Goal: Task Accomplishment & Management: Manage account settings

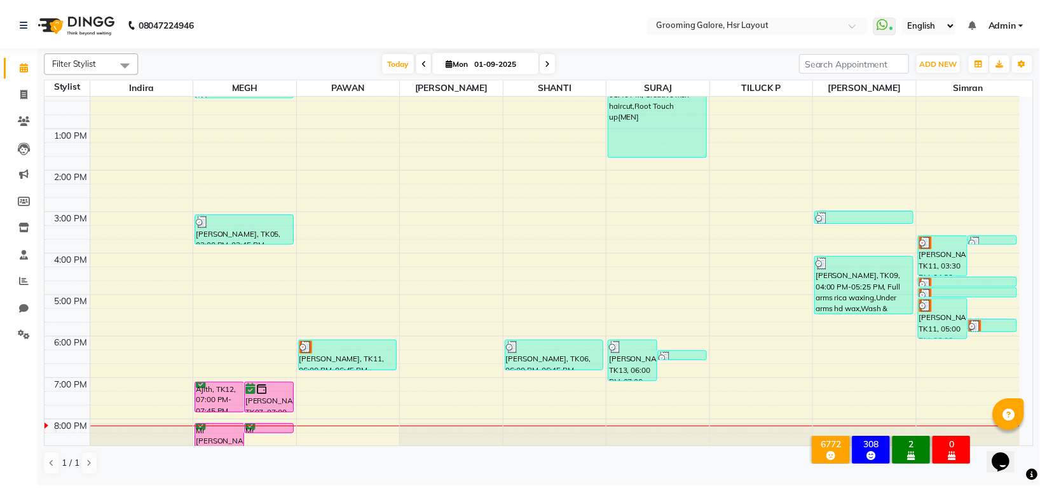
scroll to position [197, 0]
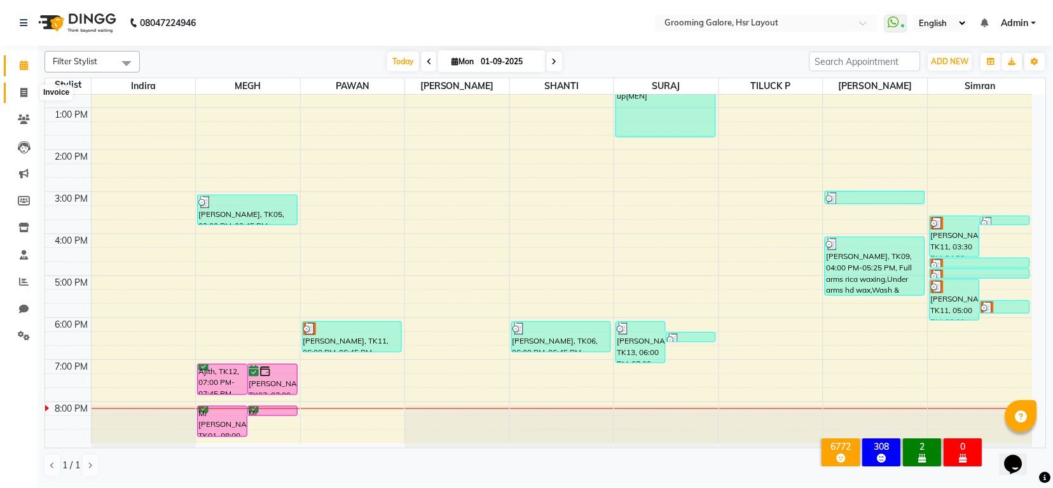
click at [27, 89] on icon at bounding box center [23, 93] width 7 height 10
select select "service"
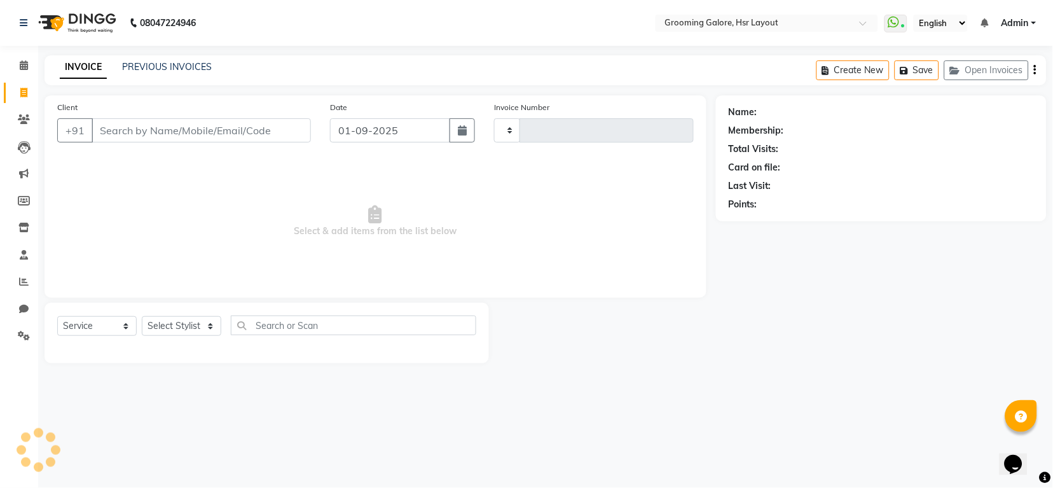
type input "2171"
select select "6168"
click at [162, 62] on link "PREVIOUS INVOICES" at bounding box center [167, 66] width 90 height 11
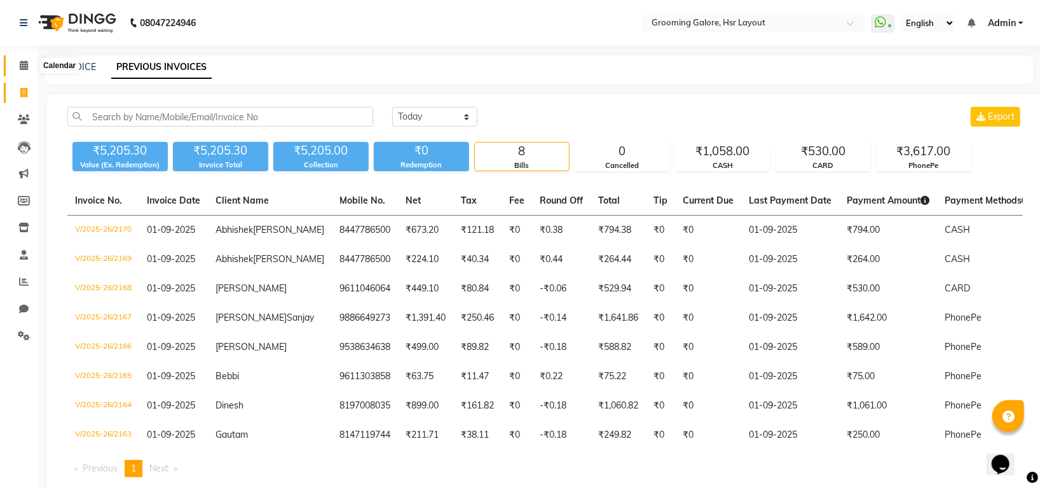
click at [18, 62] on span at bounding box center [24, 66] width 22 height 15
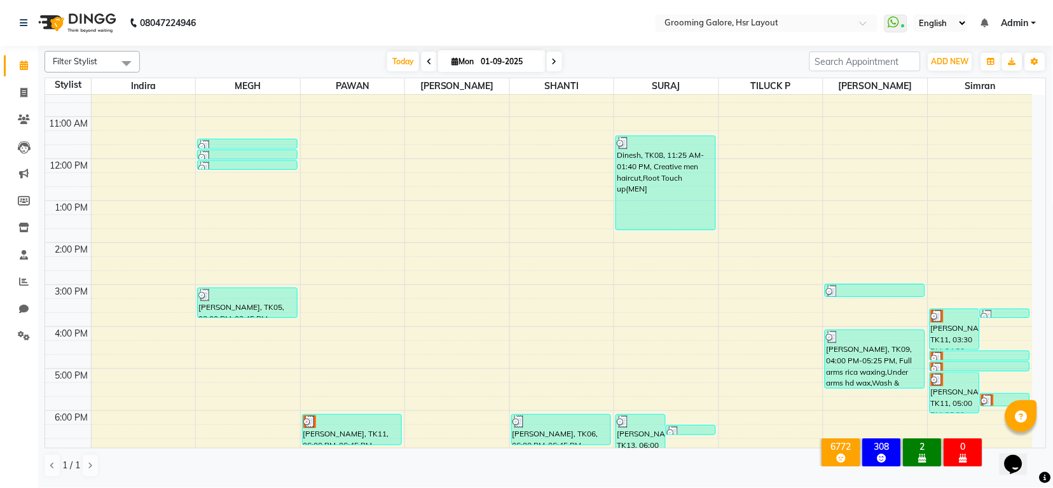
scroll to position [197, 0]
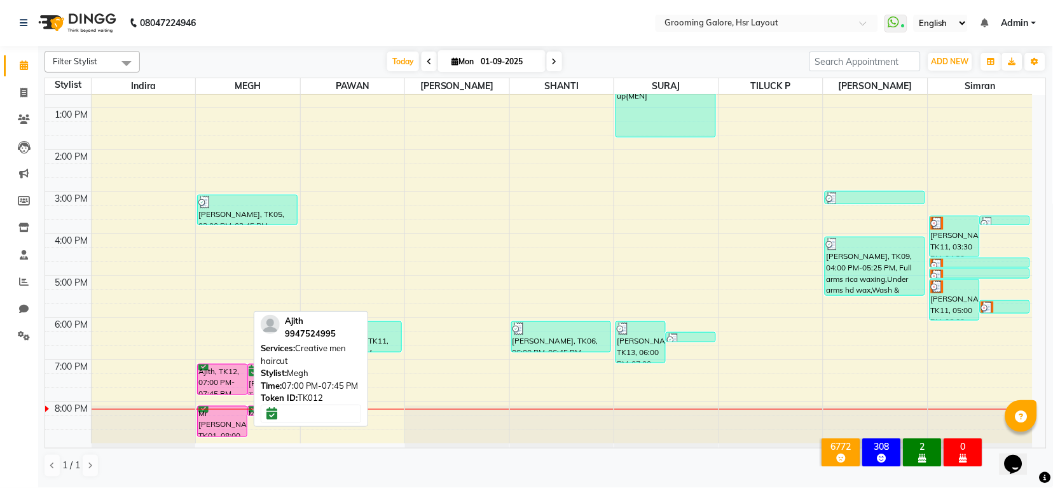
click at [226, 389] on div "Ajith, TK12, 07:00 PM-07:45 PM, Creative men haircut" at bounding box center [222, 379] width 49 height 30
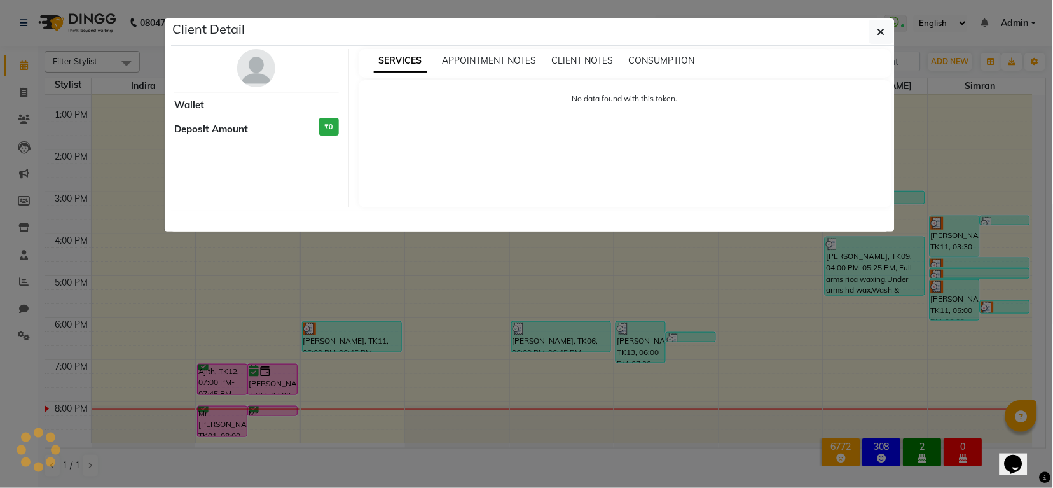
select select "6"
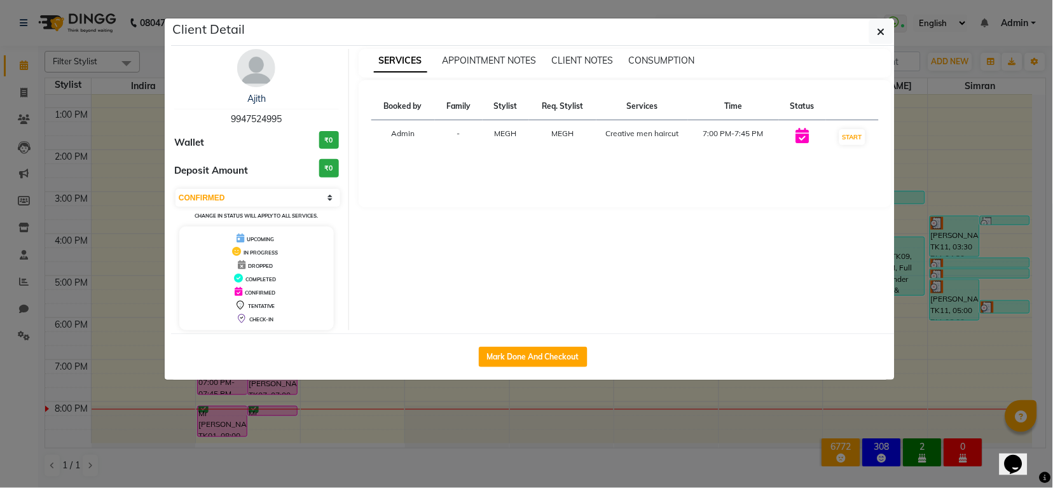
click at [253, 76] on img at bounding box center [256, 68] width 38 height 38
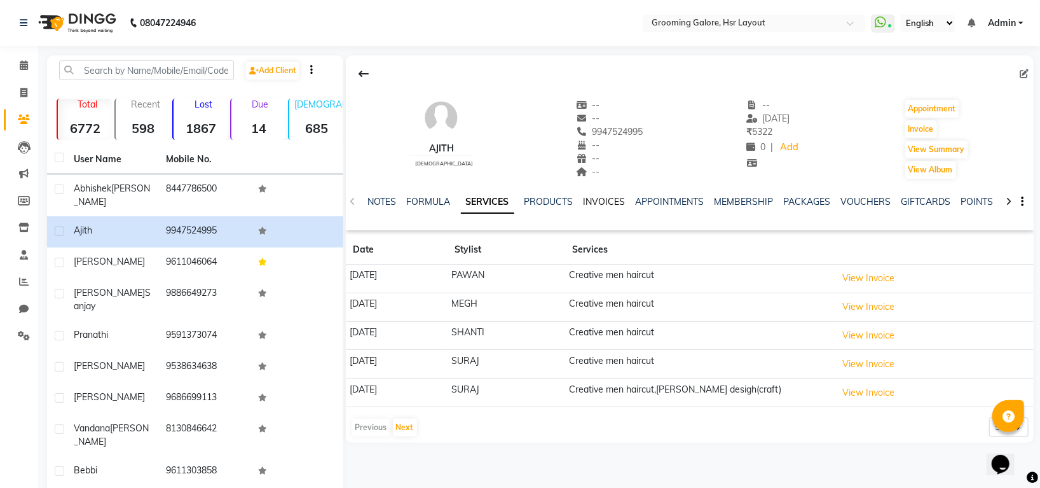
click at [604, 197] on link "INVOICES" at bounding box center [605, 201] width 42 height 11
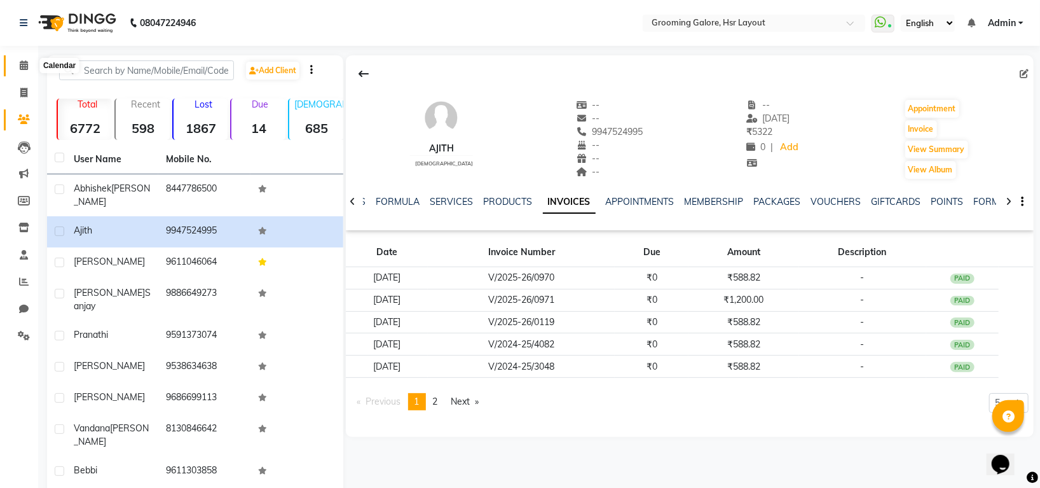
click at [21, 66] on icon at bounding box center [24, 65] width 8 height 10
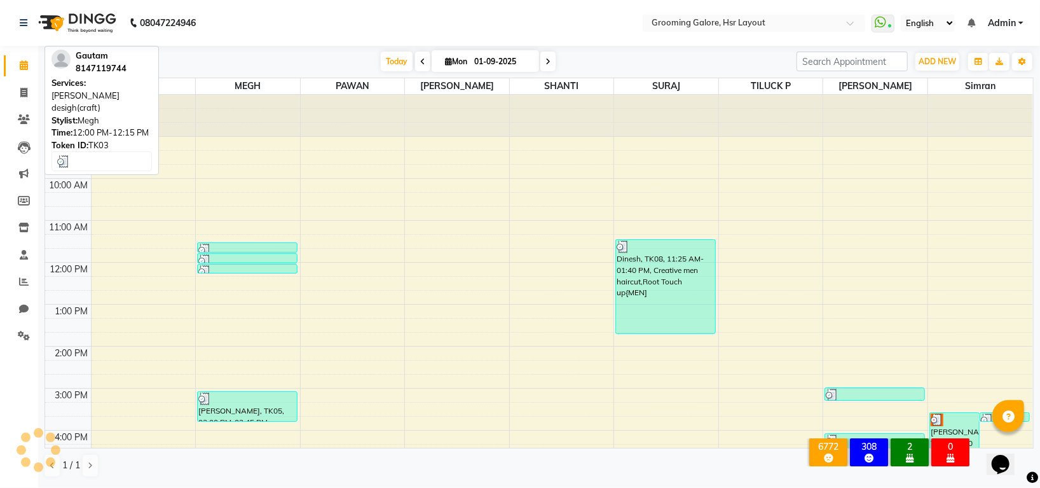
scroll to position [197, 0]
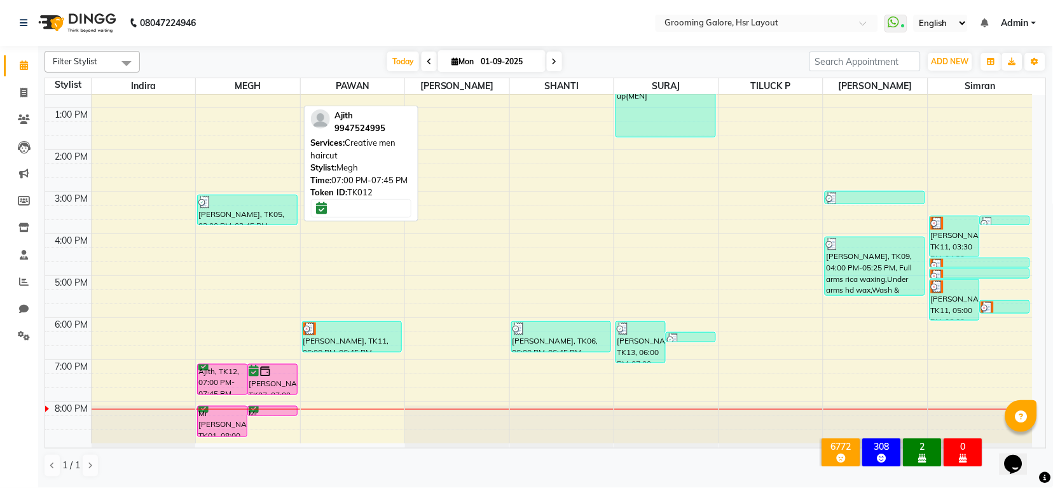
click at [227, 369] on div "Ajith, TK12, 07:00 PM-07:45 PM, Creative men haircut" at bounding box center [222, 379] width 49 height 30
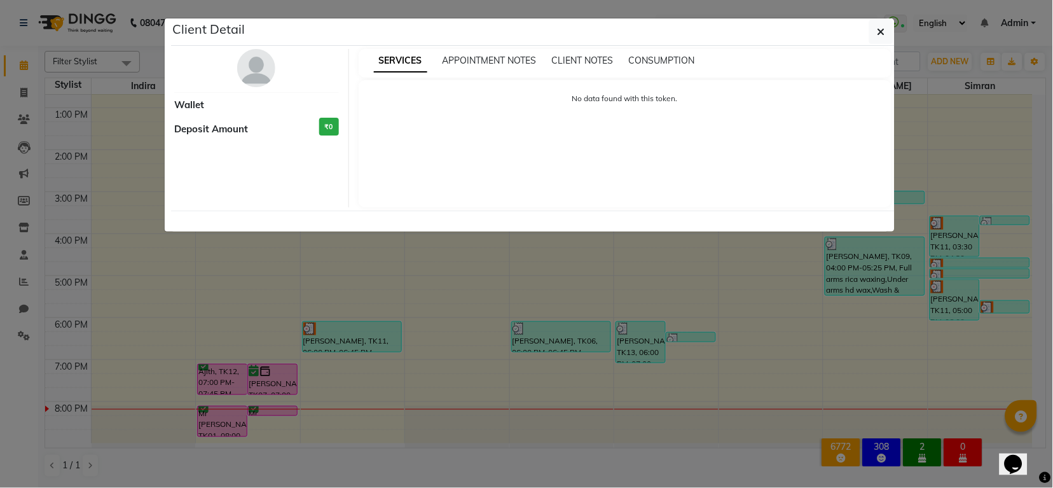
select select "6"
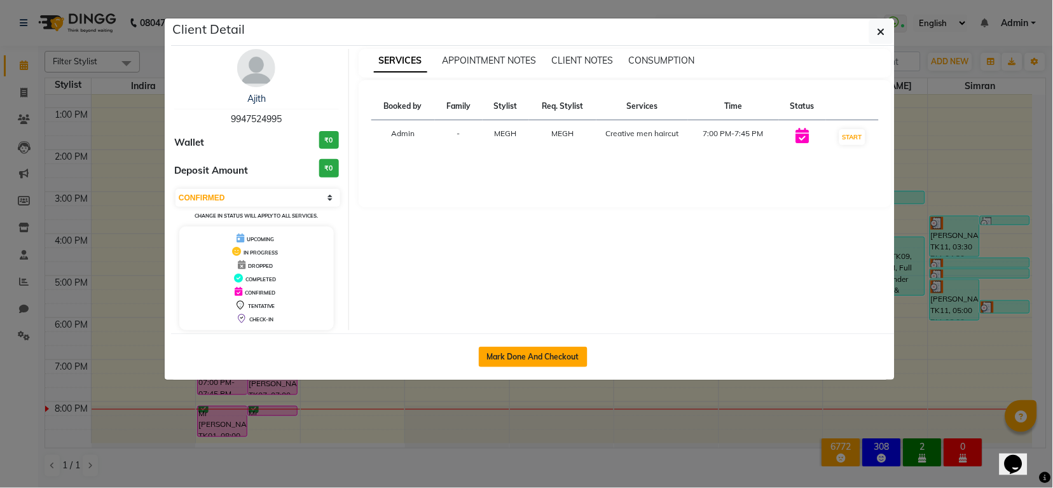
click at [536, 350] on button "Mark Done And Checkout" at bounding box center [533, 357] width 109 height 20
select select "service"
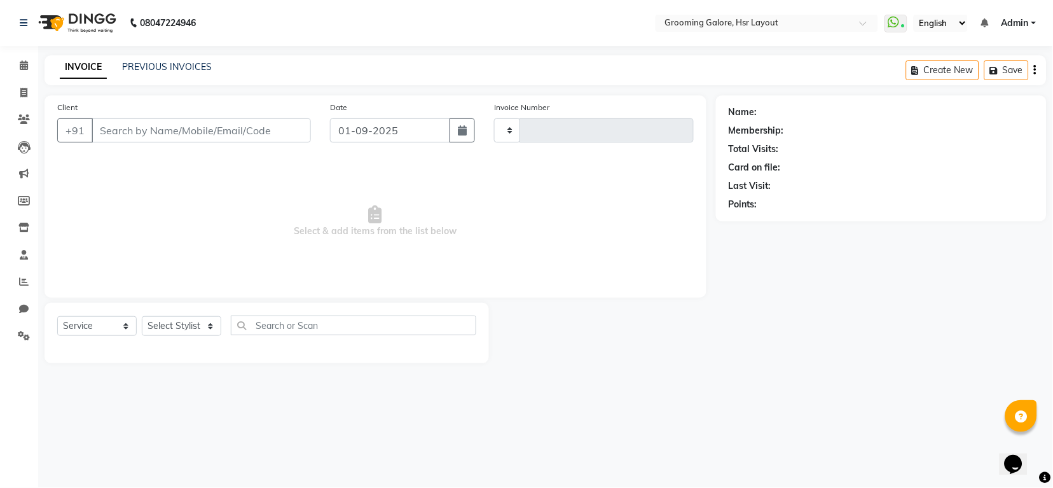
type input "2171"
select select "6168"
select select "P"
select select "45583"
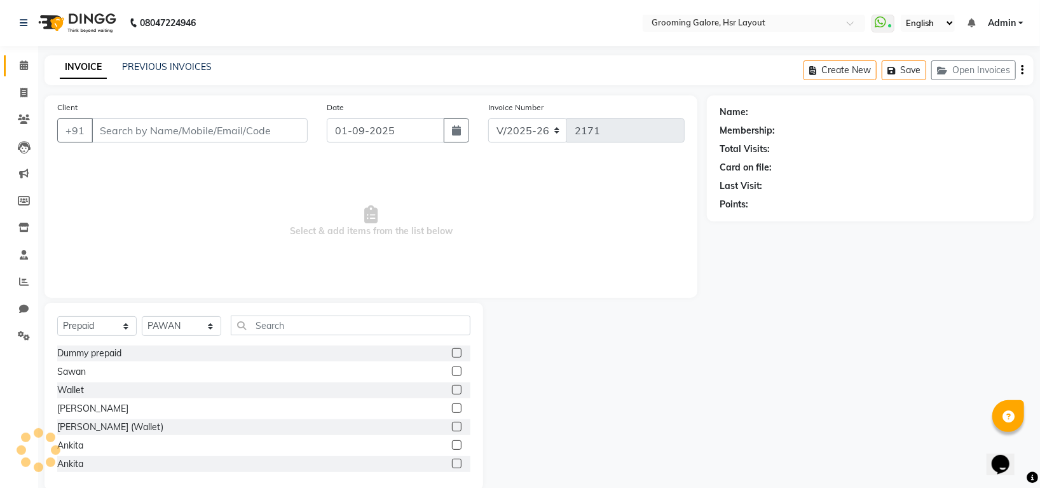
type input "9947524995"
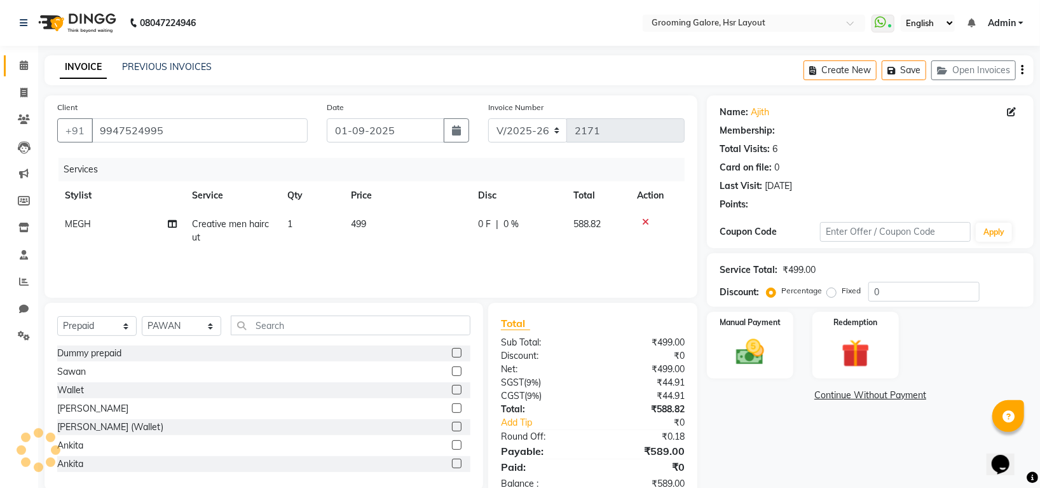
select select "1: Object"
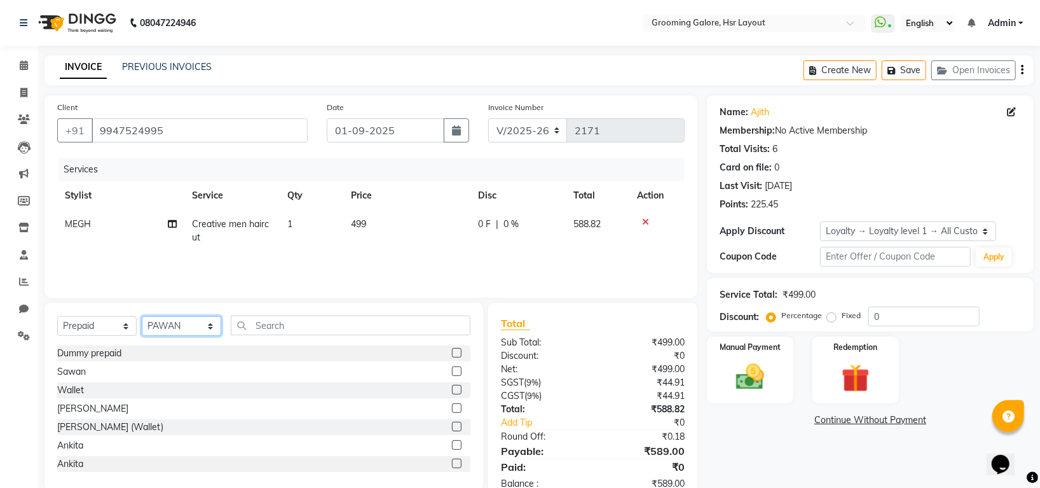
click at [198, 328] on select "Select Stylist Indira MEGH PAWAN RESHMI SABITRI SHANTI Simran SURAJ TILUCK P" at bounding box center [181, 326] width 79 height 20
select select "45579"
click at [142, 317] on select "Select Stylist Indira MEGH PAWAN RESHMI SABITRI SHANTI Simran SURAJ TILUCK P" at bounding box center [181, 326] width 79 height 20
click at [85, 321] on select "Select Service Product Membership Package Voucher Prepaid Gift Card" at bounding box center [96, 326] width 79 height 20
select select "service"
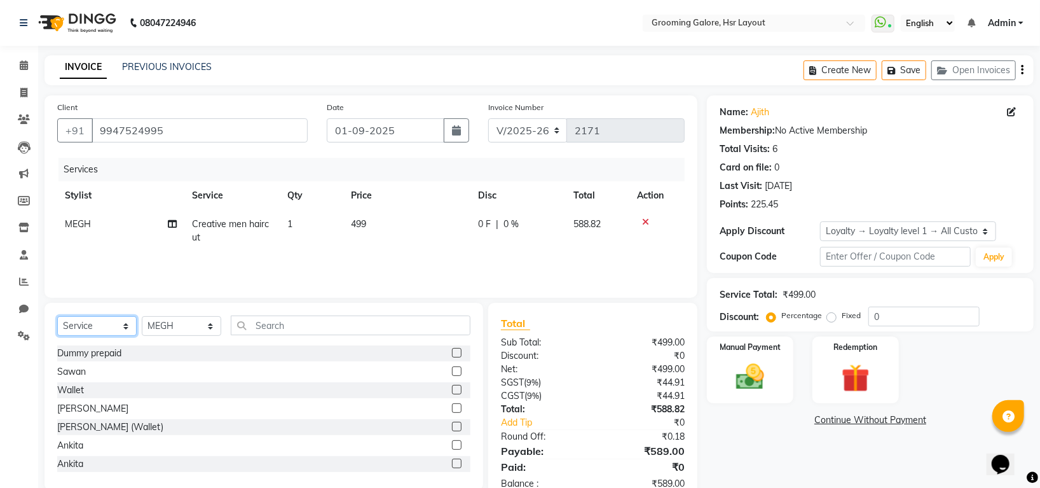
click at [57, 317] on select "Select Service Product Membership Package Voucher Prepaid Gift Card" at bounding box center [96, 326] width 79 height 20
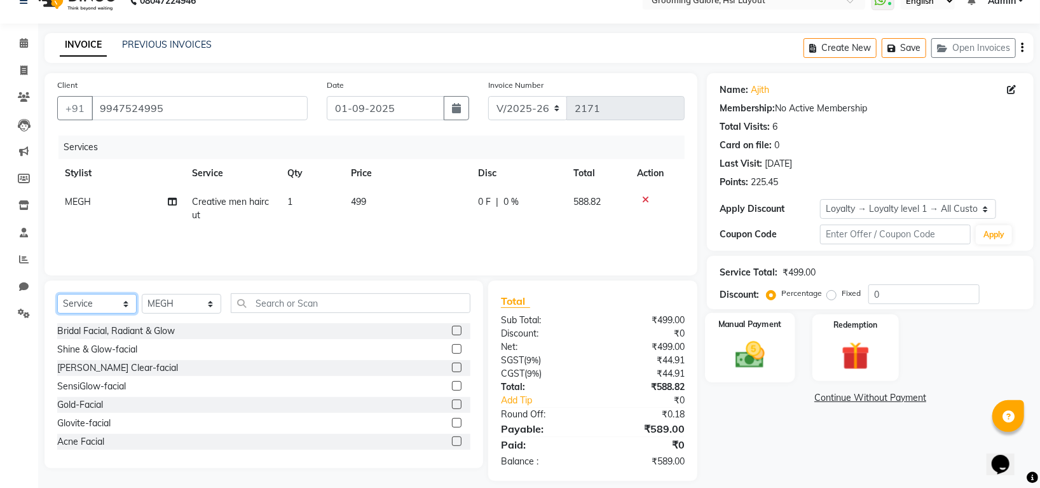
scroll to position [34, 0]
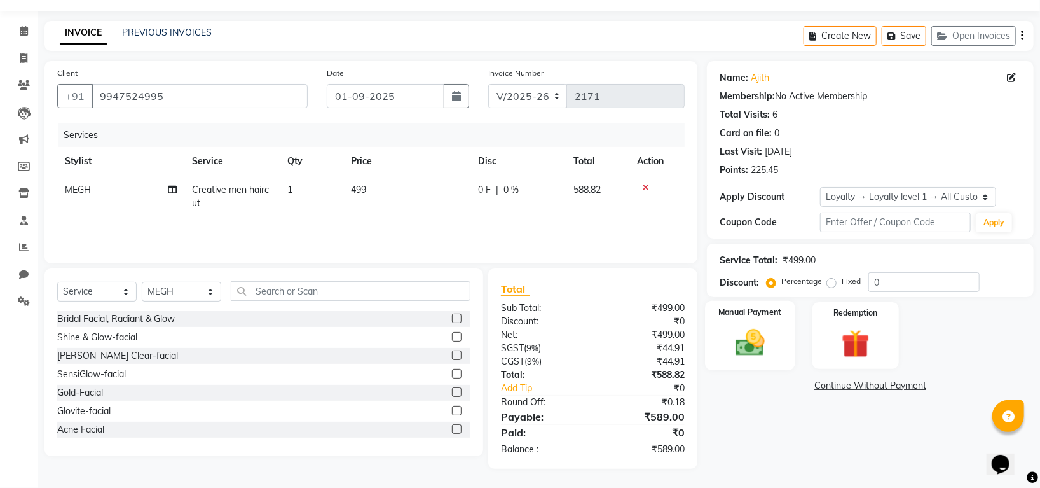
click at [733, 332] on img at bounding box center [751, 343] width 48 height 34
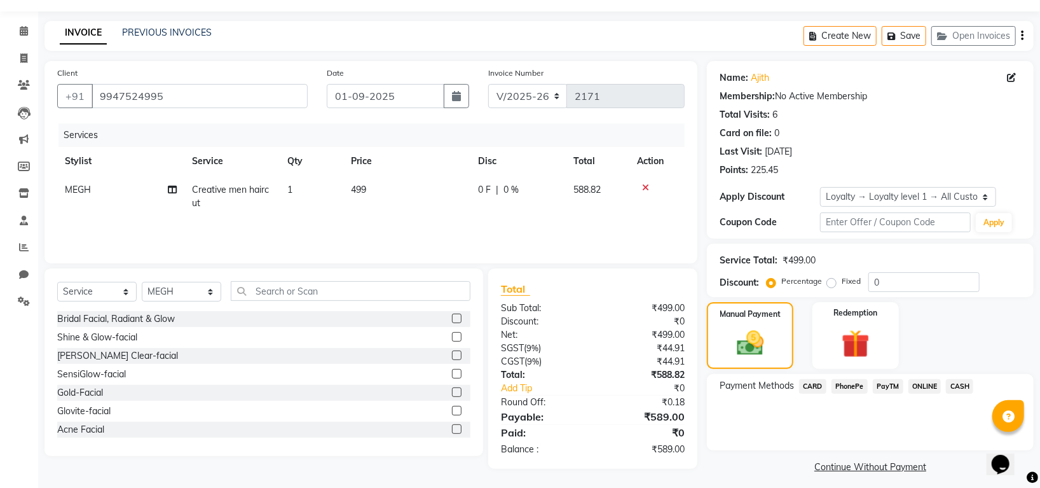
drag, startPoint x: 830, startPoint y: 382, endPoint x: 857, endPoint y: 399, distance: 31.4
click at [857, 399] on div "Payment Methods CARD PhonePe PayTM ONLINE CASH" at bounding box center [870, 412] width 327 height 76
click at [852, 390] on span "PhonePe" at bounding box center [850, 386] width 36 height 15
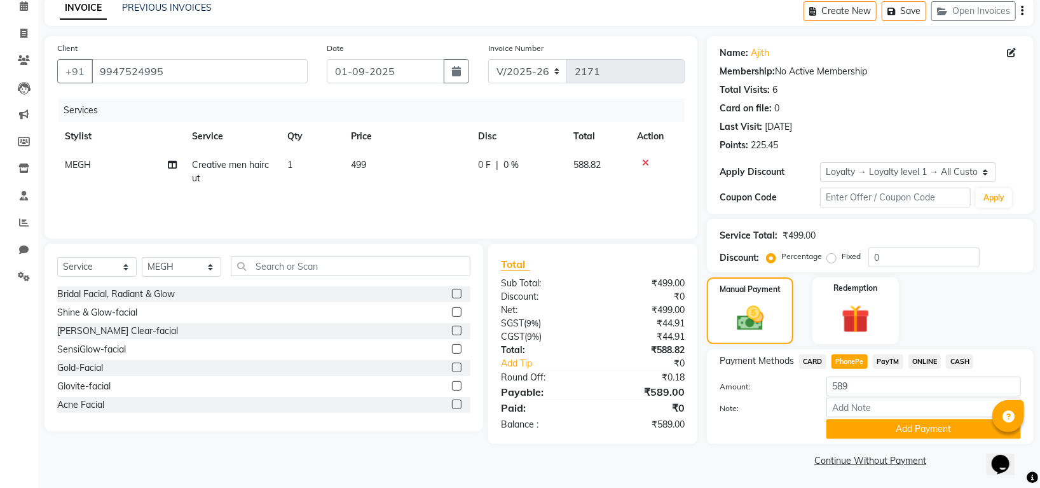
scroll to position [60, 0]
click at [866, 425] on button "Add Payment" at bounding box center [924, 428] width 195 height 20
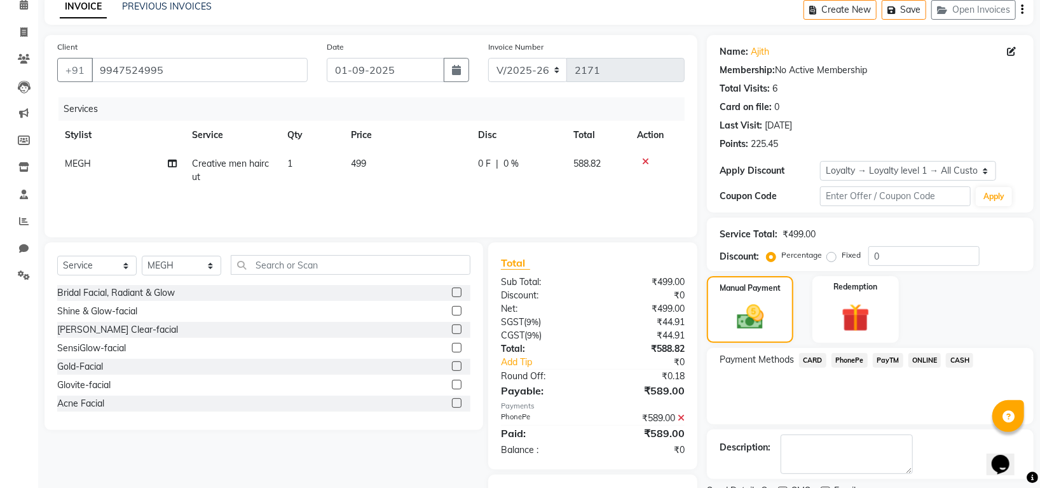
scroll to position [125, 0]
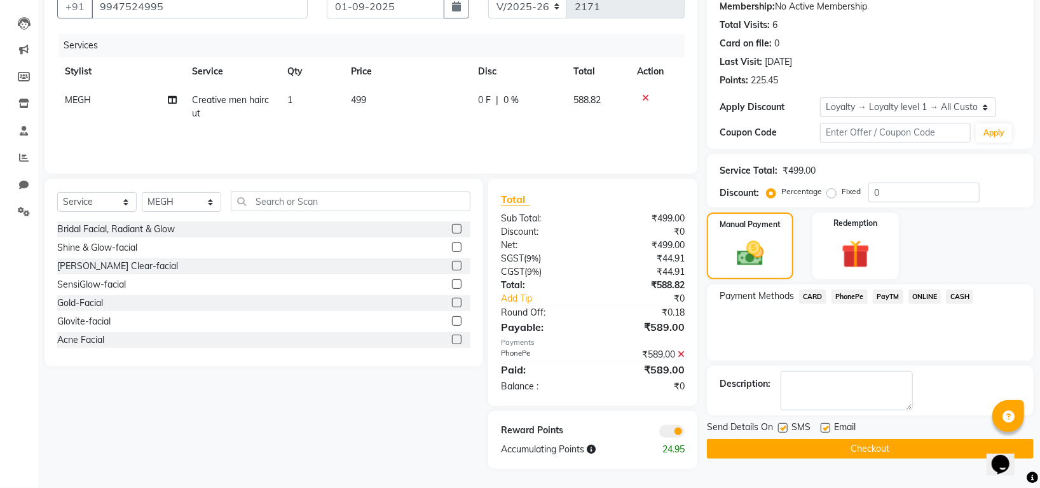
click at [864, 448] on button "Checkout" at bounding box center [870, 449] width 327 height 20
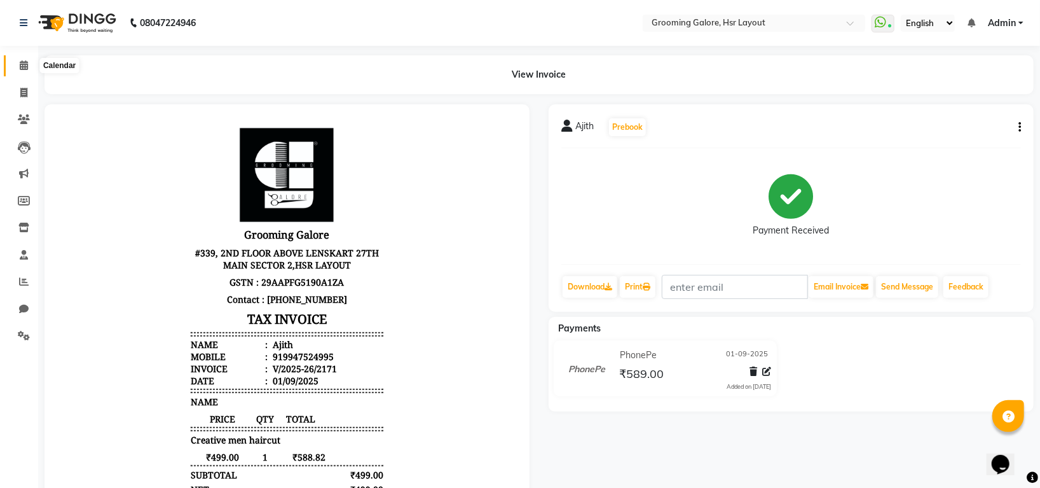
click at [17, 64] on span at bounding box center [24, 66] width 22 height 15
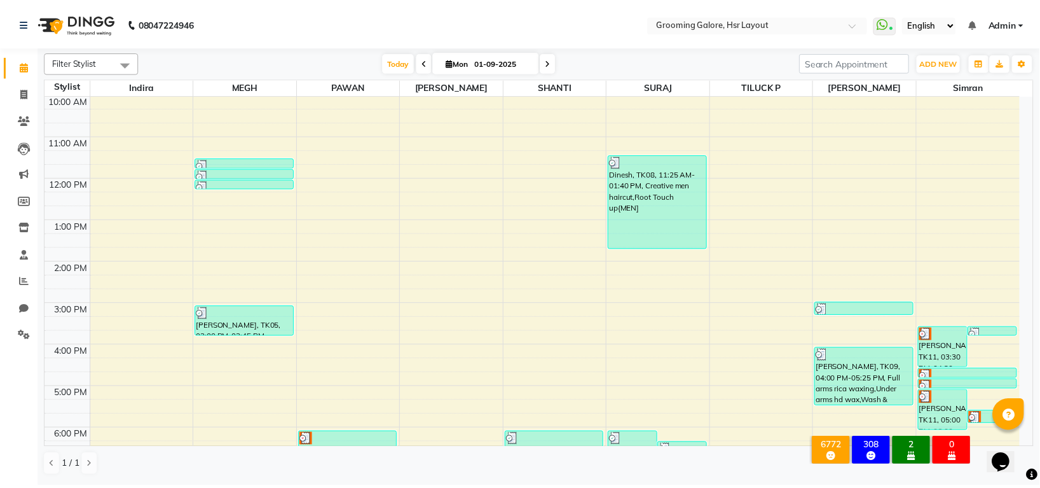
scroll to position [197, 0]
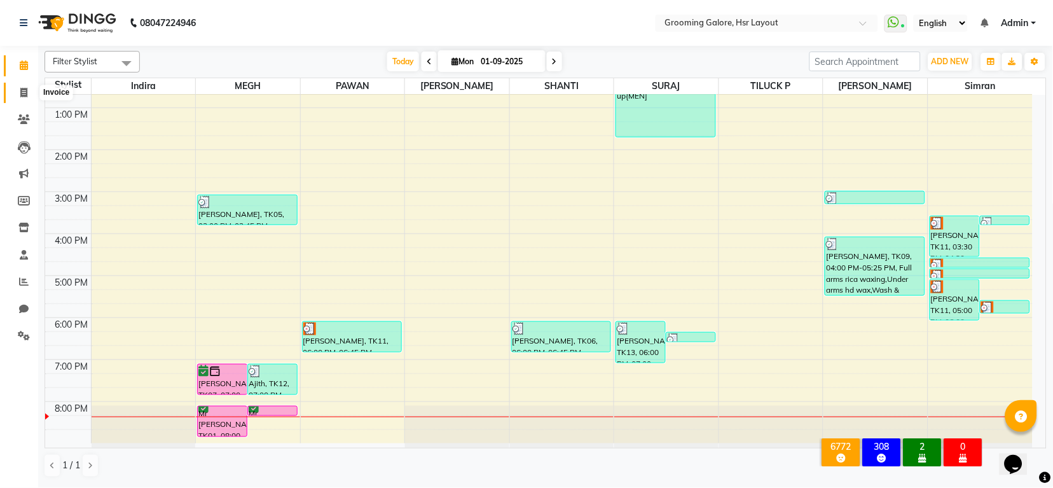
click at [15, 87] on span at bounding box center [24, 93] width 22 height 15
select select "service"
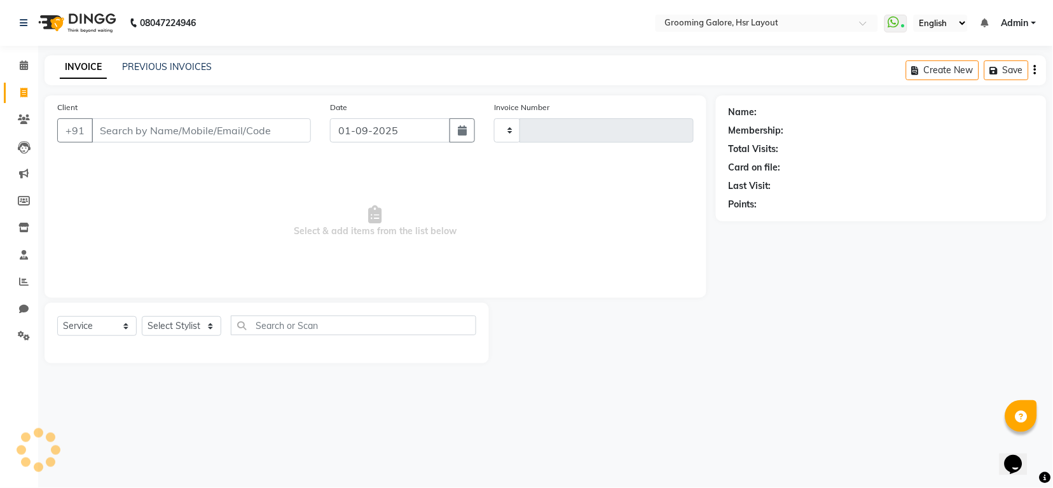
type input "2172"
select select "6168"
select select "P"
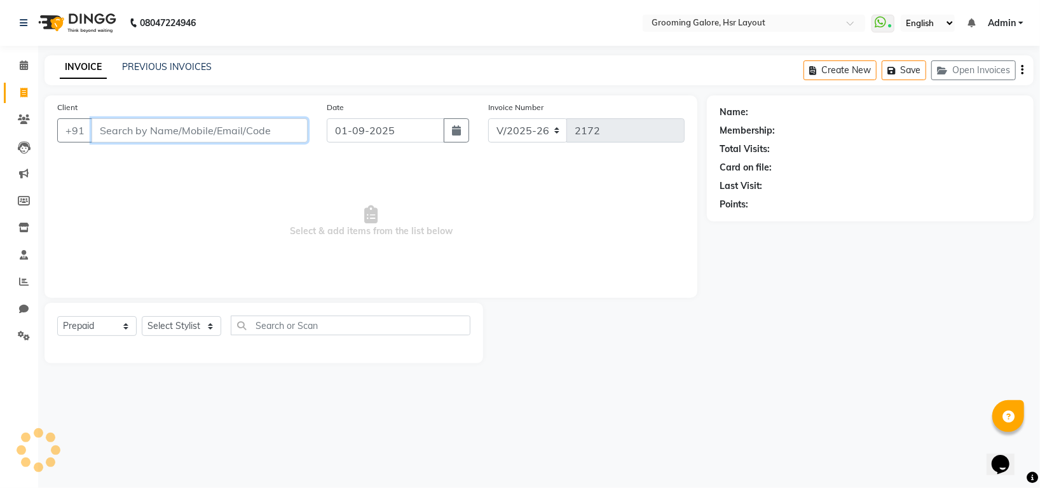
select select "45583"
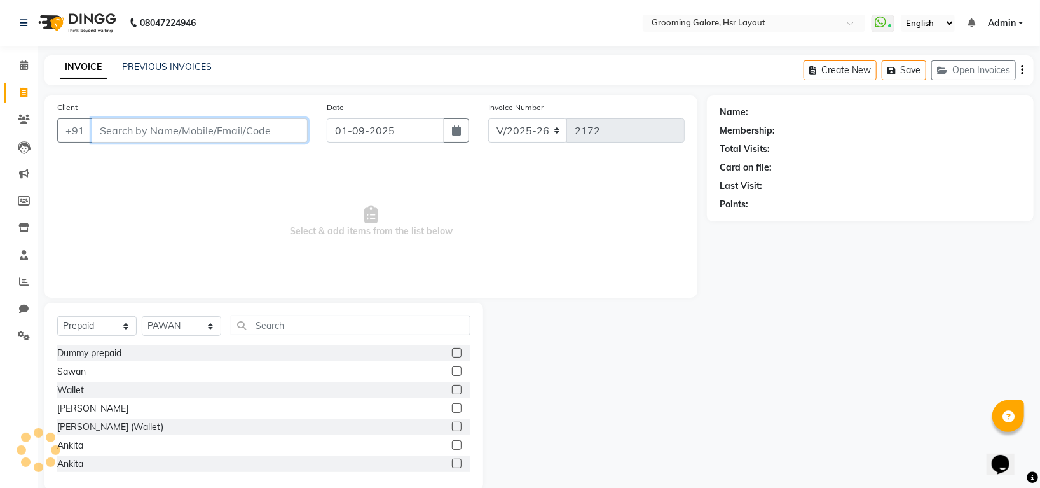
click at [187, 125] on input "Client" at bounding box center [200, 130] width 216 height 24
paste input "8130846642"
type input "8130846642"
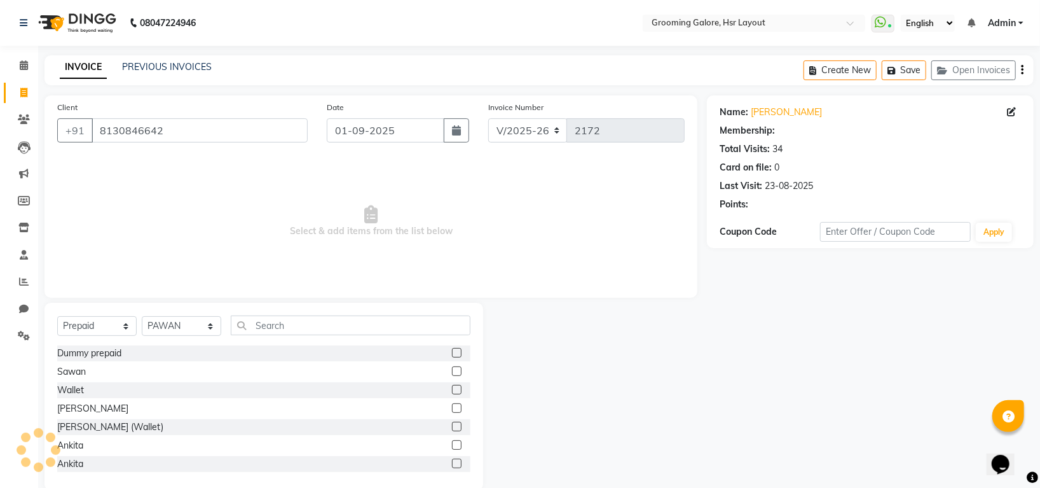
select select "1: Object"
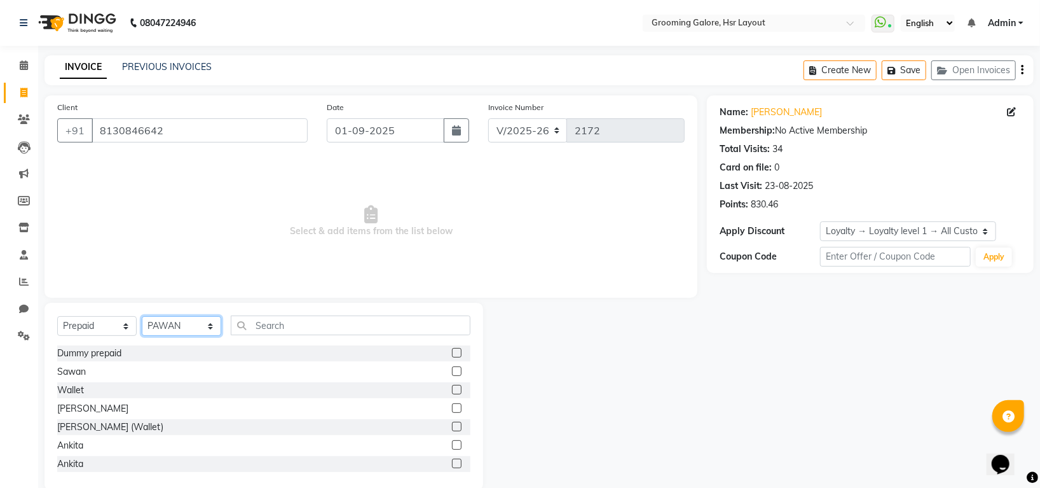
click at [151, 324] on select "Select Stylist Indira MEGH PAWAN RESHMI SABITRI SHANTI Simran SURAJ TILUCK P" at bounding box center [181, 326] width 79 height 20
select select "45580"
click at [142, 317] on select "Select Stylist Indira MEGH PAWAN RESHMI SABITRI SHANTI Simran SURAJ TILUCK P" at bounding box center [181, 326] width 79 height 20
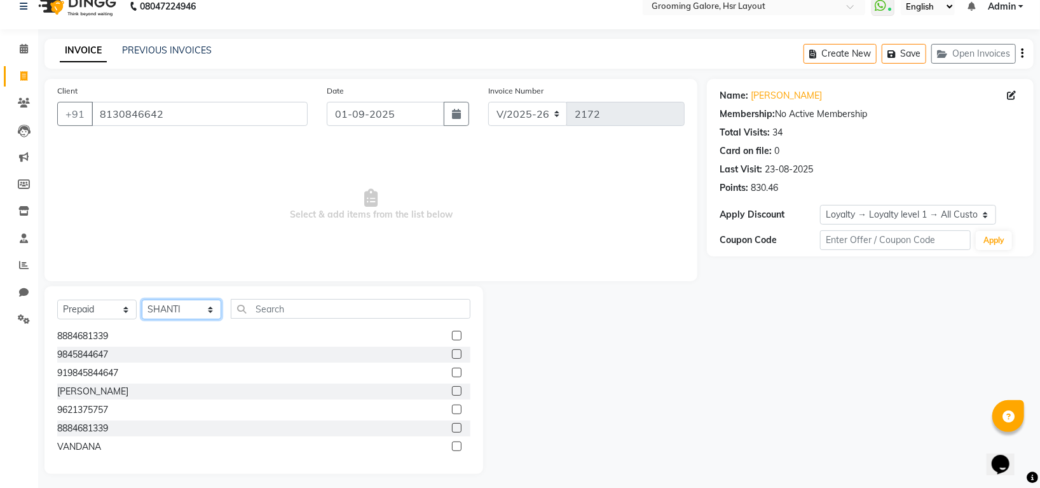
scroll to position [21, 0]
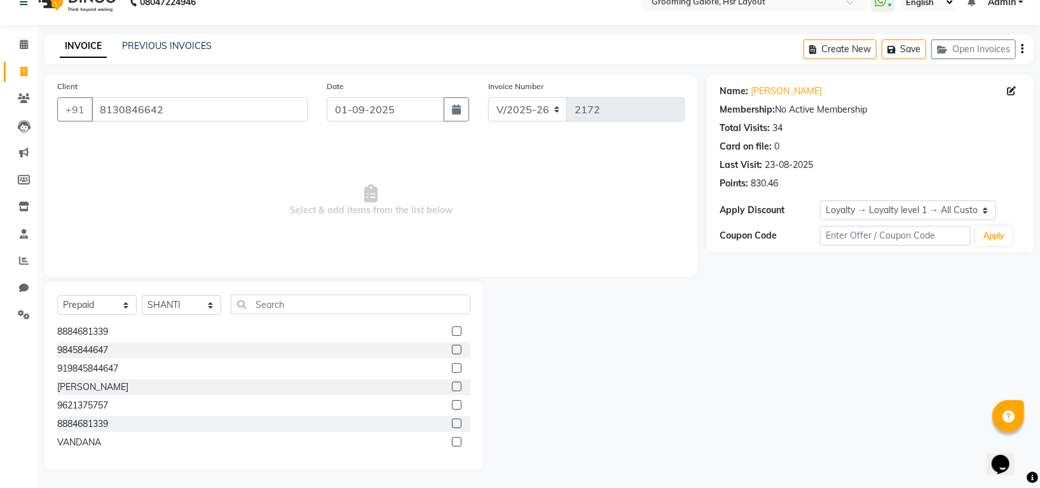
click at [452, 437] on label at bounding box center [457, 442] width 10 height 10
click at [452, 438] on input "checkbox" at bounding box center [456, 442] width 8 height 8
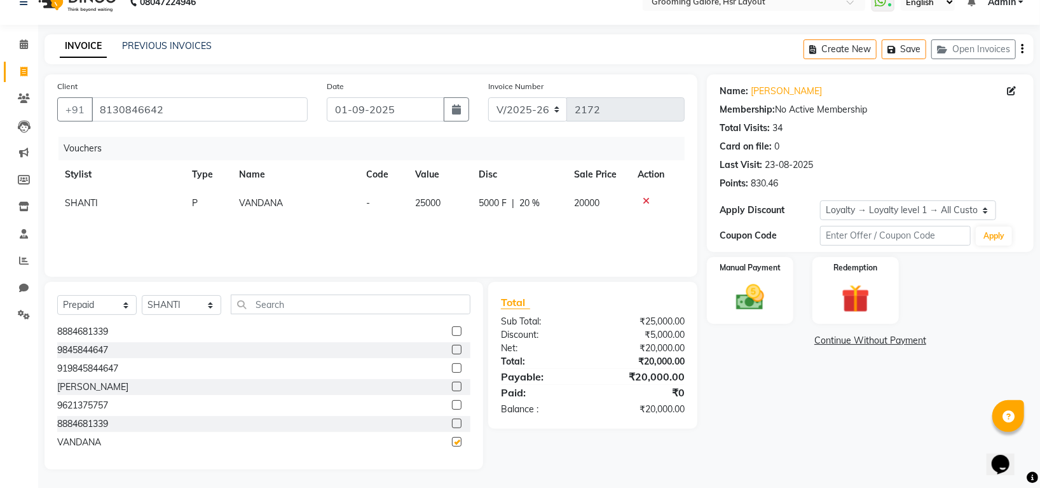
checkbox input "false"
click at [753, 284] on img at bounding box center [751, 297] width 48 height 34
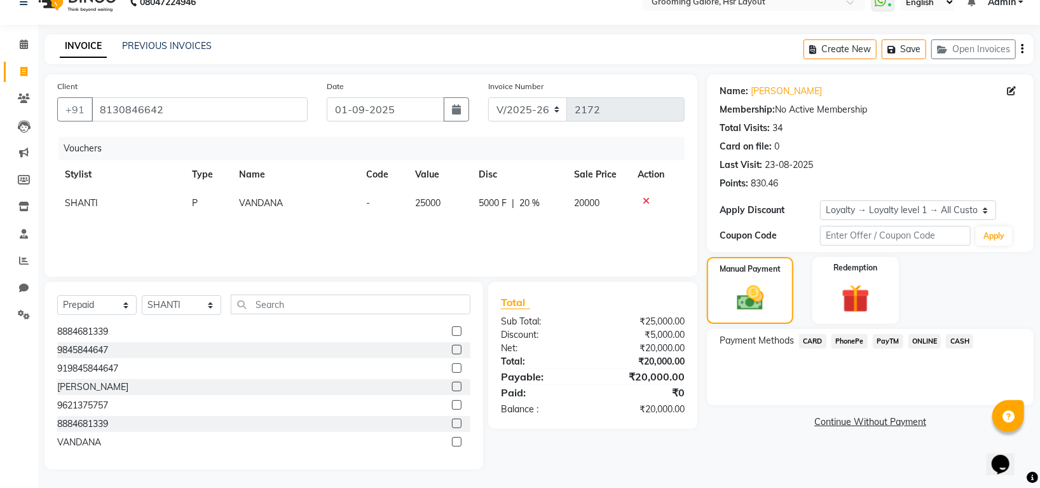
click at [819, 338] on span "CARD" at bounding box center [812, 341] width 27 height 15
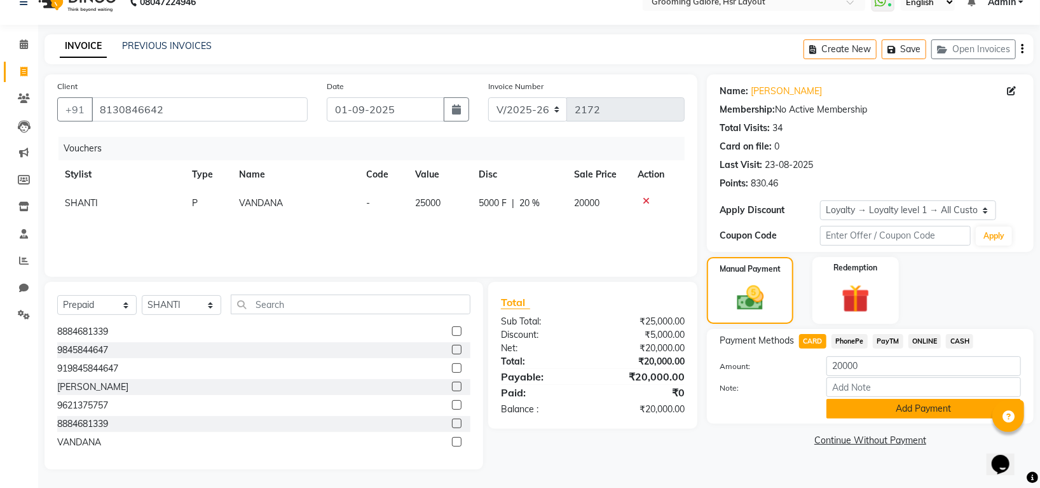
click at [874, 408] on button "Add Payment" at bounding box center [924, 409] width 195 height 20
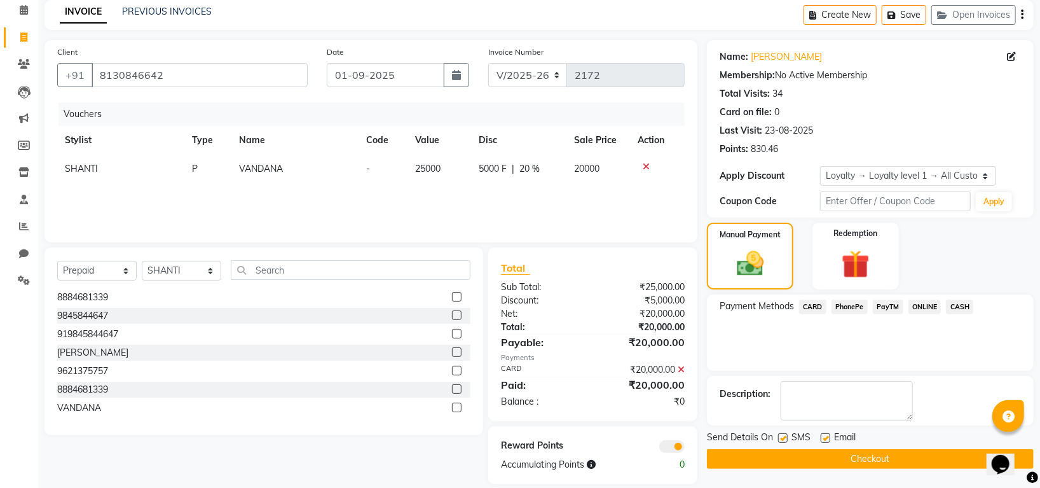
scroll to position [71, 0]
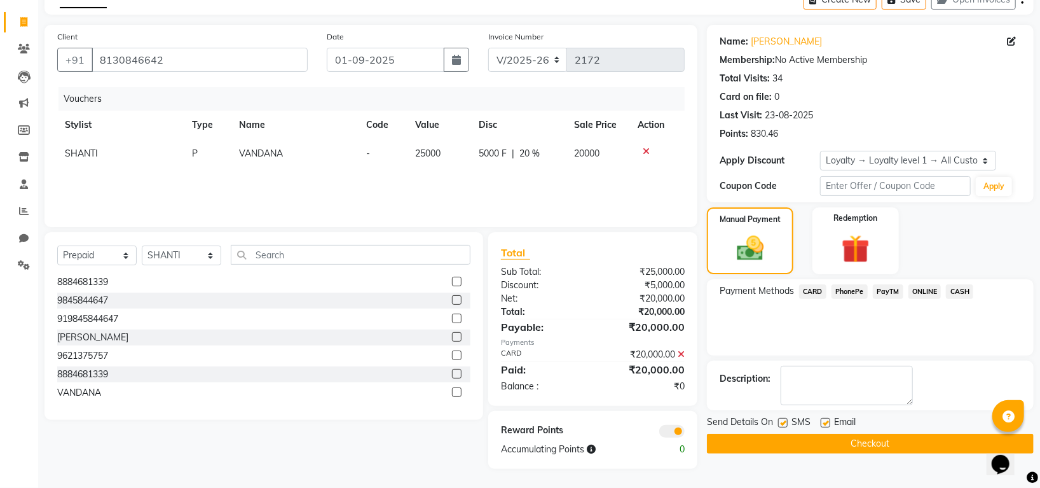
click at [770, 443] on button "Checkout" at bounding box center [870, 444] width 327 height 20
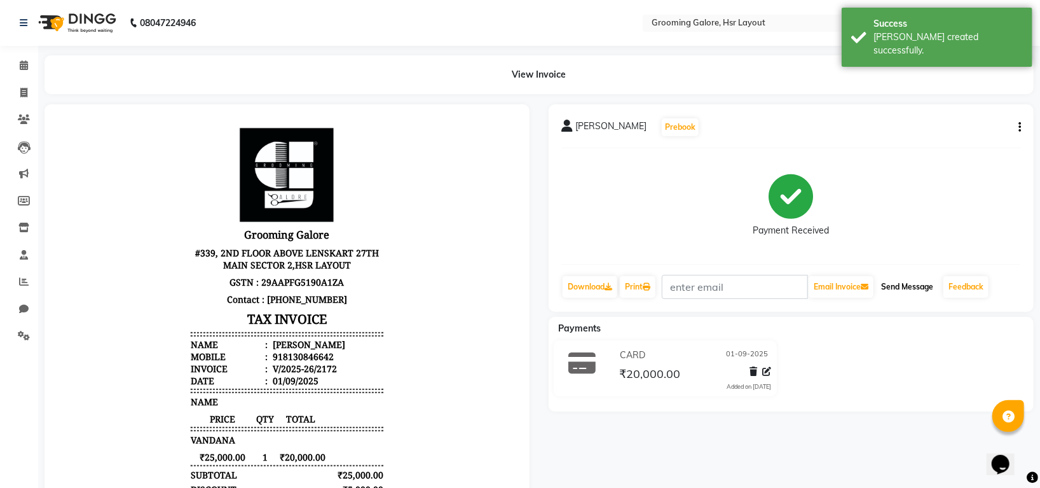
click at [905, 290] on button "Send Message" at bounding box center [907, 287] width 62 height 22
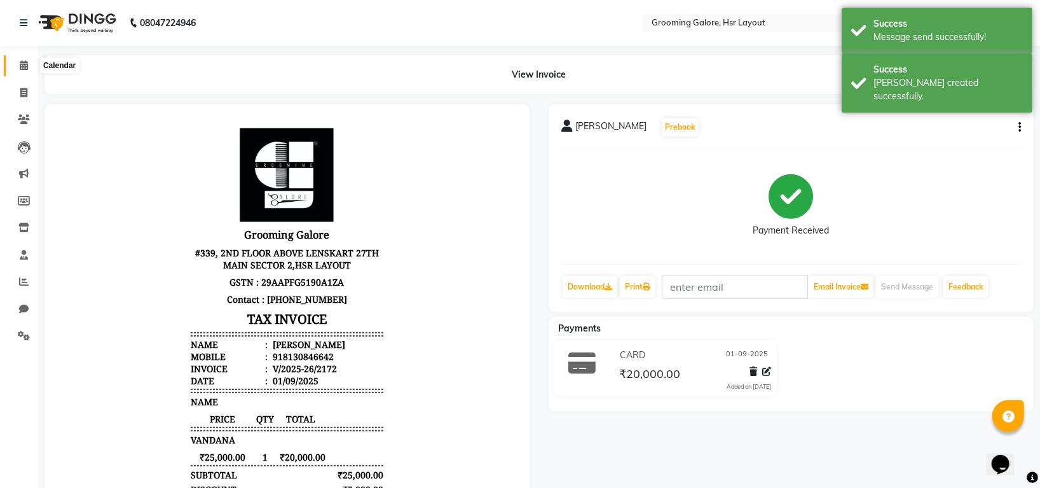
click at [24, 69] on icon at bounding box center [24, 65] width 8 height 10
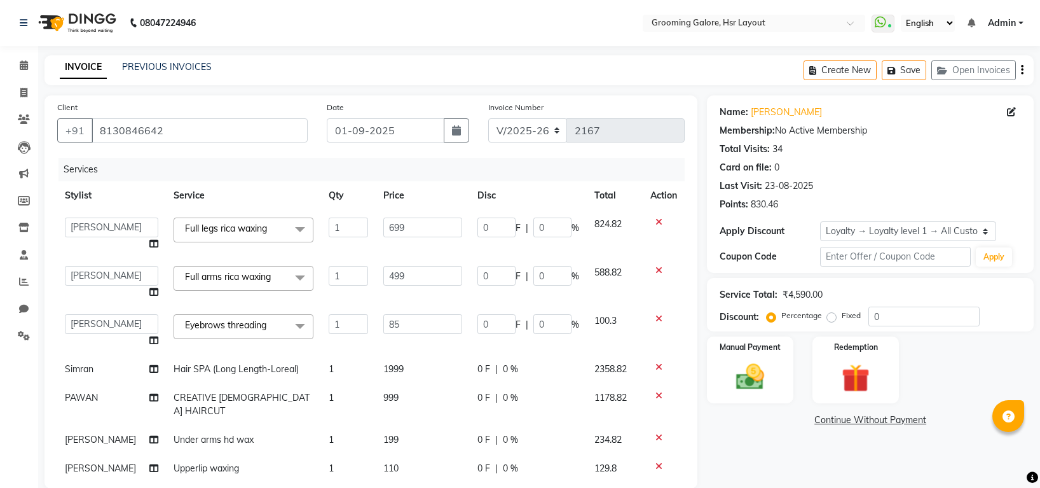
select select "6168"
select select "87770"
select select "service"
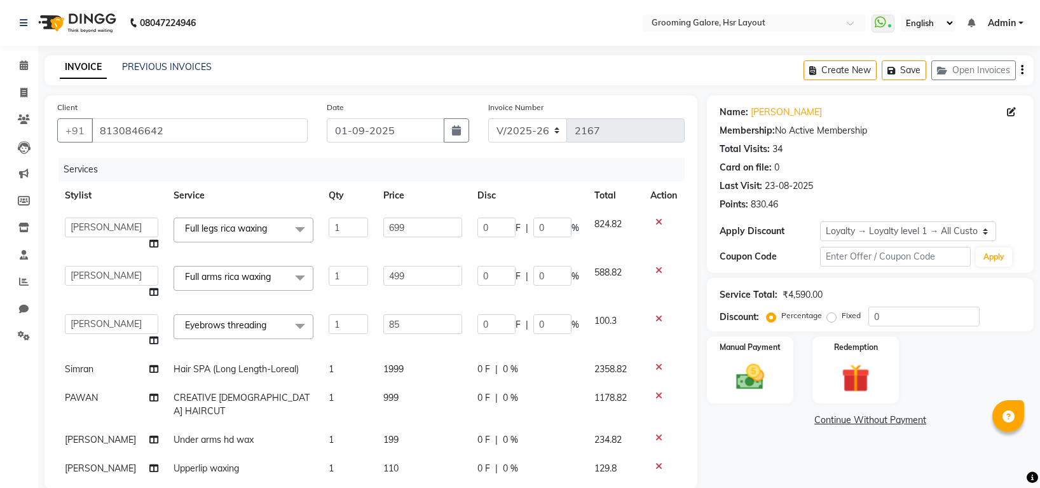
select select "87770"
select select "1: Object"
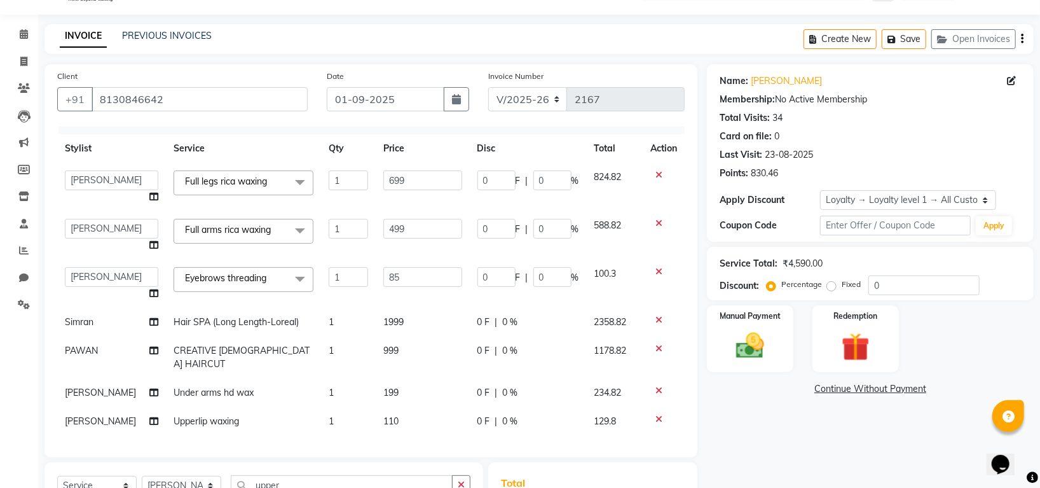
scroll to position [169, 0]
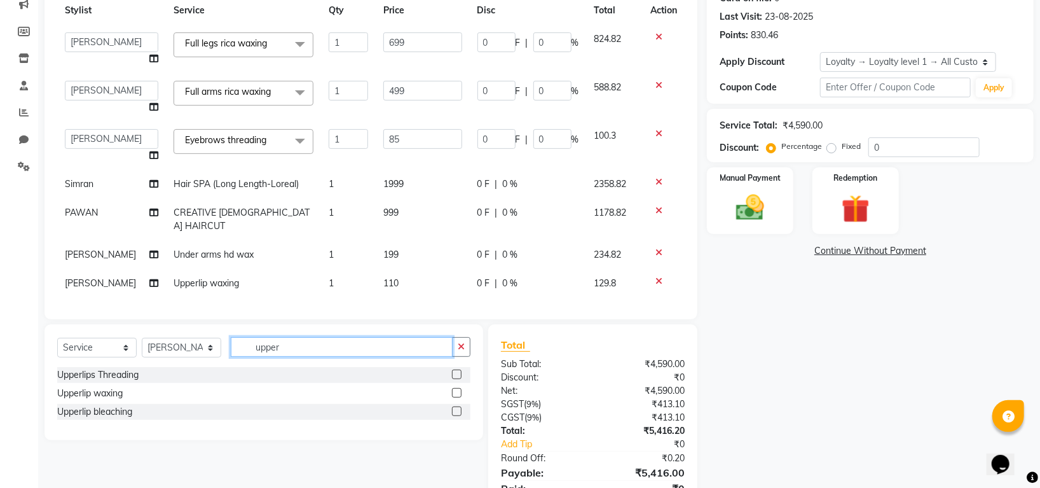
click at [322, 354] on input "upper" at bounding box center [342, 347] width 222 height 20
type input "u"
type input "BOM"
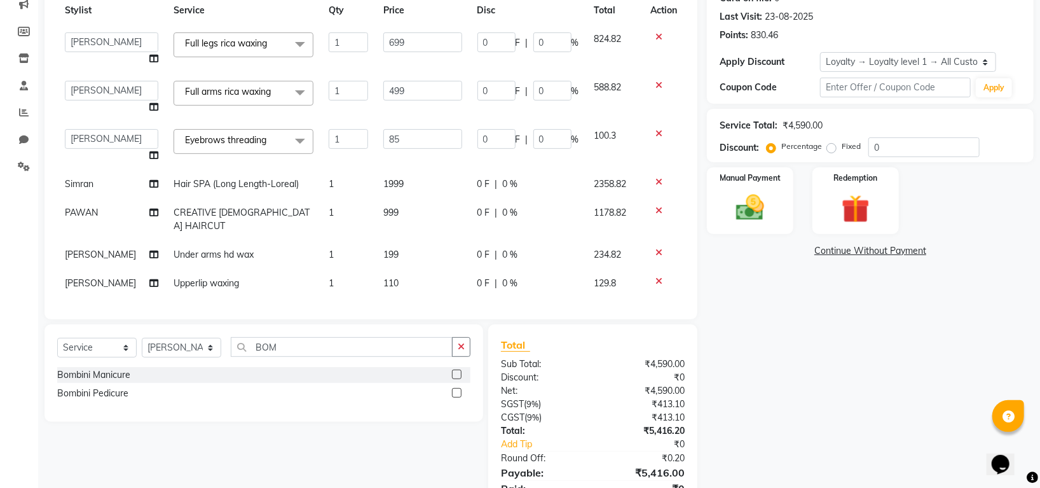
click at [455, 390] on label at bounding box center [457, 393] width 10 height 10
click at [455, 390] on input "checkbox" at bounding box center [456, 393] width 8 height 8
checkbox input "false"
click at [457, 371] on label at bounding box center [457, 375] width 10 height 10
click at [457, 371] on input "checkbox" at bounding box center [456, 375] width 8 height 8
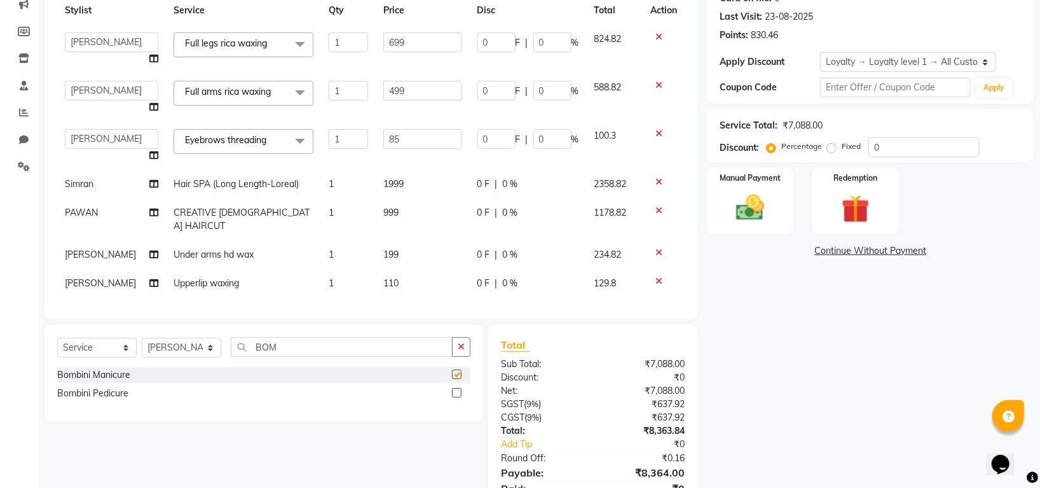
checkbox input "false"
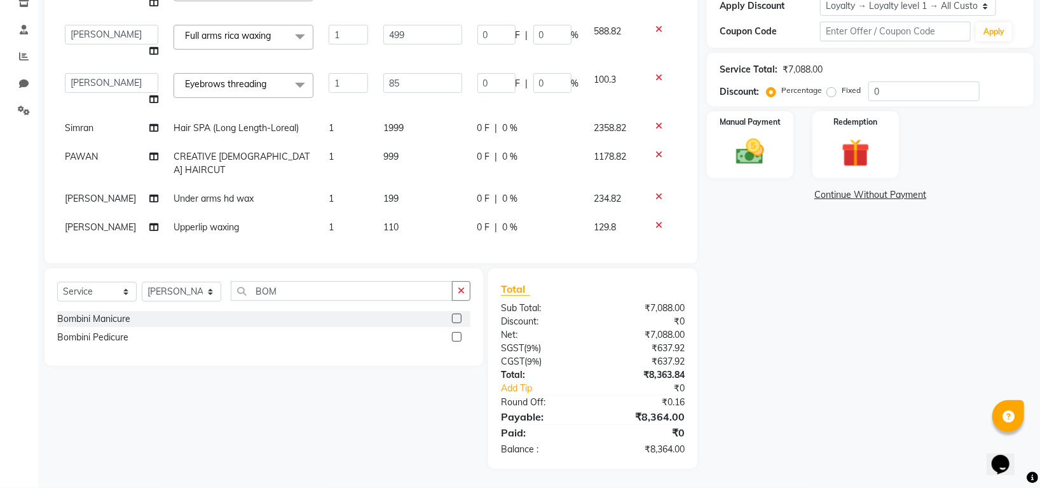
scroll to position [73, 0]
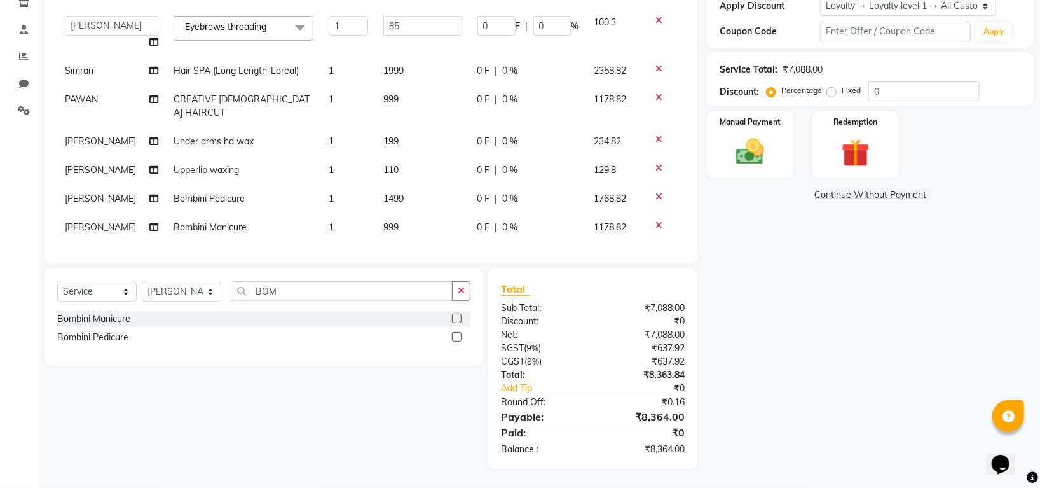
click at [100, 213] on td "[PERSON_NAME]" at bounding box center [111, 227] width 109 height 29
select select "87770"
click at [100, 221] on select "[PERSON_NAME] [PERSON_NAME] PAWAN [PERSON_NAME] SHANTI [PERSON_NAME] SURAJ TILU…" at bounding box center [111, 231] width 93 height 20
select select "84298"
click at [440, 221] on input "999" at bounding box center [423, 231] width 79 height 20
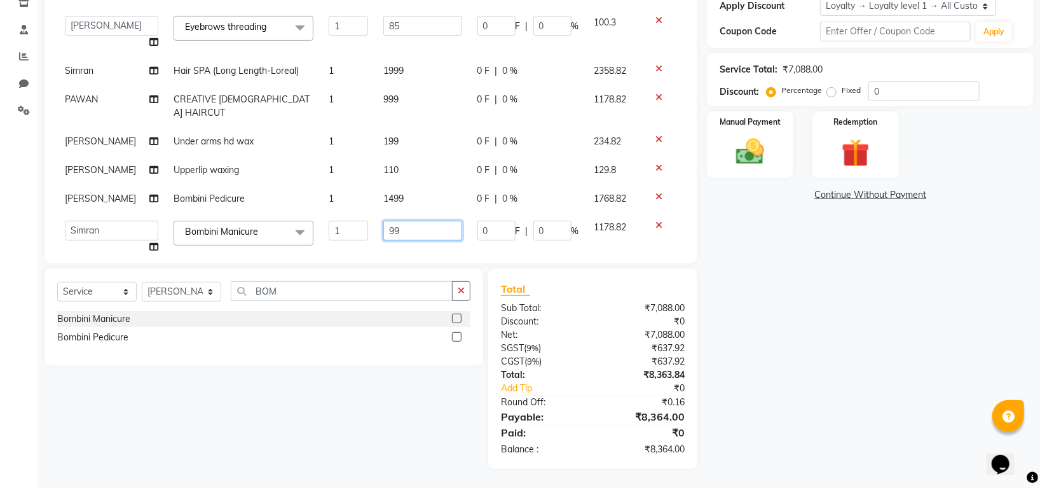
type input "9"
type input "0"
click at [417, 412] on div "Select Service Product Membership Package Voucher Prepaid Gift Card Select Styl…" at bounding box center [259, 368] width 448 height 200
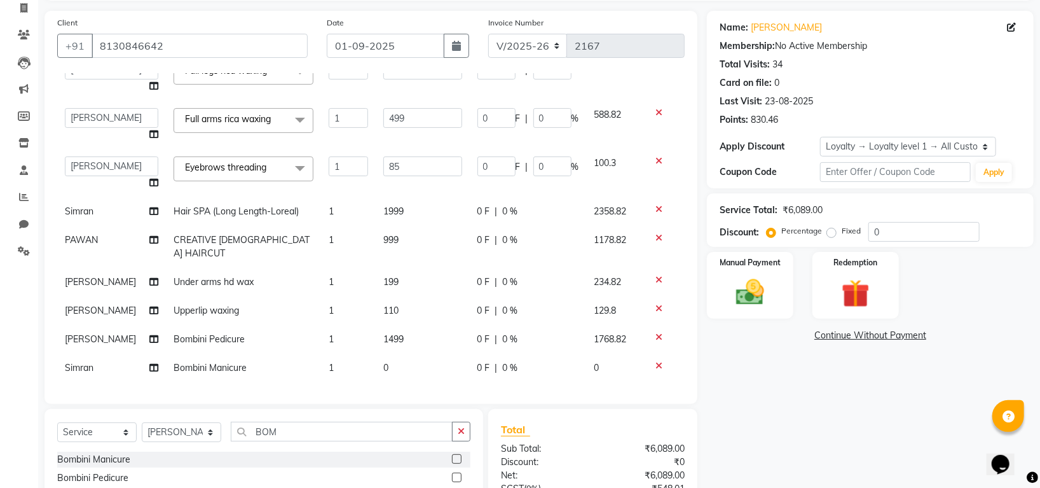
scroll to position [226, 0]
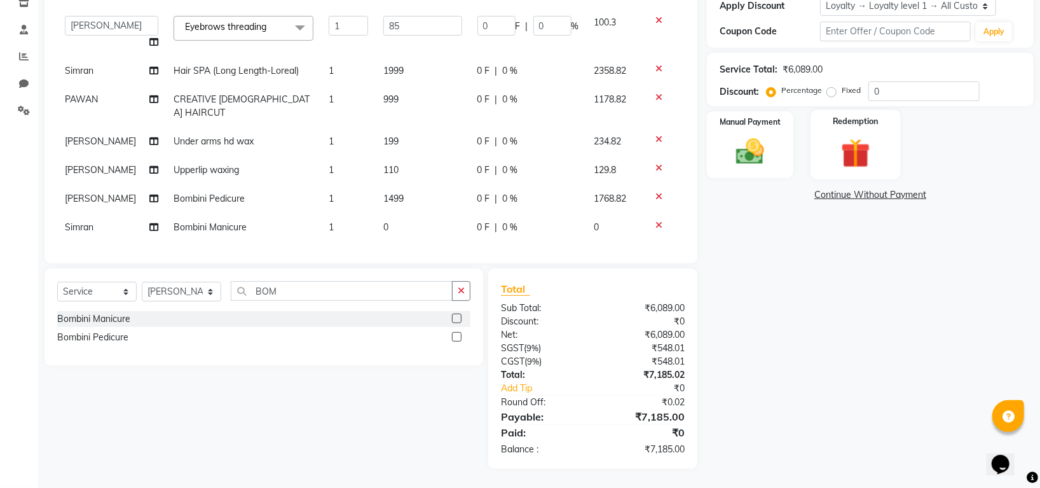
click at [848, 138] on img at bounding box center [857, 153] width 48 height 36
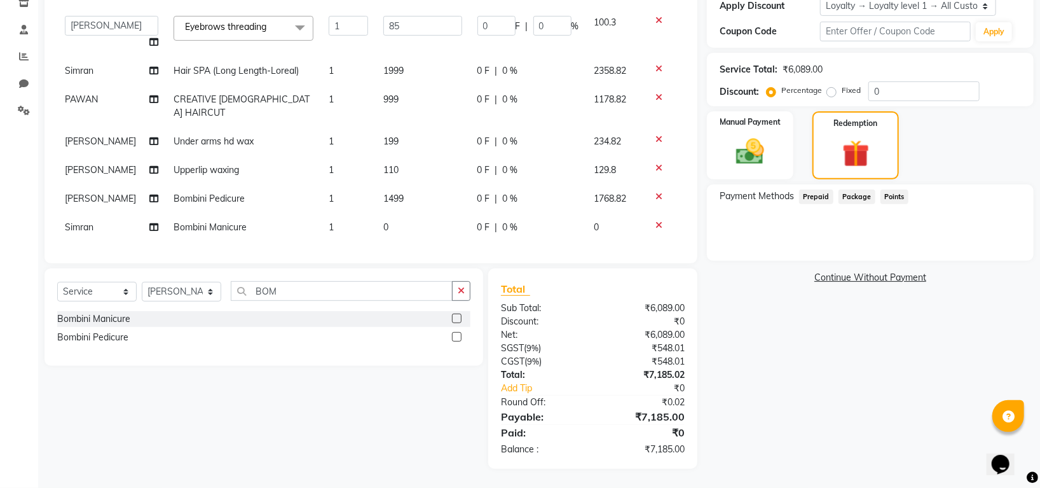
click at [822, 192] on span "Prepaid" at bounding box center [816, 197] width 34 height 15
click at [862, 196] on span "Package" at bounding box center [857, 197] width 37 height 15
click at [818, 191] on span "Prepaid" at bounding box center [816, 197] width 34 height 15
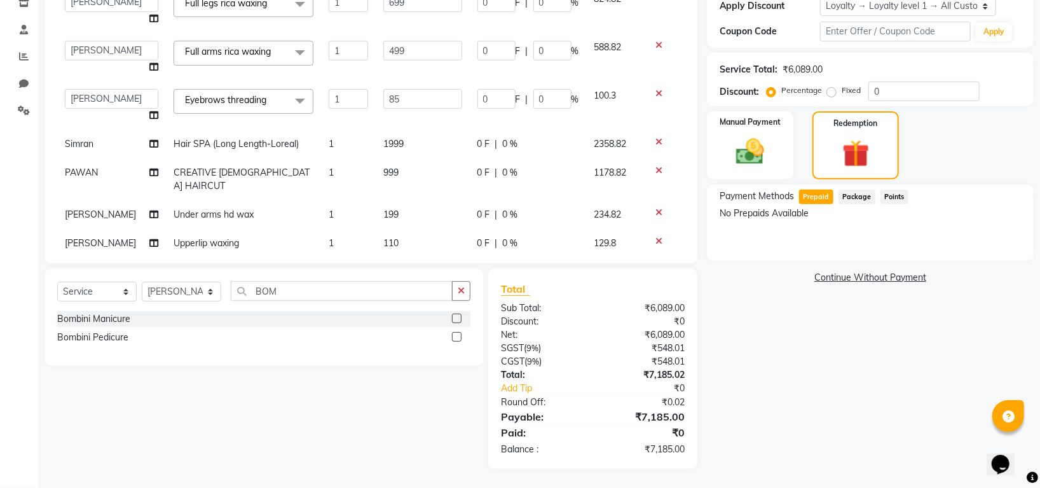
click at [815, 194] on span "Prepaid" at bounding box center [816, 197] width 34 height 15
click at [755, 144] on img at bounding box center [751, 152] width 48 height 34
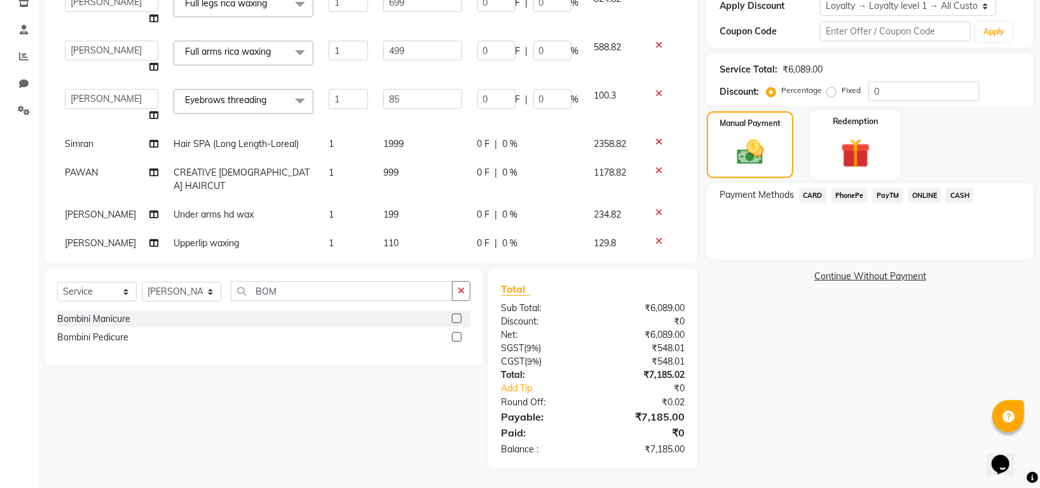
click at [857, 146] on img at bounding box center [857, 153] width 48 height 36
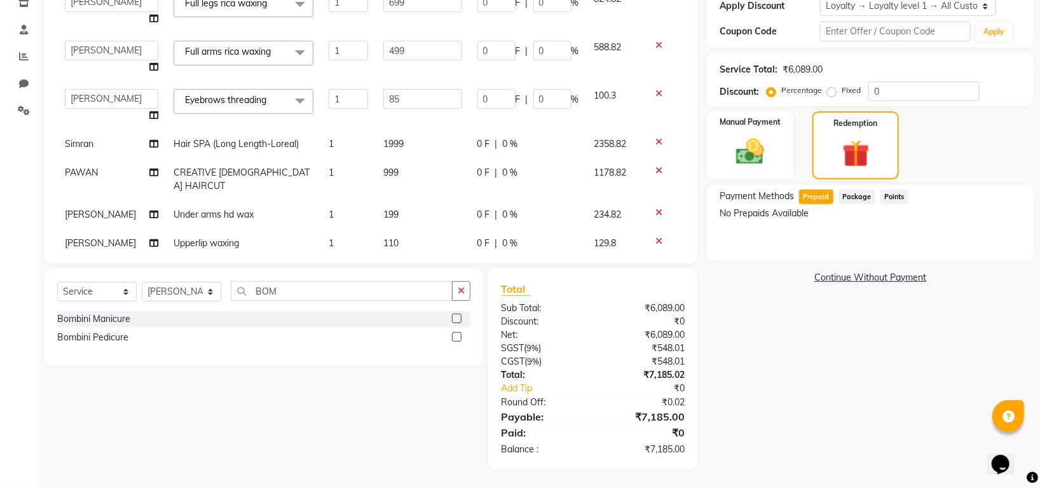
click at [848, 190] on div "Package" at bounding box center [855, 198] width 42 height 17
click at [852, 191] on span "Package" at bounding box center [857, 197] width 37 height 15
click at [808, 196] on span "Prepaid" at bounding box center [816, 197] width 34 height 15
click at [718, 153] on div "Manual Payment" at bounding box center [751, 145] width 90 height 71
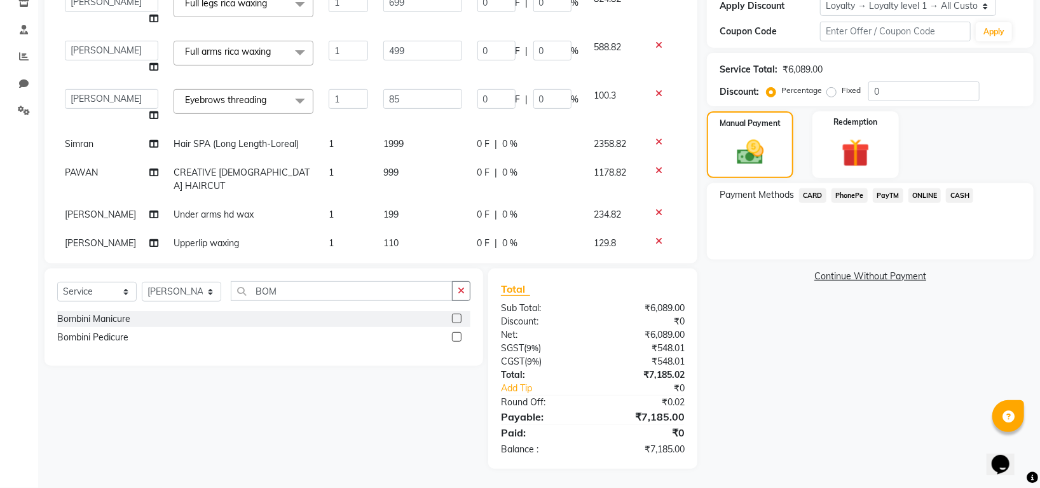
scroll to position [0, 0]
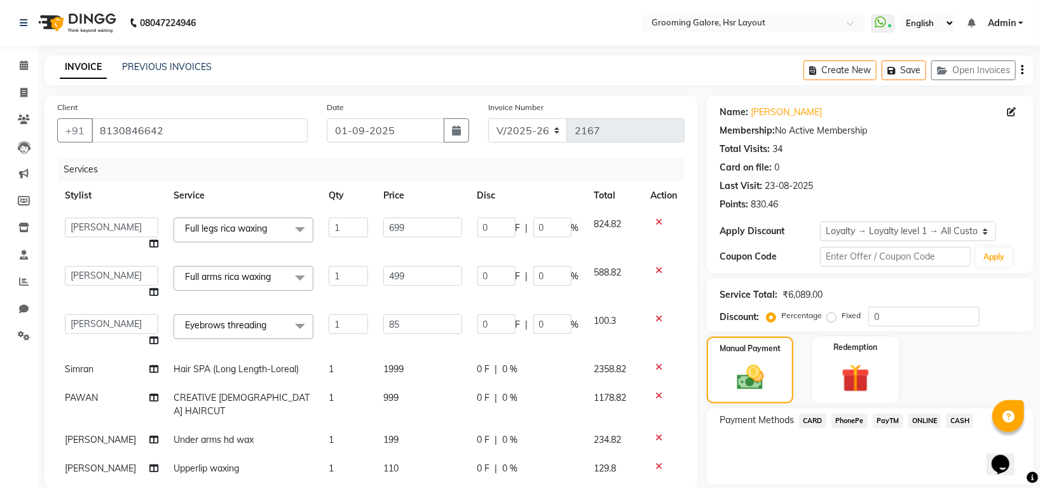
click at [197, 114] on div "Client [PHONE_NUMBER]" at bounding box center [183, 126] width 270 height 52
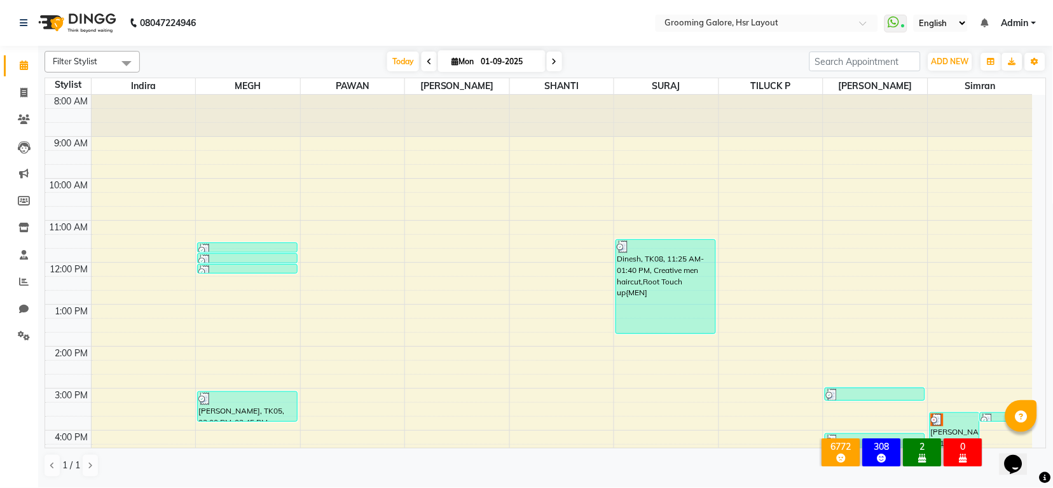
click at [553, 62] on icon at bounding box center [554, 62] width 5 height 8
type input "02-09-2025"
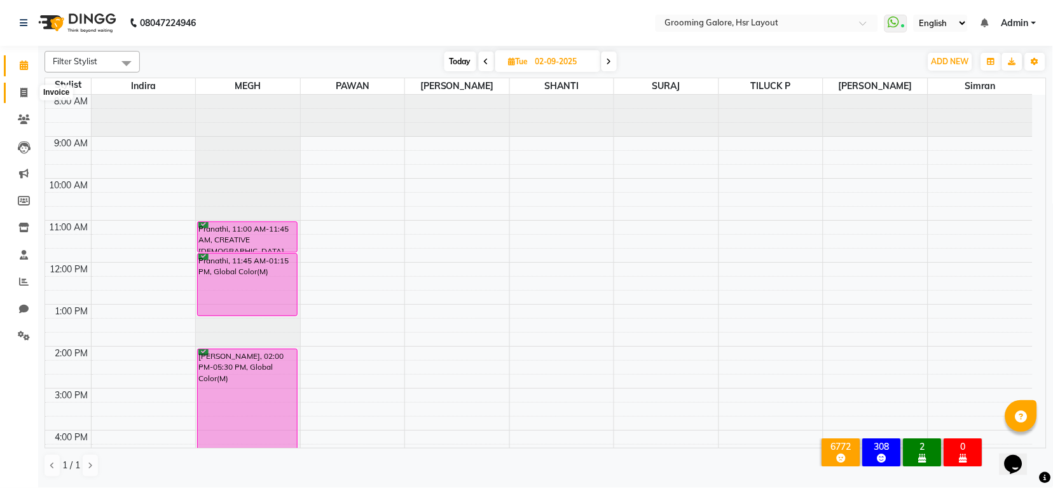
click at [26, 95] on icon at bounding box center [23, 93] width 7 height 10
select select "service"
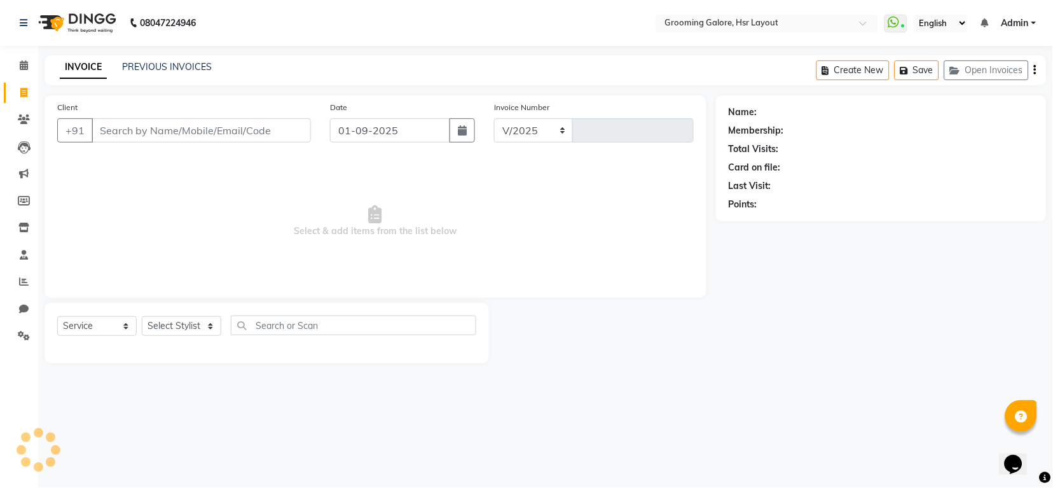
select select "6168"
type input "2171"
select select "P"
select select "45583"
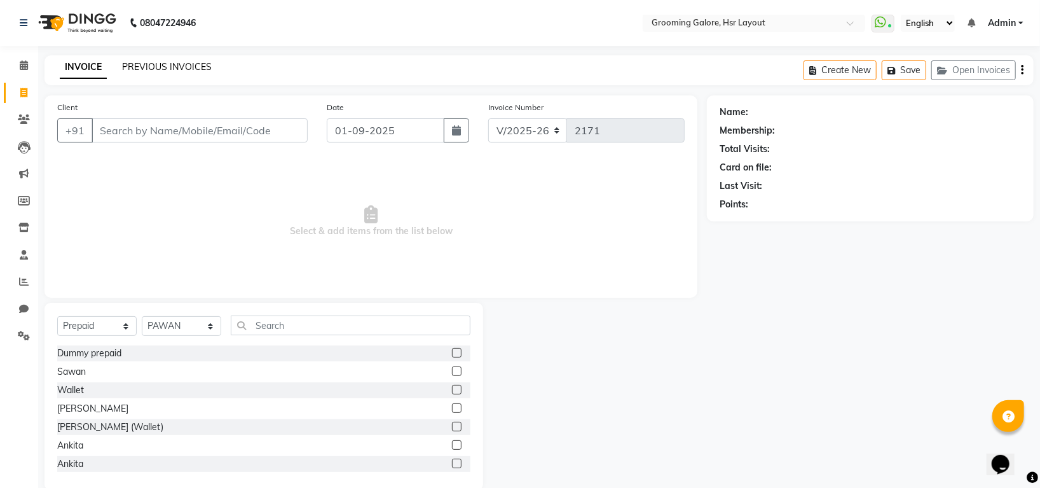
click at [141, 66] on link "PREVIOUS INVOICES" at bounding box center [167, 66] width 90 height 11
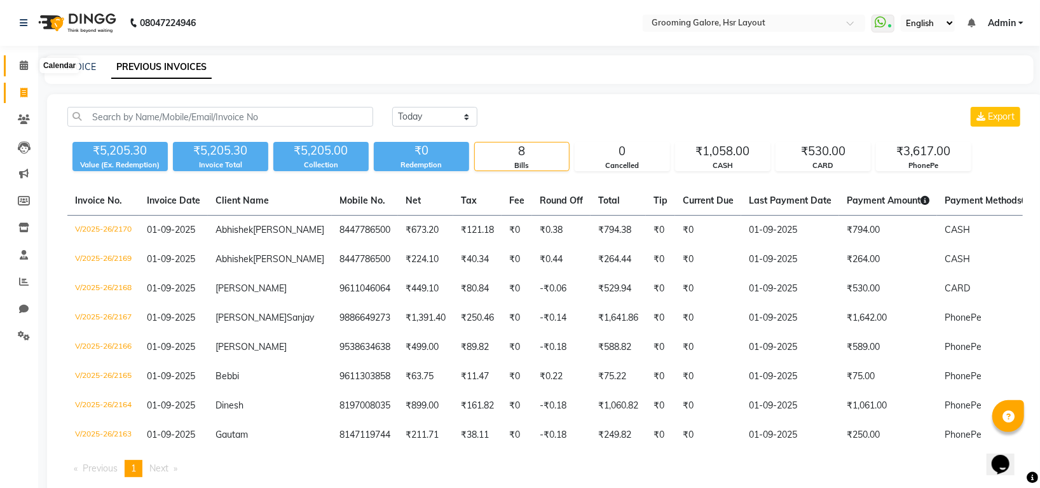
click at [21, 63] on icon at bounding box center [24, 65] width 8 height 10
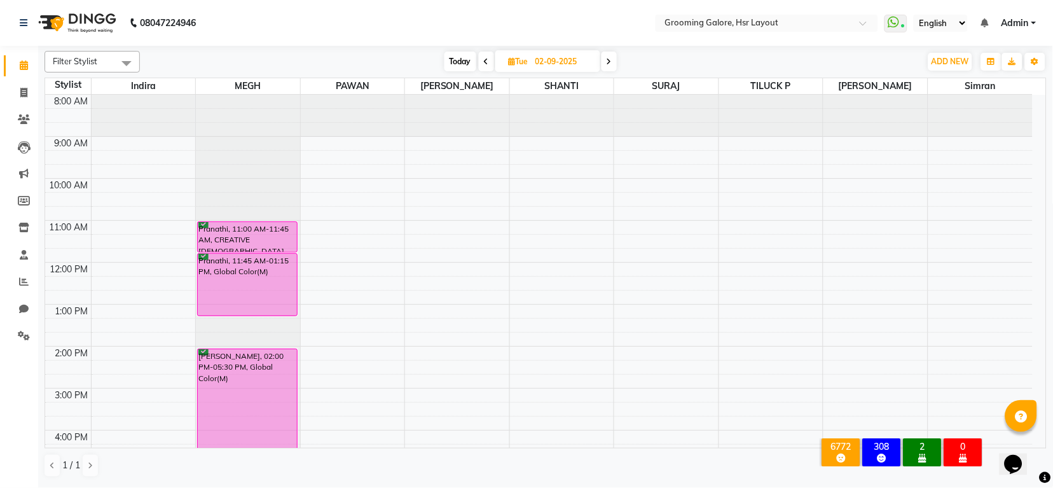
click at [484, 62] on icon at bounding box center [486, 62] width 5 height 8
type input "01-09-2025"
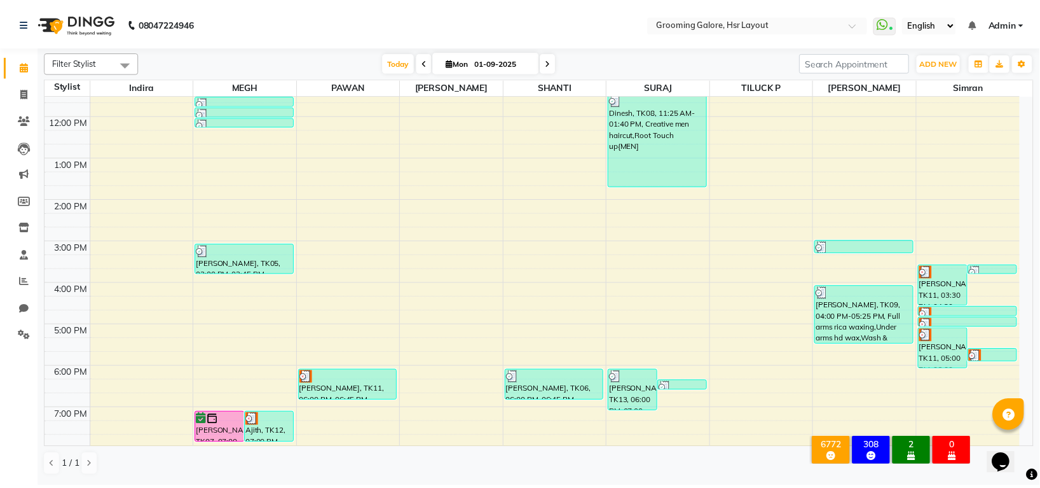
scroll to position [197, 0]
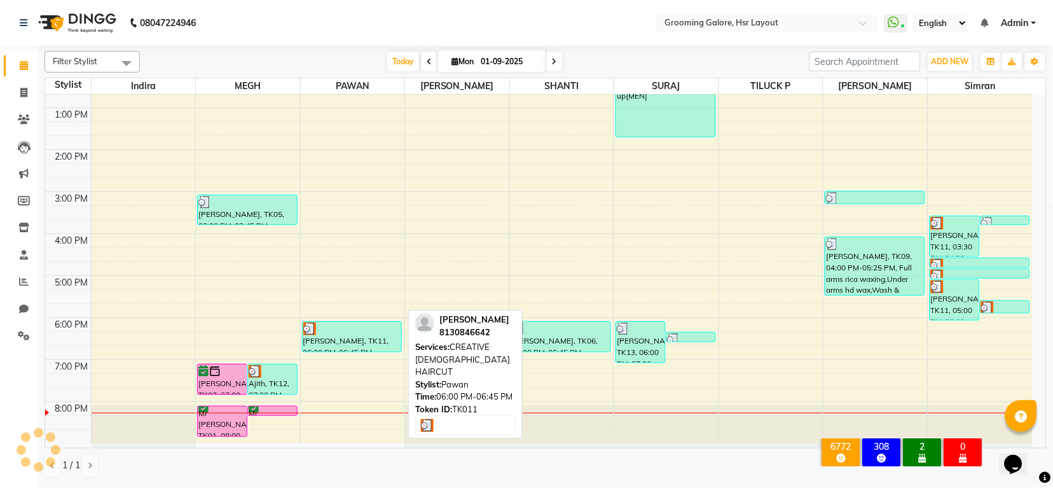
click at [358, 341] on div "vandana Singh, TK11, 06:00 PM-06:45 PM, CREATIVE FEMALE HAIRCUT" at bounding box center [352, 337] width 99 height 30
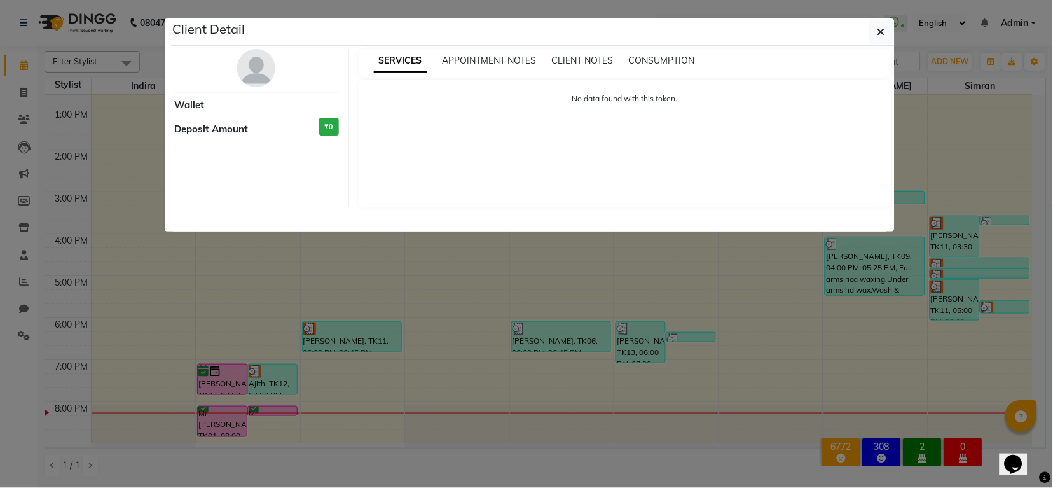
select select "3"
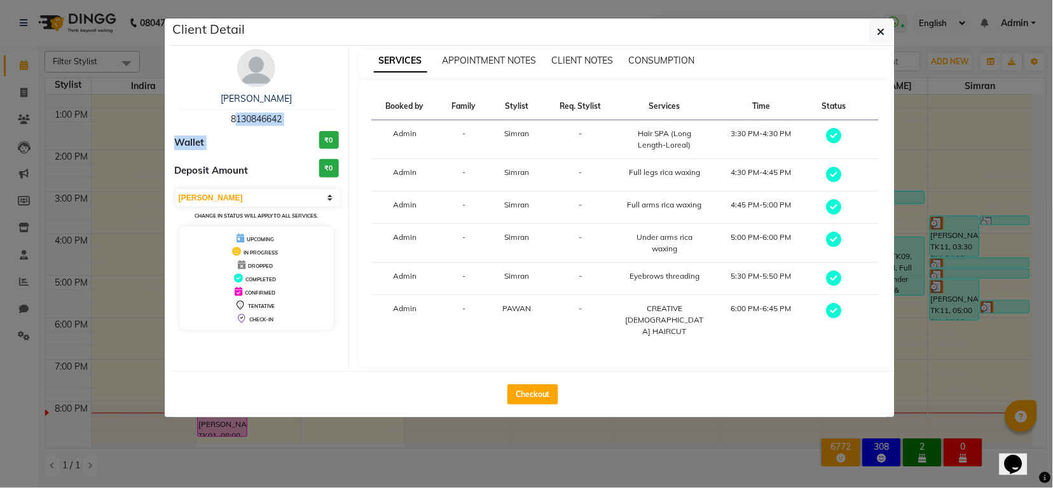
drag, startPoint x: 226, startPoint y: 120, endPoint x: 287, endPoint y: 129, distance: 61.8
click at [287, 129] on div "vandana Singh 8130846642 Wallet ₹0 Deposit Amount ₹0 Select MARK DONE UPCOMING …" at bounding box center [257, 208] width 184 height 319
click at [226, 121] on div "vandana Singh 8130846642" at bounding box center [256, 109] width 165 height 34
drag, startPoint x: 225, startPoint y: 118, endPoint x: 282, endPoint y: 127, distance: 57.9
click at [282, 127] on div "vandana Singh 8130846642 Wallet ₹0 Deposit Amount ₹0 Select MARK DONE UPCOMING …" at bounding box center [257, 208] width 184 height 319
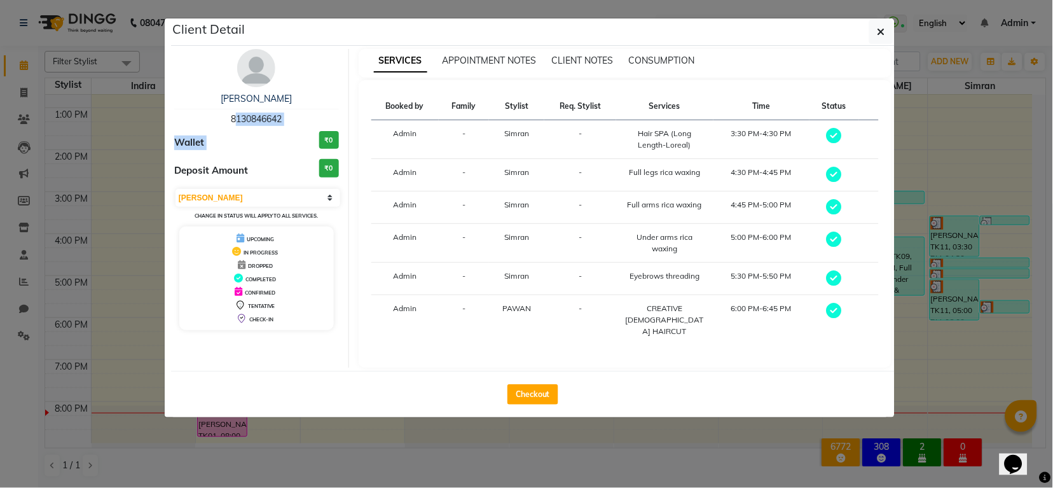
click at [252, 124] on span "8130846642" at bounding box center [256, 118] width 51 height 11
drag, startPoint x: 225, startPoint y: 116, endPoint x: 284, endPoint y: 120, distance: 59.9
click at [284, 120] on div "vandana Singh 8130846642" at bounding box center [256, 109] width 165 height 34
copy span "8130846642"
drag, startPoint x: 880, startPoint y: 25, endPoint x: 404, endPoint y: 112, distance: 483.6
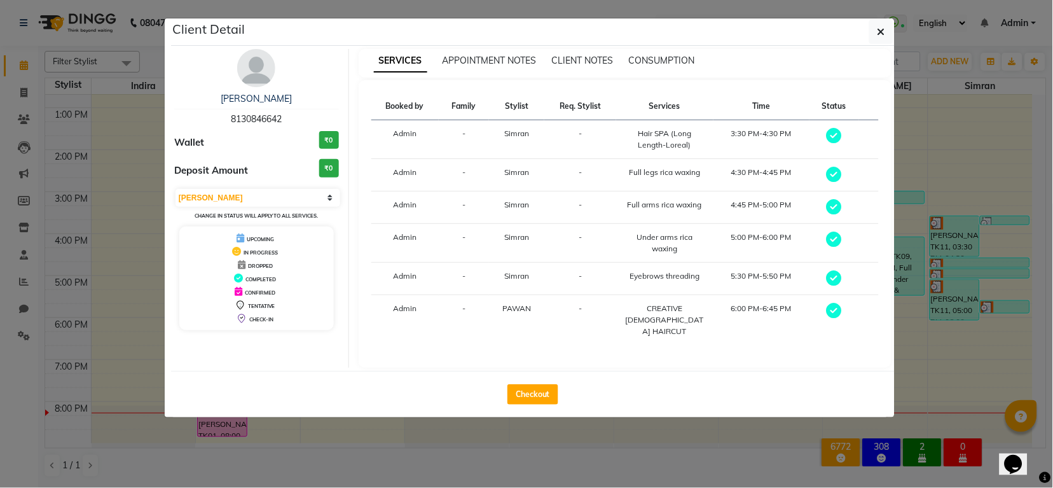
click at [880, 25] on span "button" at bounding box center [882, 31] width 8 height 13
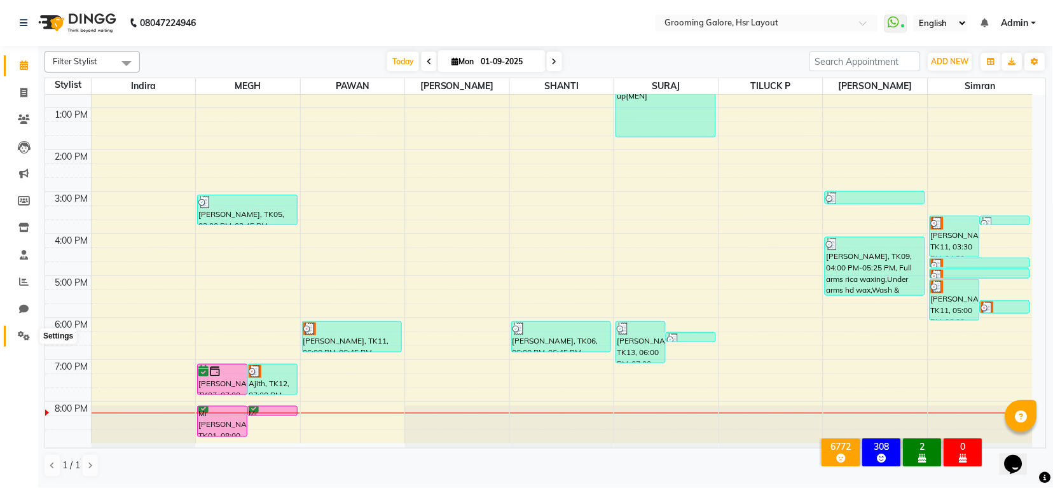
click at [31, 334] on span at bounding box center [24, 336] width 22 height 15
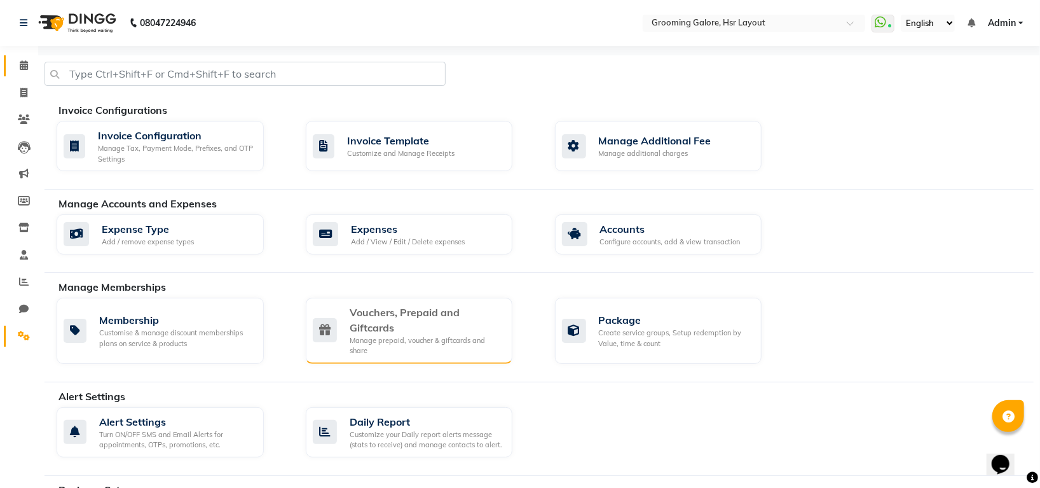
scroll to position [254, 0]
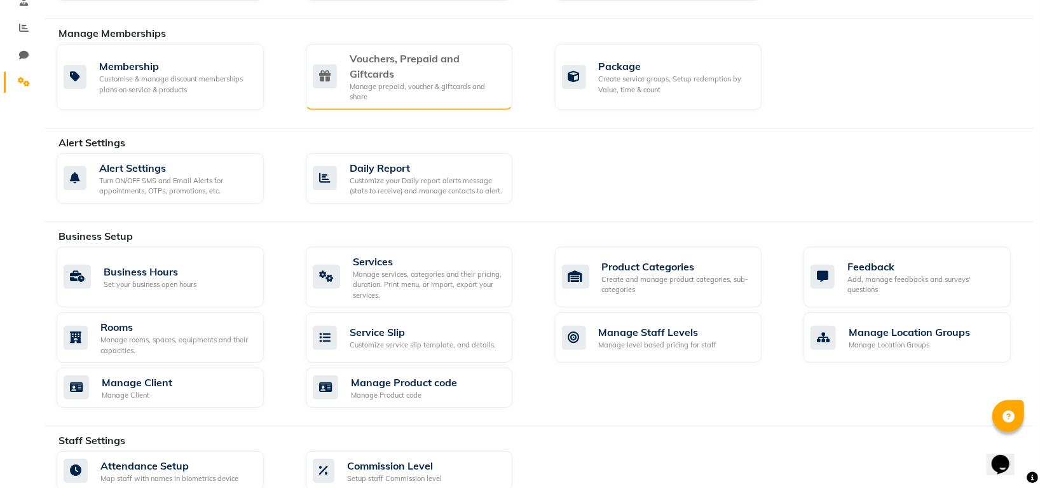
click at [447, 60] on div "Vouchers, Prepaid and Giftcards" at bounding box center [426, 66] width 153 height 31
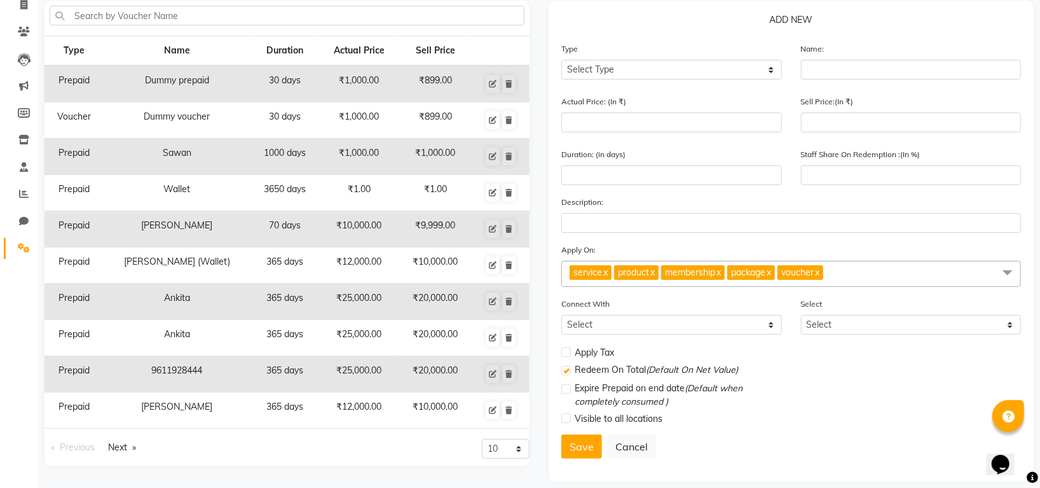
scroll to position [102, 0]
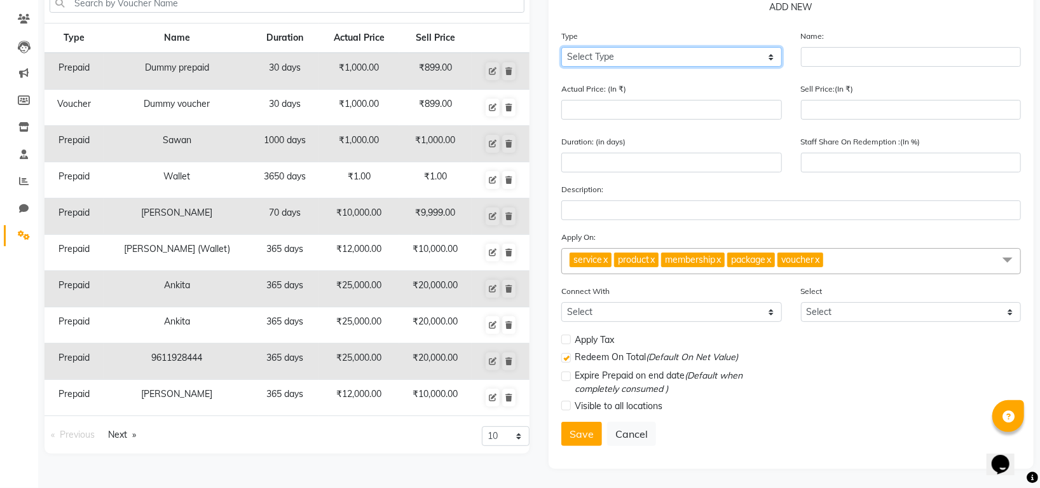
click at [744, 54] on select "Select Type Voucher Prepaid Gift Card" at bounding box center [672, 57] width 221 height 20
select select "P"
click at [562, 47] on select "Select Type Voucher Prepaid Gift Card" at bounding box center [672, 57] width 221 height 20
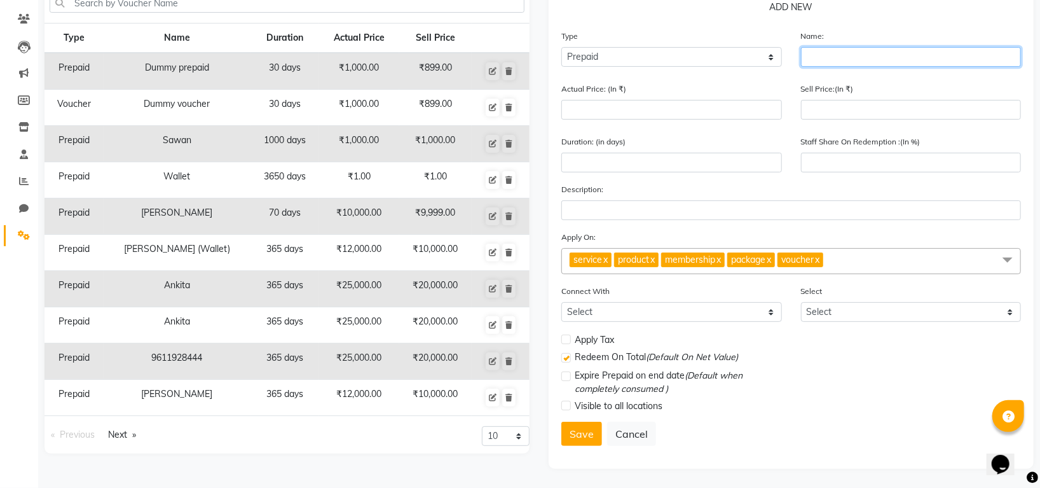
click at [849, 56] on input "text" at bounding box center [911, 57] width 221 height 20
type input "VANDANA"
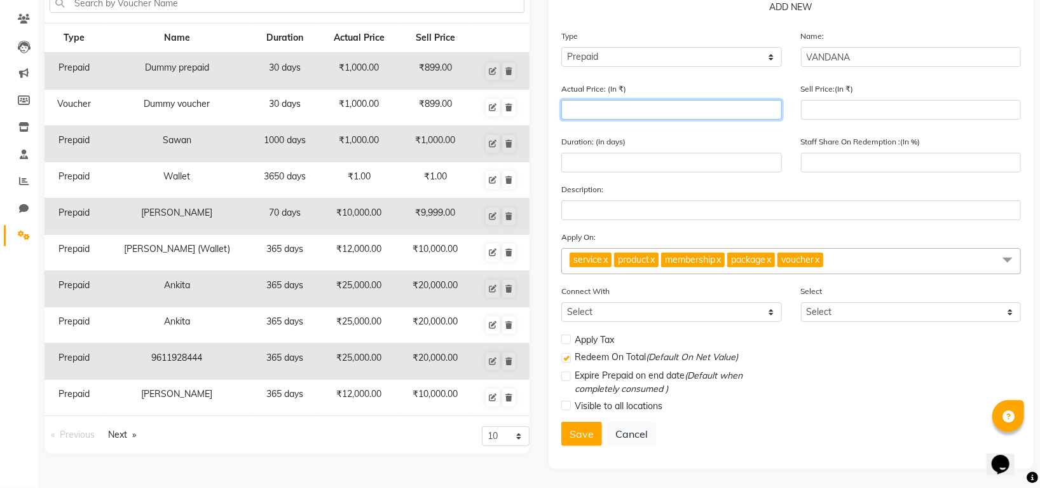
click at [714, 113] on input "number" at bounding box center [672, 110] width 221 height 20
type input "3"
type input "0"
type input "25000"
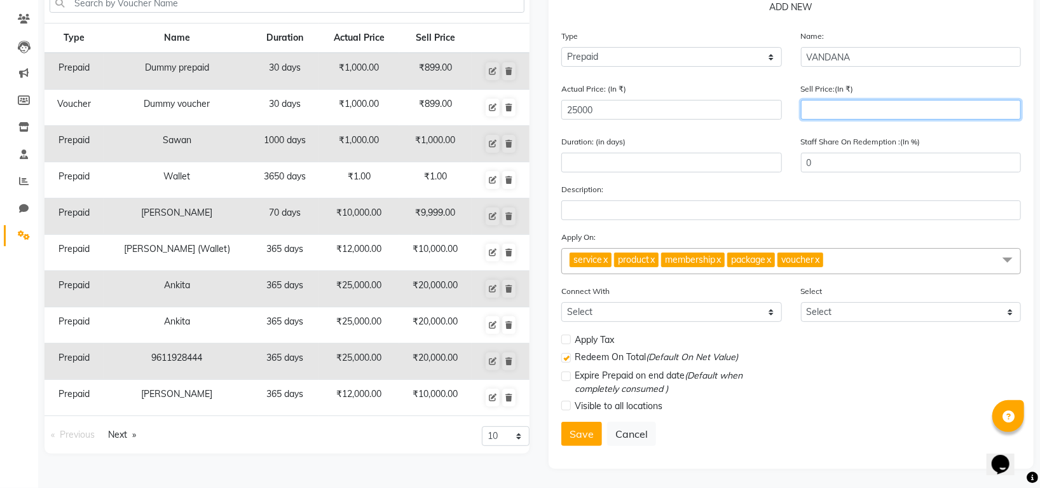
click at [899, 109] on input "number" at bounding box center [911, 110] width 221 height 20
type input "200"
type input "1"
type input "2000"
type input "8"
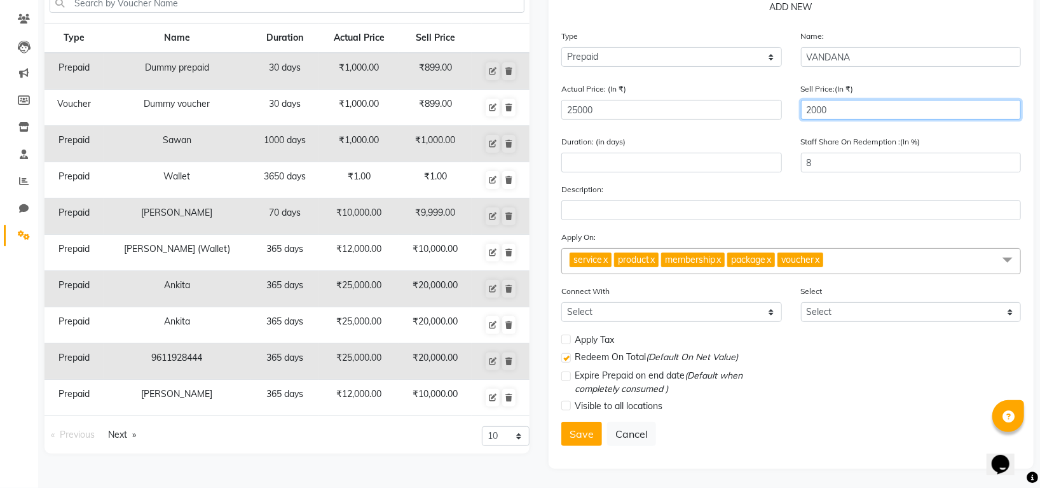
type input "20000"
type input "80"
type input "20000"
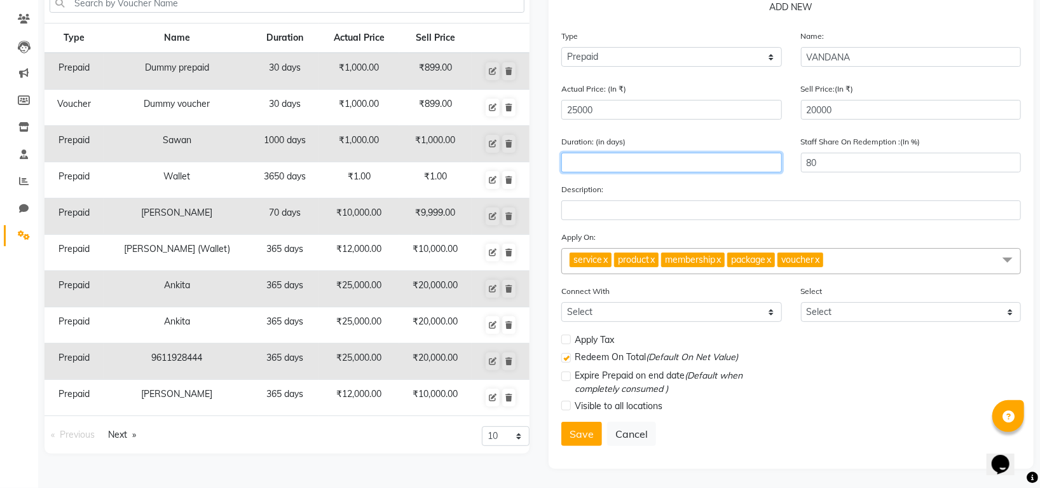
click at [658, 156] on input "number" at bounding box center [672, 163] width 221 height 20
type input "400"
click at [568, 342] on label at bounding box center [567, 340] width 10 height 10
click at [568, 342] on input "checkbox" at bounding box center [566, 340] width 8 height 8
checkbox input "true"
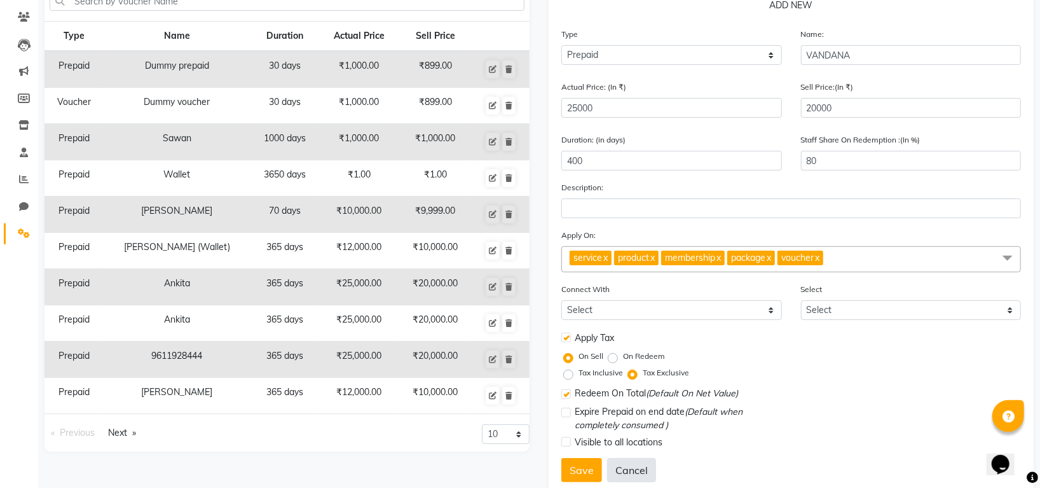
scroll to position [141, 0]
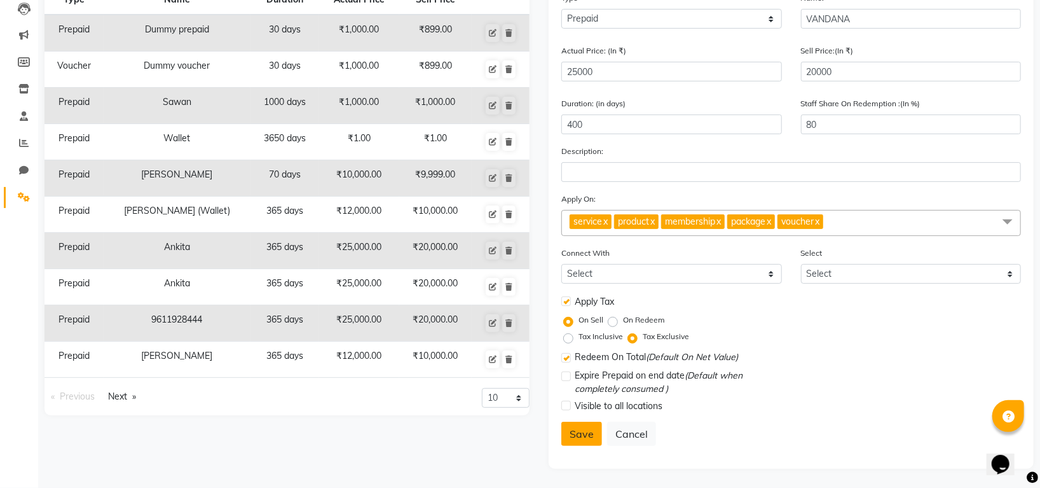
click at [584, 428] on button "Save" at bounding box center [582, 434] width 41 height 24
select select
checkbox input "false"
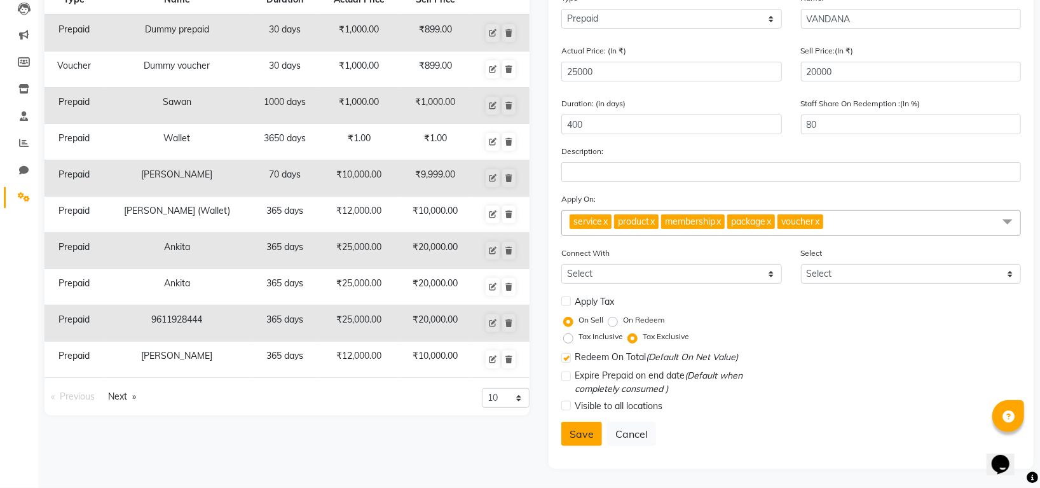
checkbox input "true"
checkbox input "false"
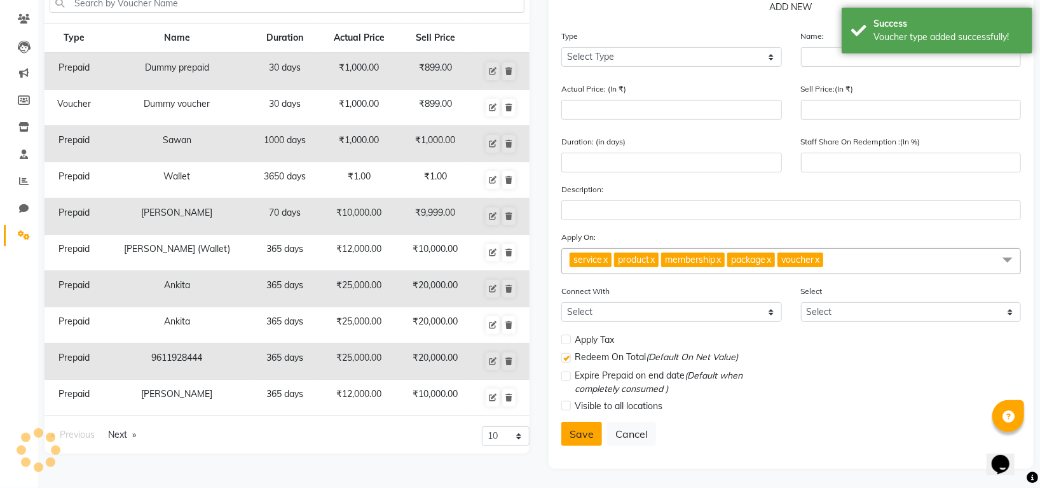
scroll to position [102, 0]
click at [583, 433] on button "Save" at bounding box center [582, 434] width 41 height 24
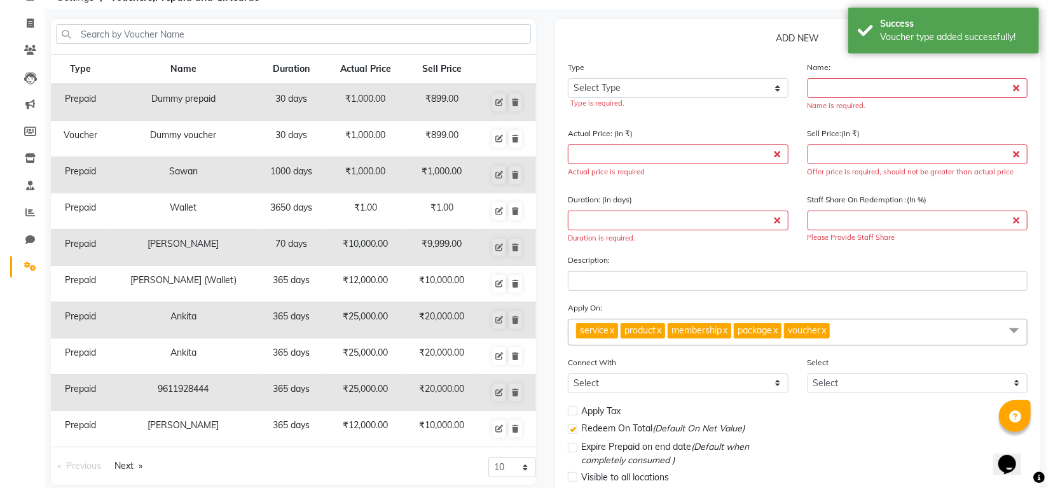
scroll to position [0, 0]
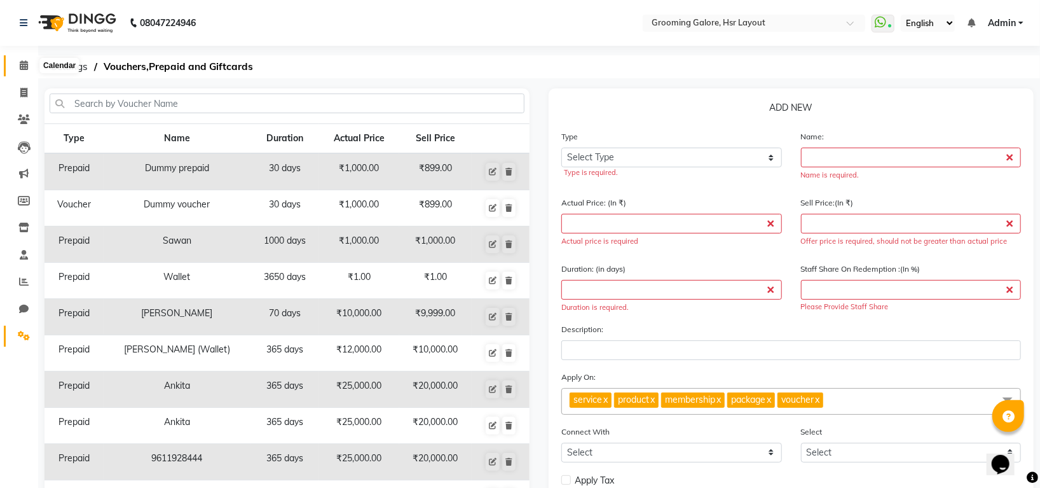
click at [23, 59] on span at bounding box center [24, 66] width 22 height 15
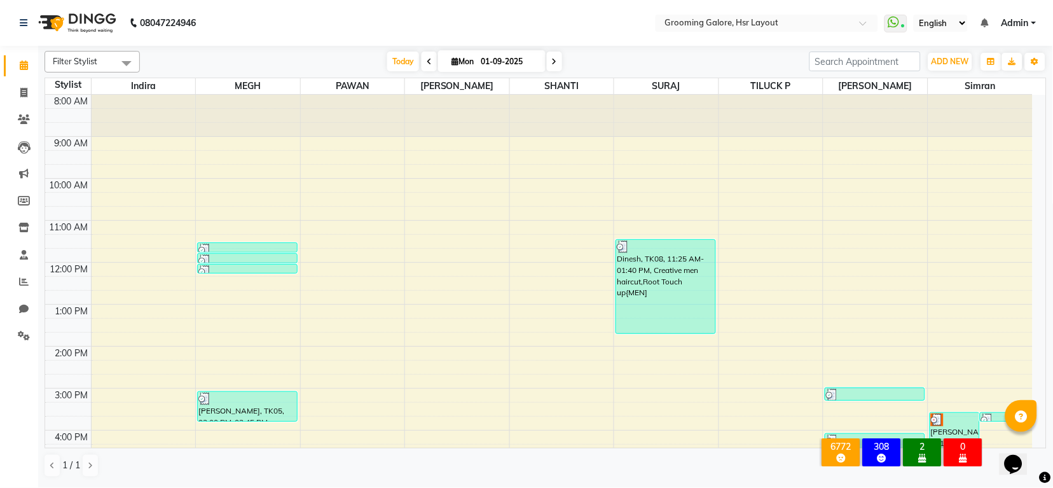
click at [17, 105] on li "Invoice" at bounding box center [19, 92] width 38 height 27
click at [32, 88] on span at bounding box center [24, 93] width 22 height 15
select select "service"
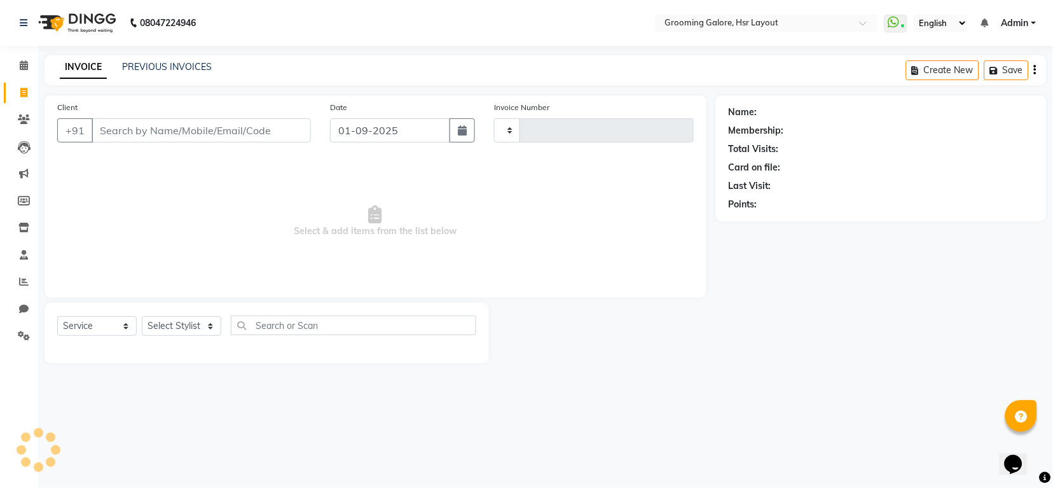
type input "2171"
select select "6168"
drag, startPoint x: 107, startPoint y: 114, endPoint x: 110, endPoint y: 132, distance: 18.1
click at [107, 114] on div "Client +91" at bounding box center [184, 126] width 273 height 52
select select "P"
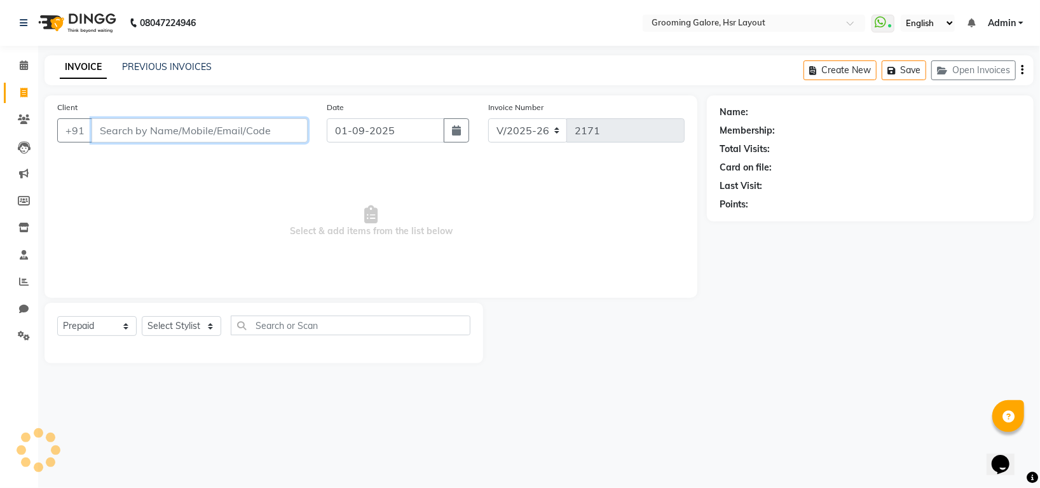
select select "45583"
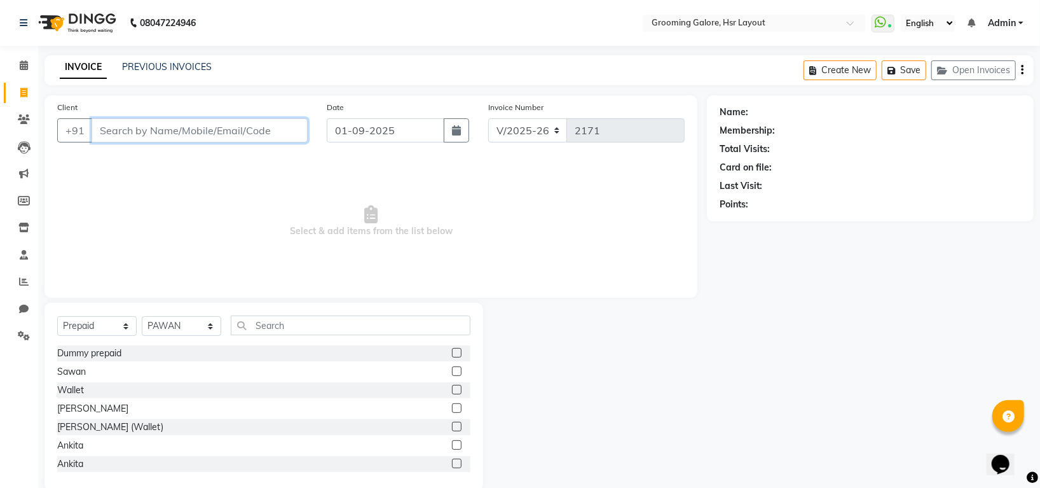
click at [110, 132] on input "Client" at bounding box center [200, 130] width 216 height 24
paste input "8130846642"
type input "8130846642"
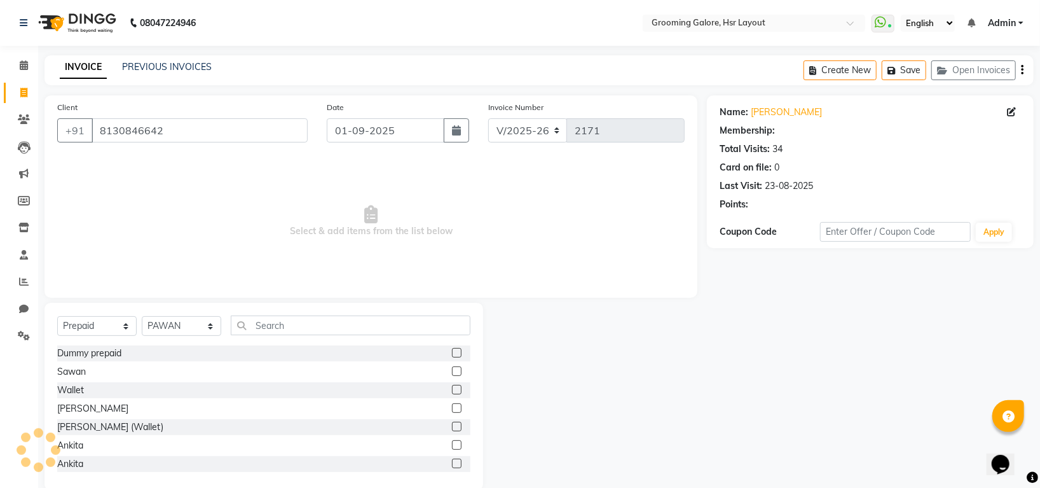
select select "1: Object"
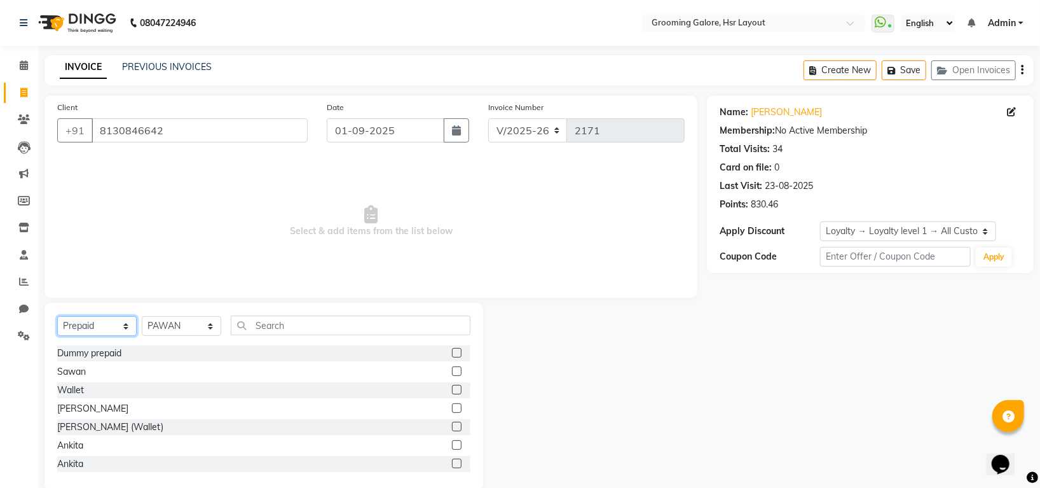
click at [67, 328] on select "Select Service Product Membership Package Voucher Prepaid Gift Card" at bounding box center [96, 326] width 79 height 20
click at [370, 371] on div "Sawan" at bounding box center [263, 372] width 413 height 16
click at [177, 322] on select "Select Stylist Indira MEGH PAWAN RESHMI SABITRI SHANTI Simran SURAJ TILUCK P" at bounding box center [181, 326] width 79 height 20
select select "45580"
click at [142, 317] on select "Select Stylist Indira MEGH PAWAN RESHMI SABITRI SHANTI Simran SURAJ TILUCK P" at bounding box center [181, 326] width 79 height 20
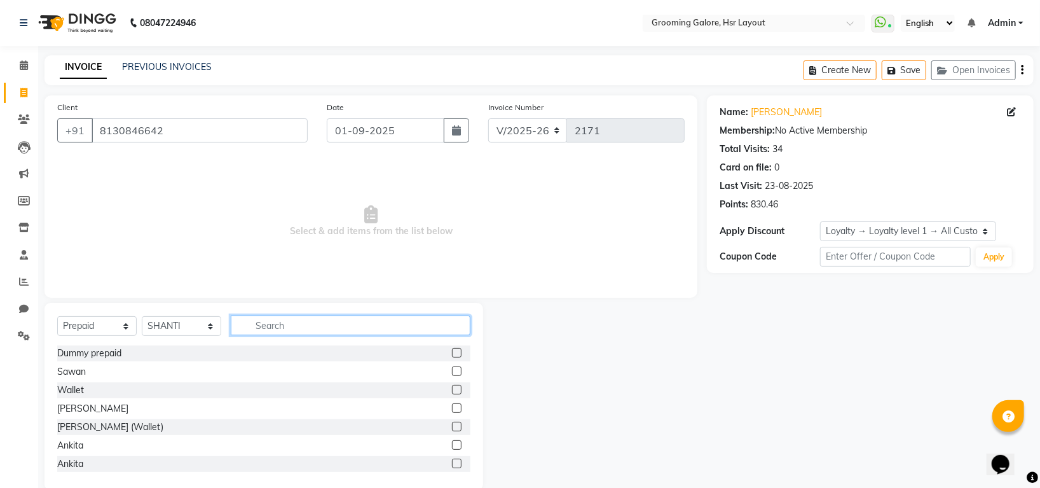
click at [289, 332] on input "text" at bounding box center [351, 325] width 240 height 20
paste input "8130846642"
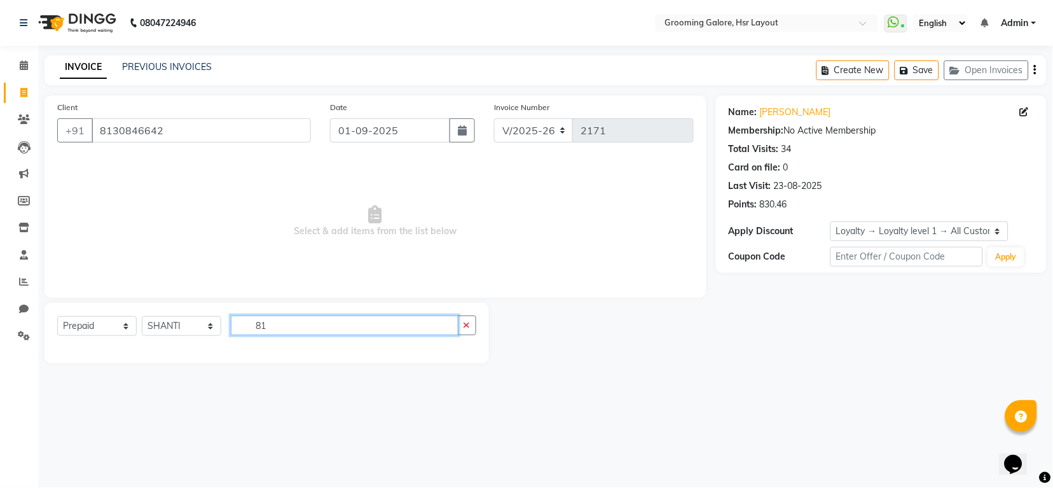
type input "8"
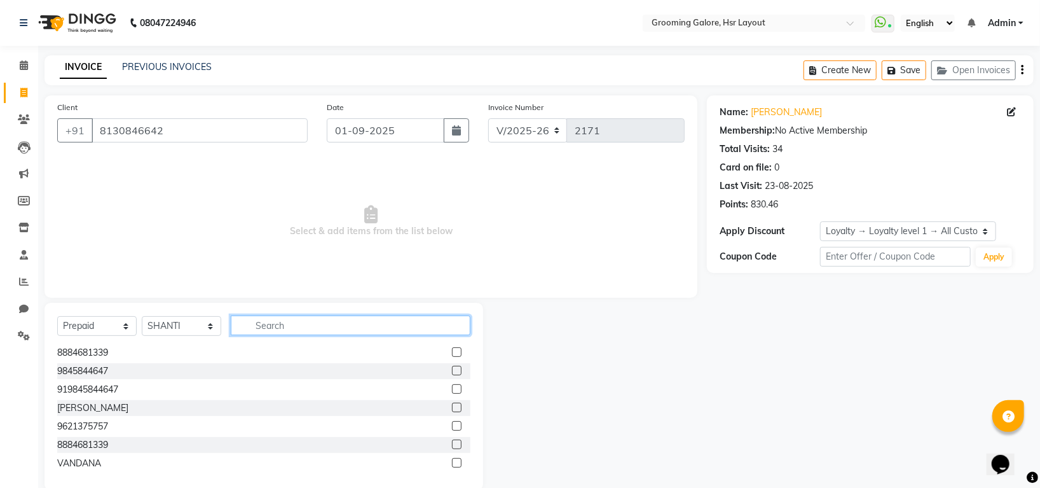
scroll to position [21, 0]
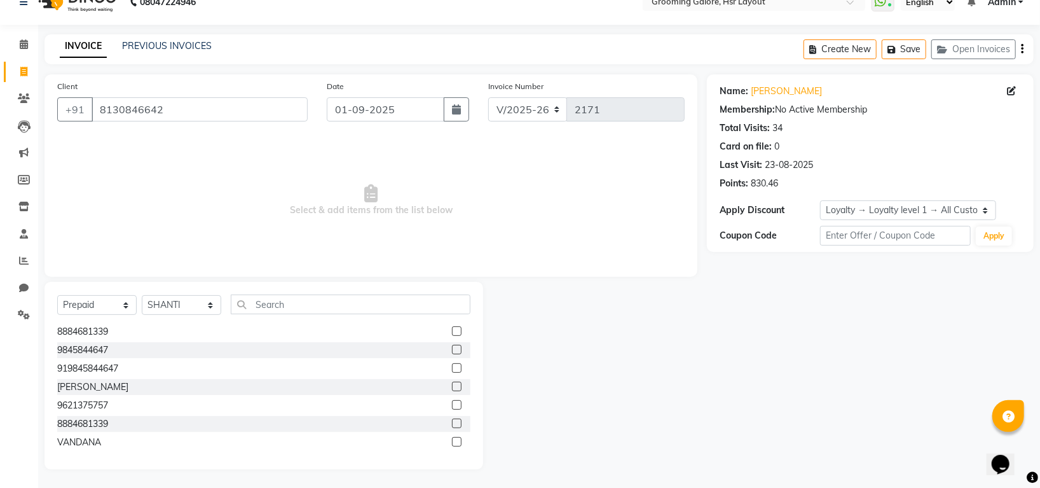
click at [452, 438] on label at bounding box center [457, 442] width 10 height 10
click at [452, 438] on input "checkbox" at bounding box center [456, 442] width 8 height 8
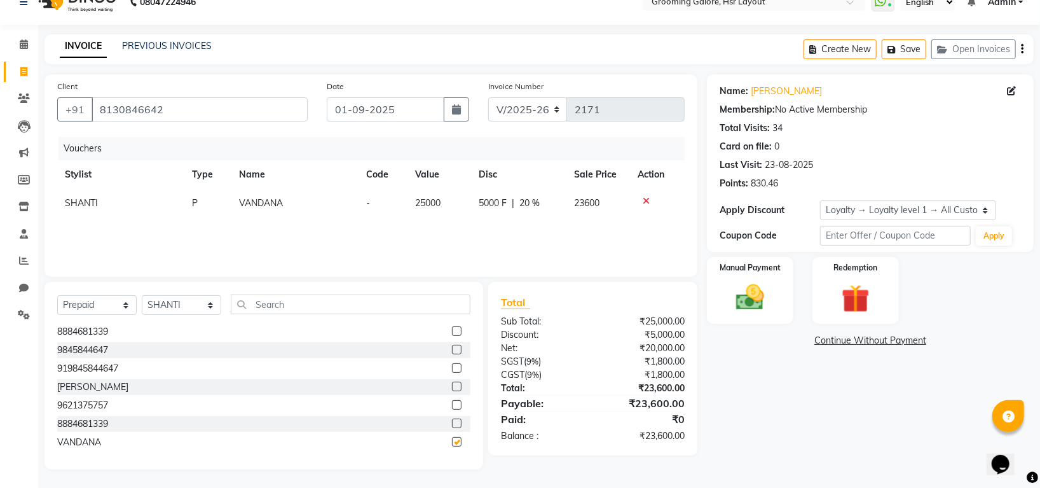
checkbox input "false"
click at [651, 197] on div at bounding box center [657, 201] width 39 height 9
click at [644, 197] on icon at bounding box center [646, 201] width 7 height 9
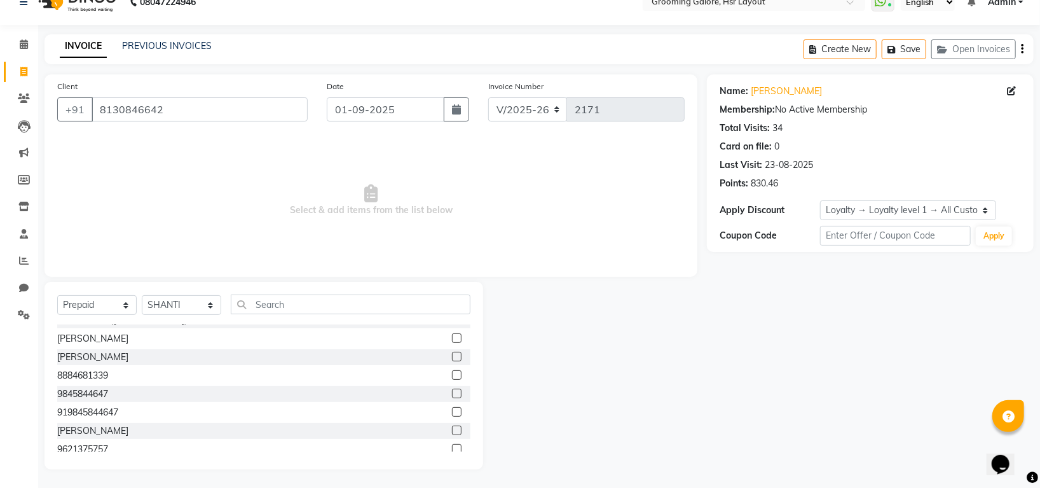
scroll to position [451, 0]
click at [452, 377] on label at bounding box center [457, 379] width 10 height 10
click at [452, 377] on input "checkbox" at bounding box center [456, 379] width 8 height 8
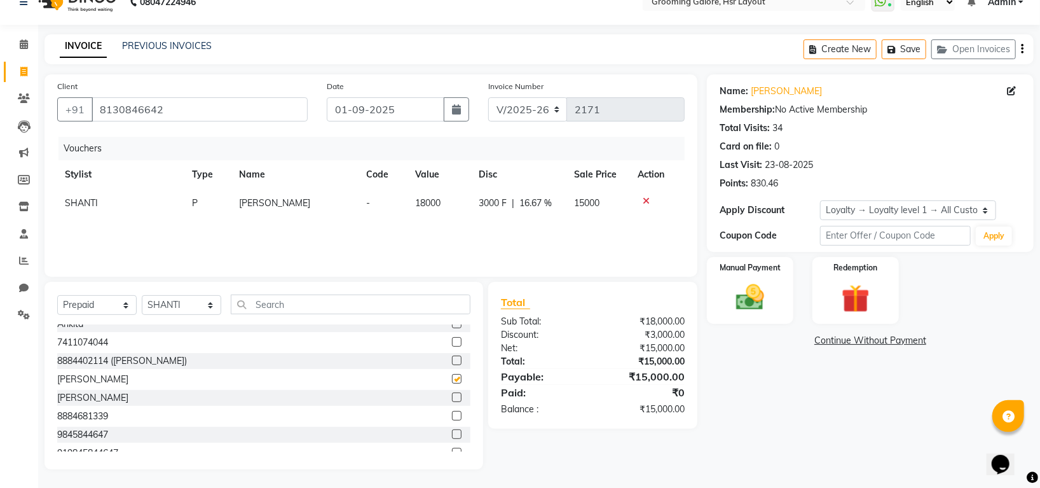
checkbox input "false"
click at [643, 197] on icon at bounding box center [646, 201] width 7 height 9
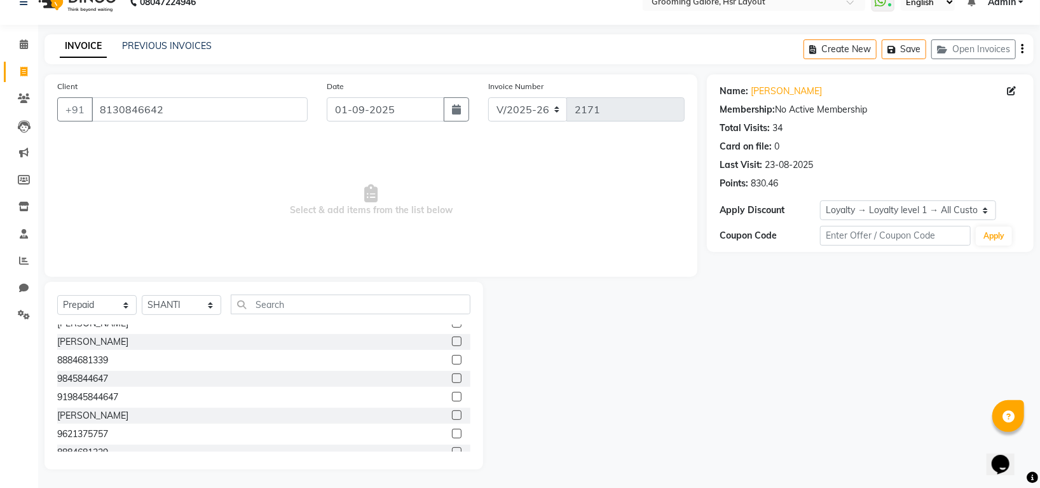
scroll to position [536, 0]
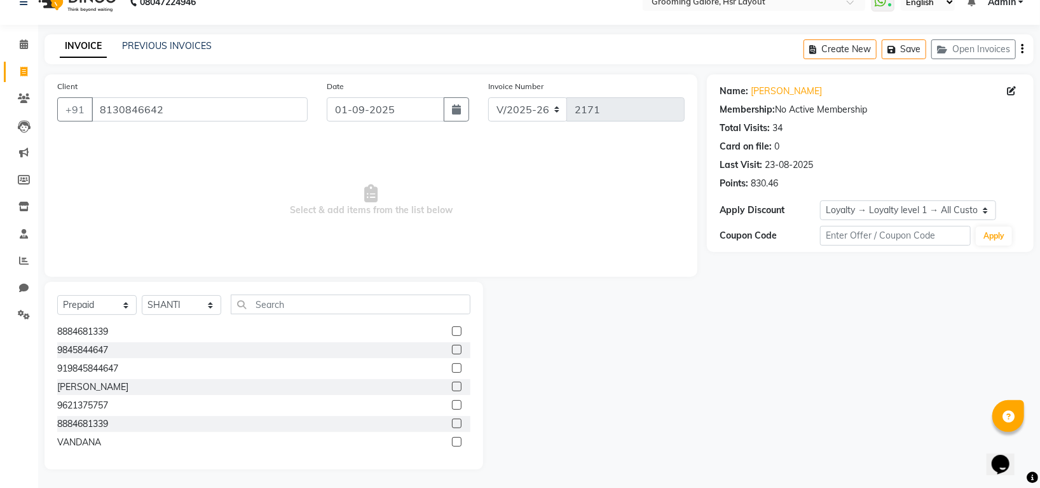
click at [452, 441] on label at bounding box center [457, 442] width 10 height 10
click at [452, 441] on input "checkbox" at bounding box center [456, 442] width 8 height 8
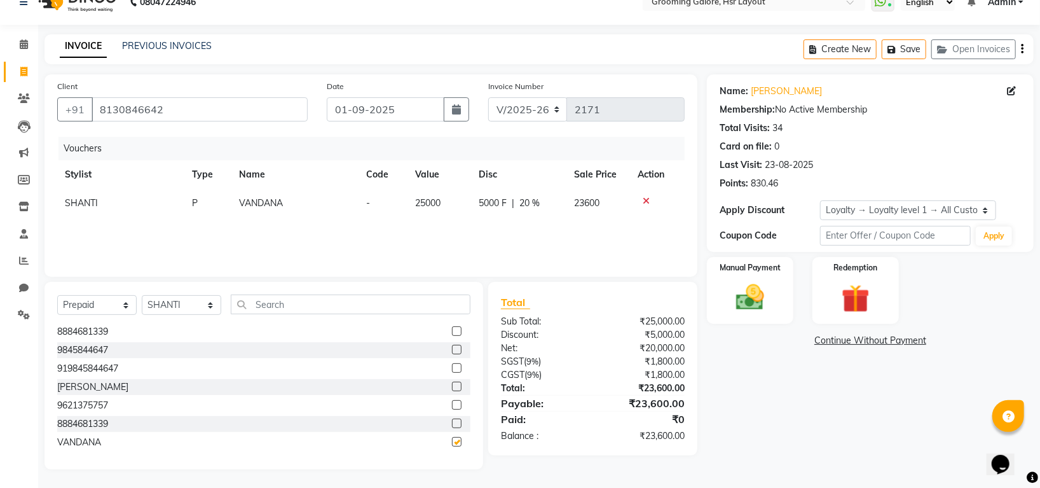
checkbox input "false"
click at [530, 199] on span "20 %" at bounding box center [530, 203] width 20 height 13
select select "45580"
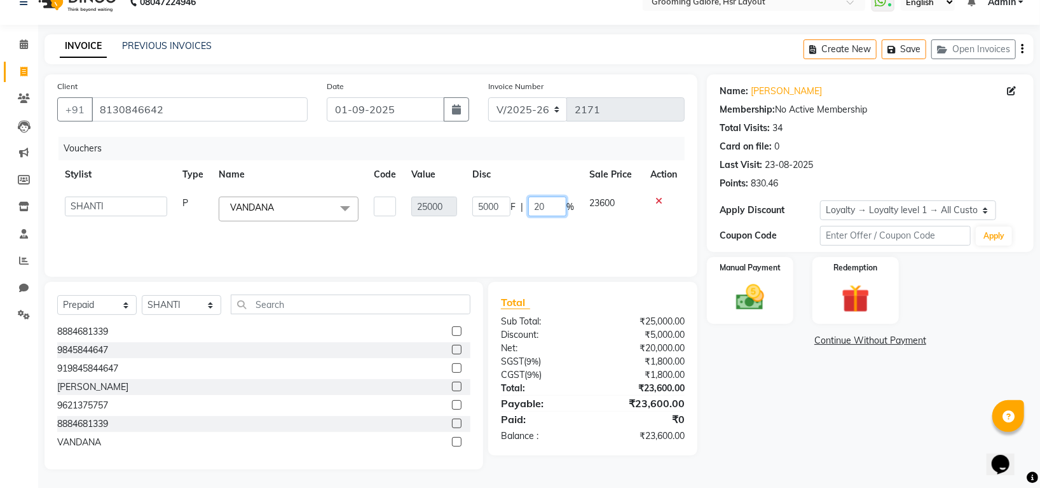
click at [550, 209] on input "20" at bounding box center [548, 207] width 38 height 20
type input "2"
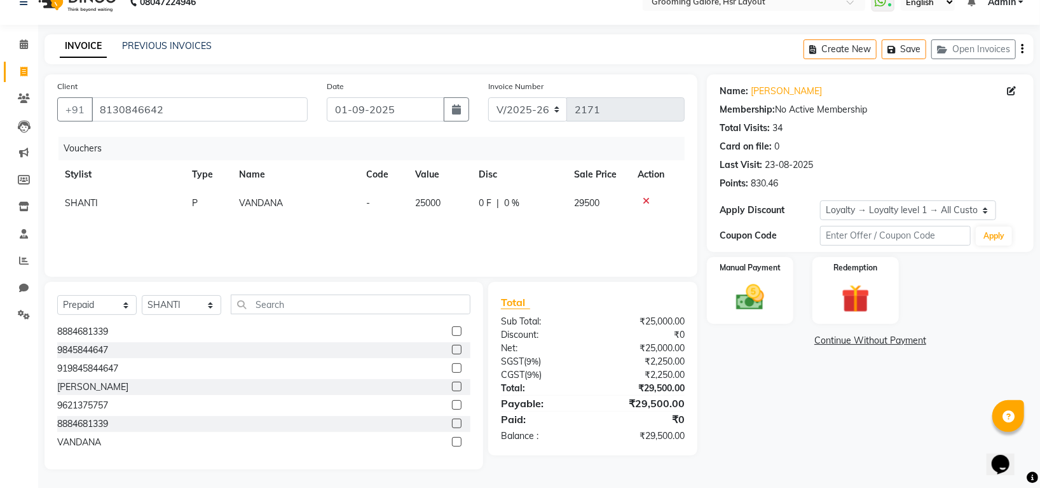
click at [819, 388] on div "Name: Vandana Singh Membership: No Active Membership Total Visits: 34 Card on f…" at bounding box center [875, 271] width 336 height 395
click at [513, 203] on span "0 %" at bounding box center [511, 203] width 15 height 13
select select "45580"
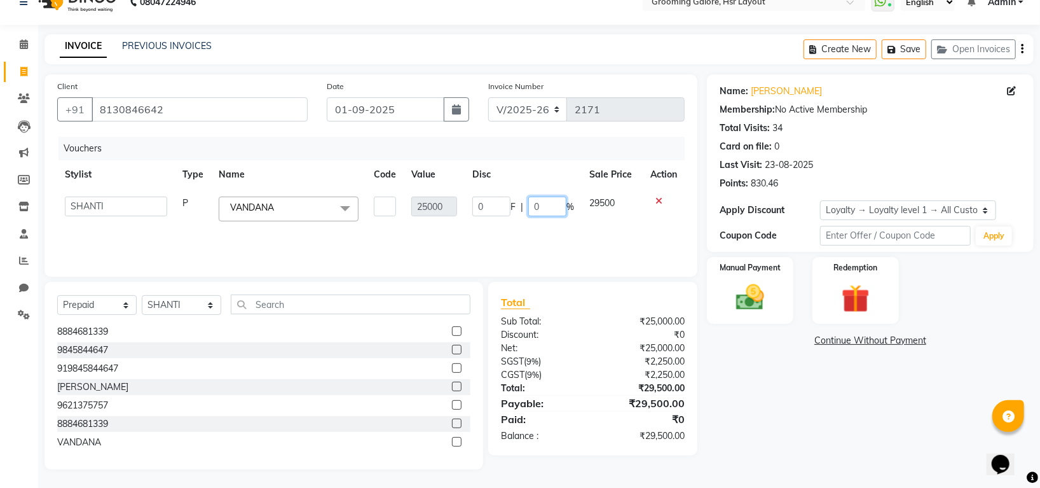
click at [546, 208] on input "0" at bounding box center [548, 207] width 38 height 20
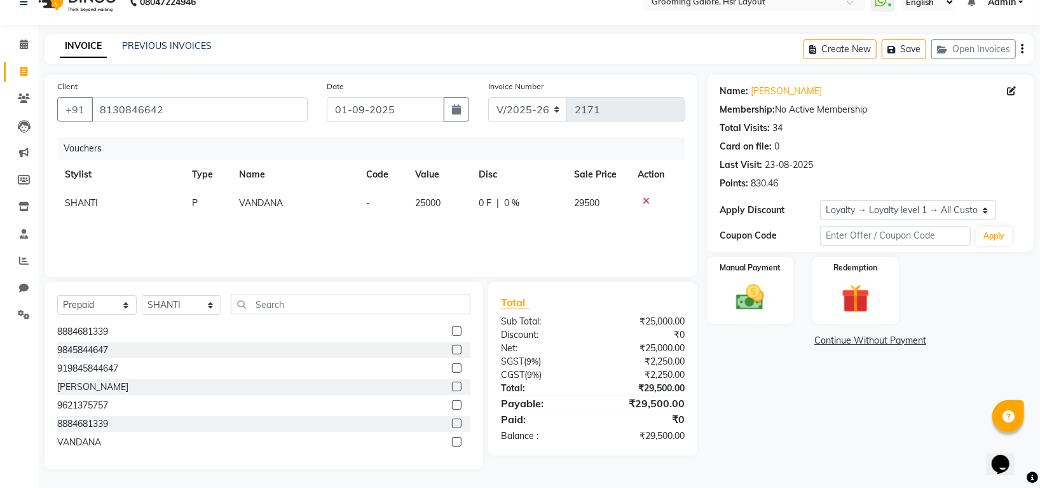
click at [644, 197] on icon at bounding box center [646, 201] width 7 height 9
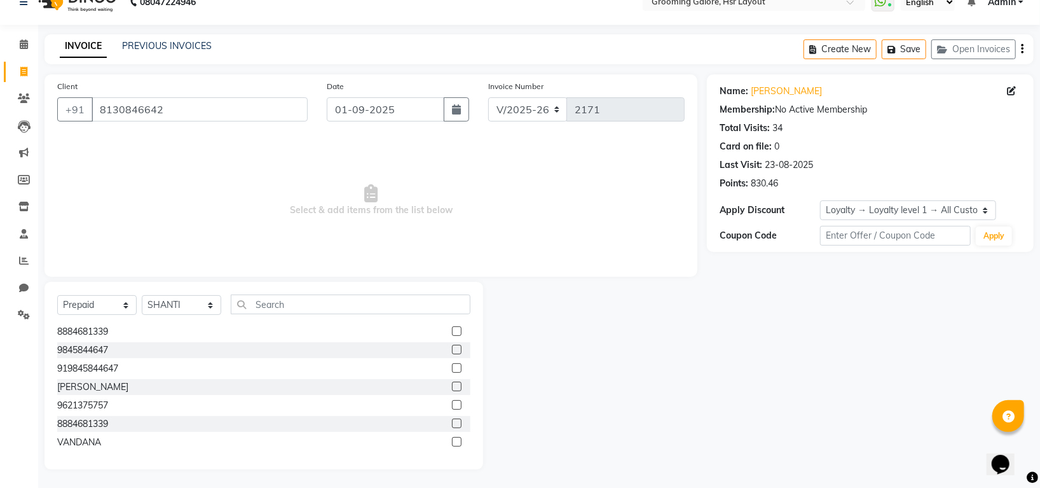
scroll to position [0, 0]
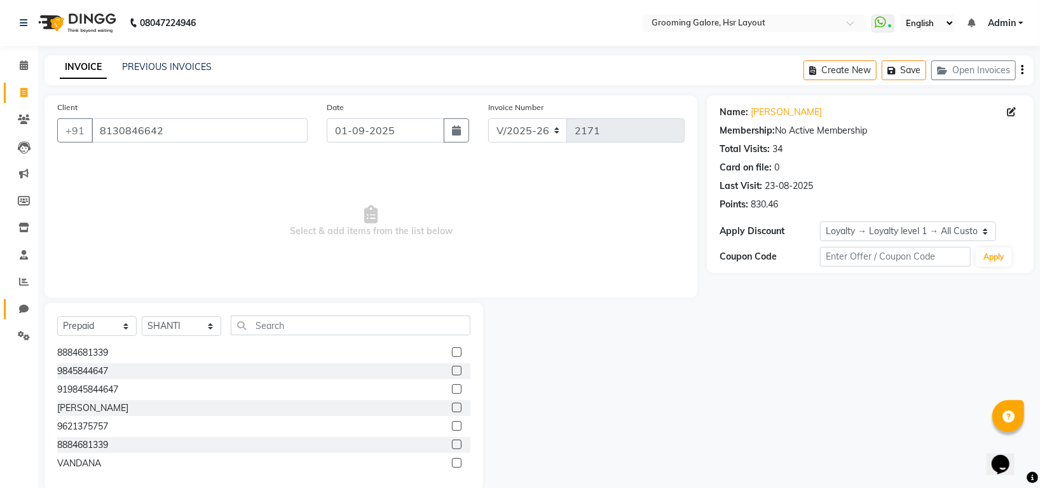
click at [19, 309] on icon at bounding box center [24, 309] width 10 height 10
click at [15, 336] on span at bounding box center [24, 336] width 22 height 15
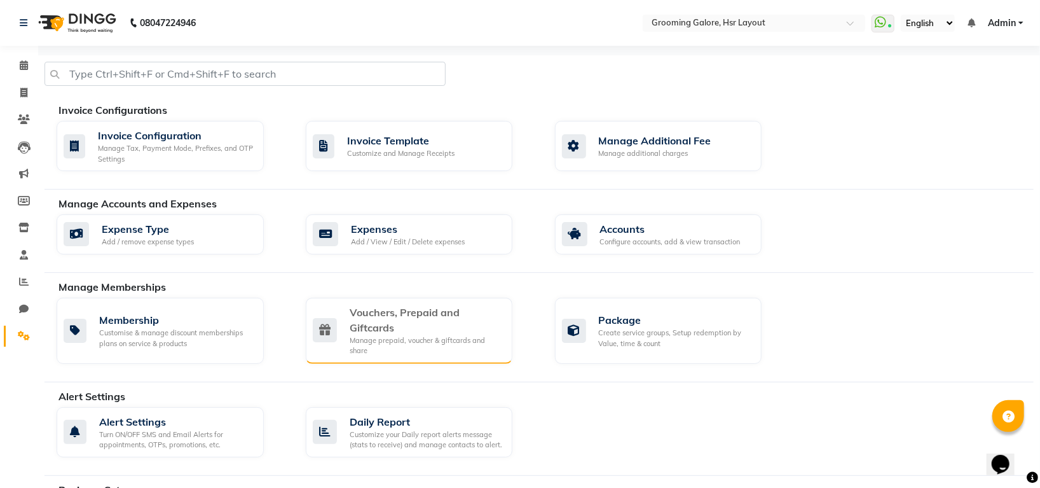
click at [371, 329] on div "Vouchers, Prepaid and Giftcards" at bounding box center [426, 320] width 153 height 31
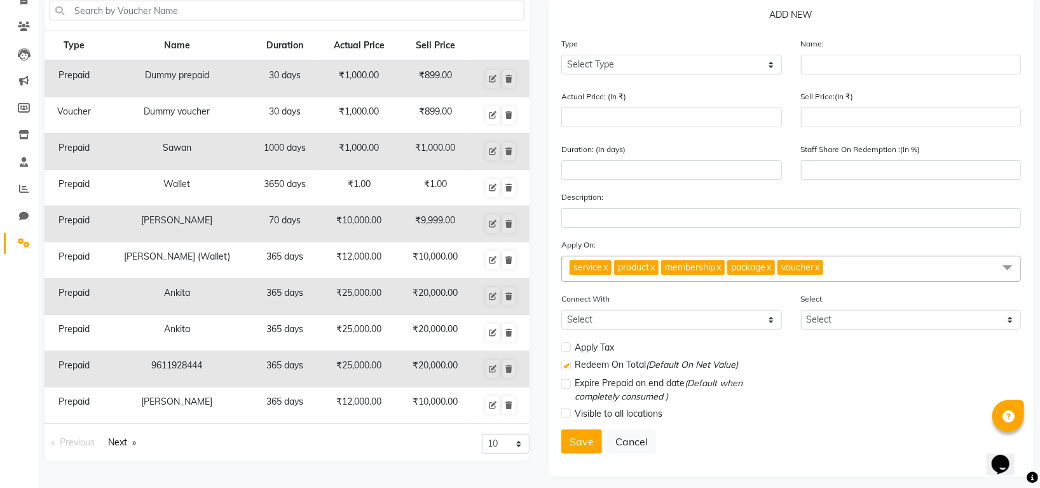
scroll to position [102, 0]
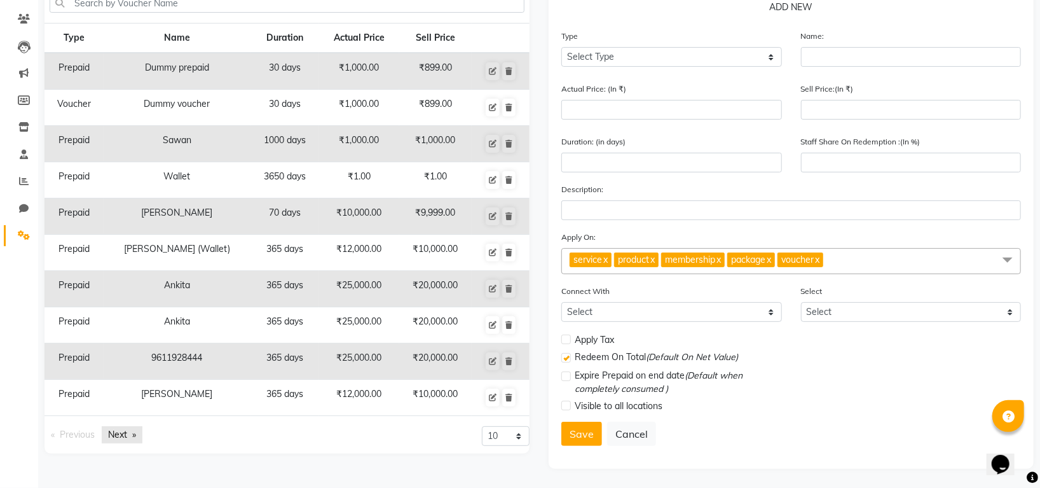
click at [128, 434] on link "Next page" at bounding box center [122, 434] width 41 height 17
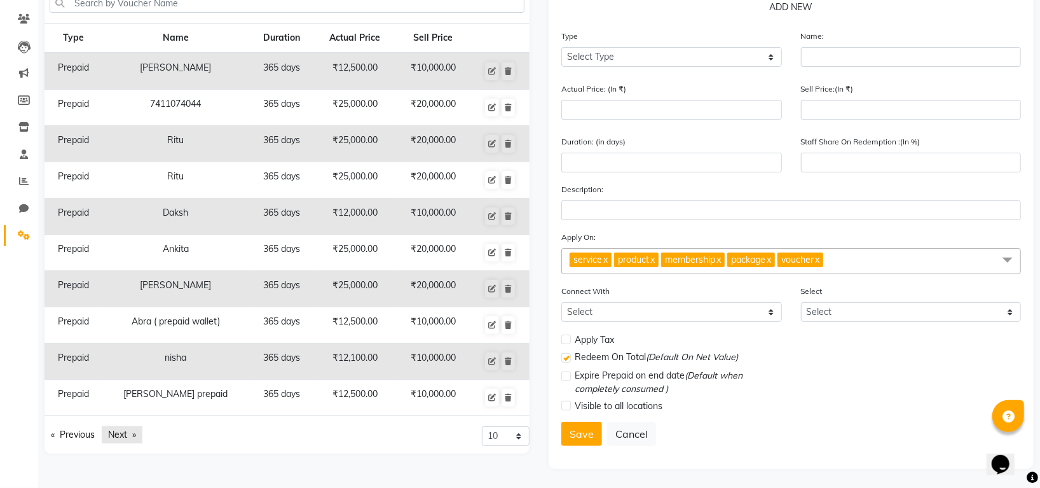
click at [128, 434] on link "Next page" at bounding box center [122, 434] width 41 height 17
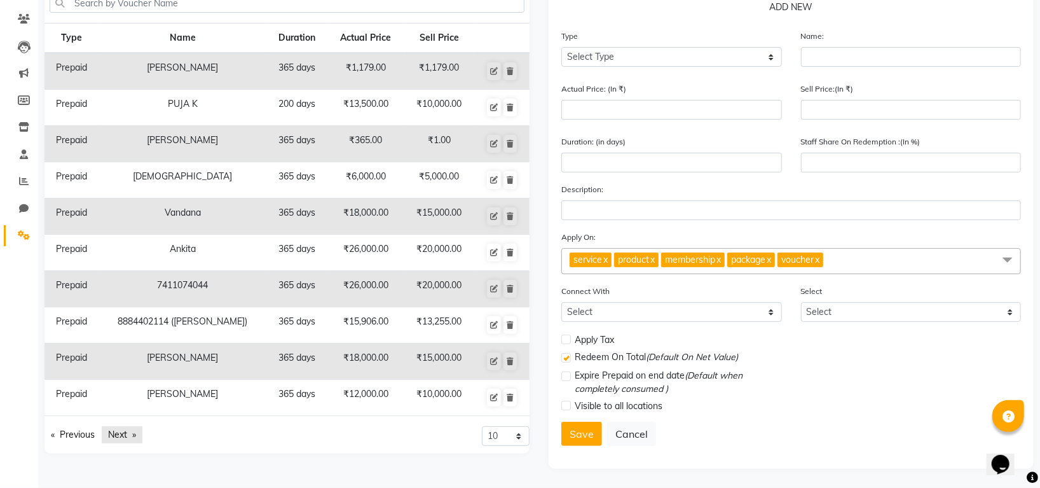
click at [128, 434] on link "Next page" at bounding box center [122, 434] width 41 height 17
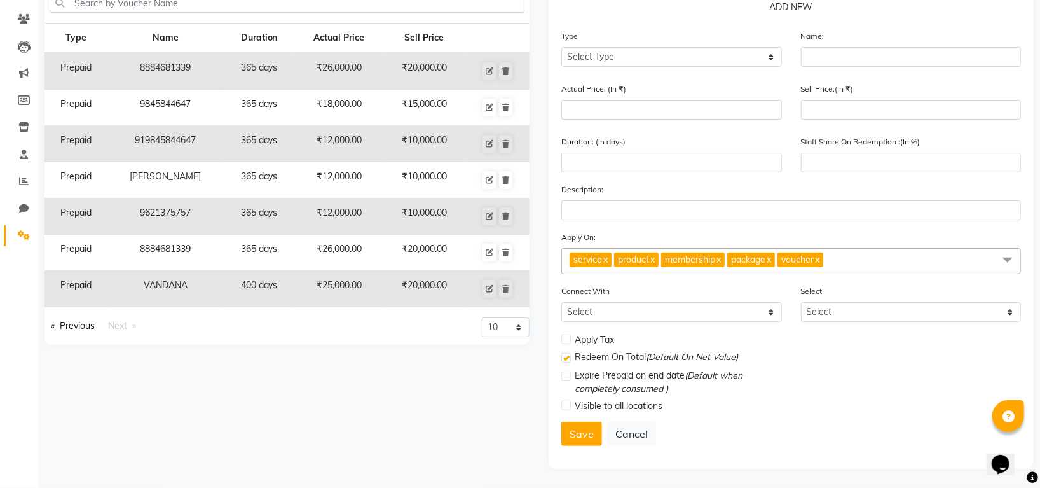
click at [128, 434] on div "Type Name Duration Actual Price Sell Price Prepaid 8884681339 365 days ₹26,000.…" at bounding box center [287, 228] width 504 height 481
click at [492, 286] on icon at bounding box center [490, 289] width 8 height 8
select select "P"
type input "VANDANA"
type input "25000"
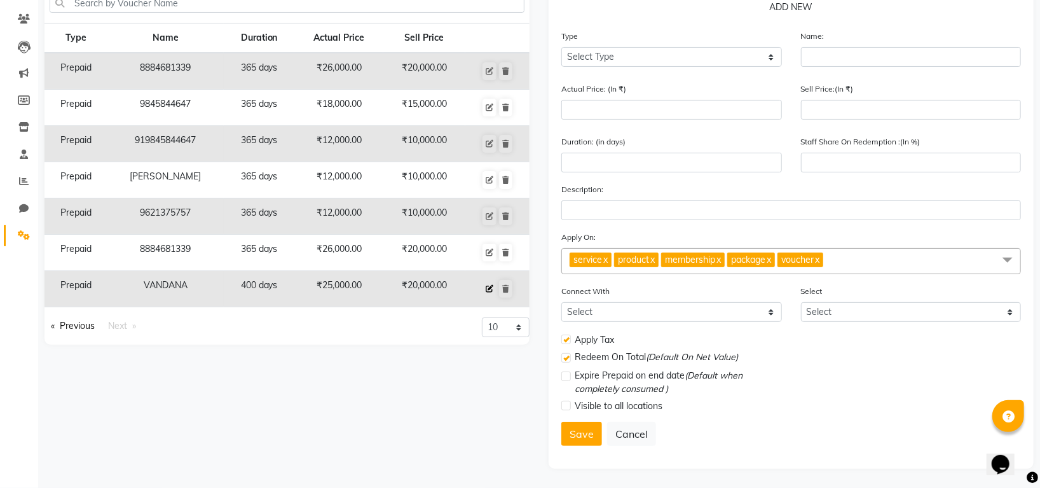
type input "20000"
type input "400"
type input "80"
checkbox input "true"
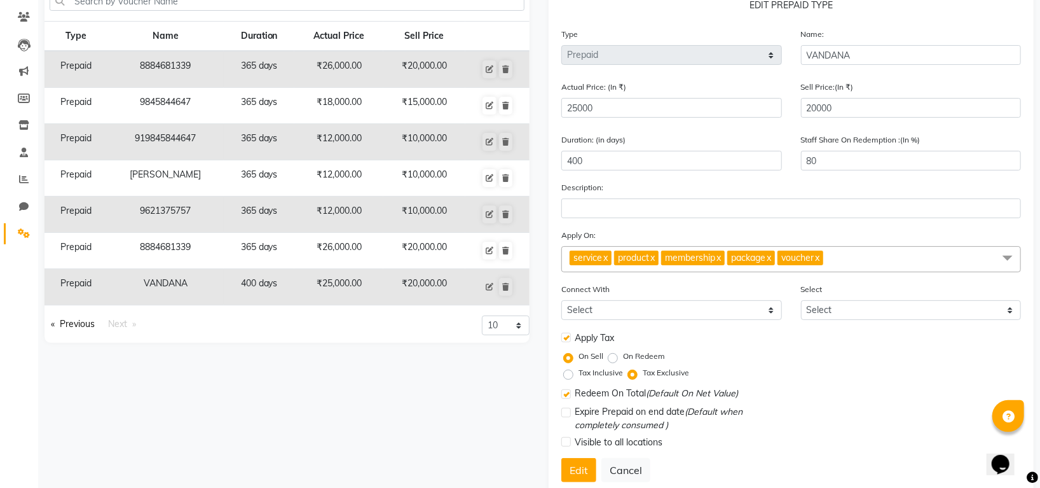
scroll to position [141, 0]
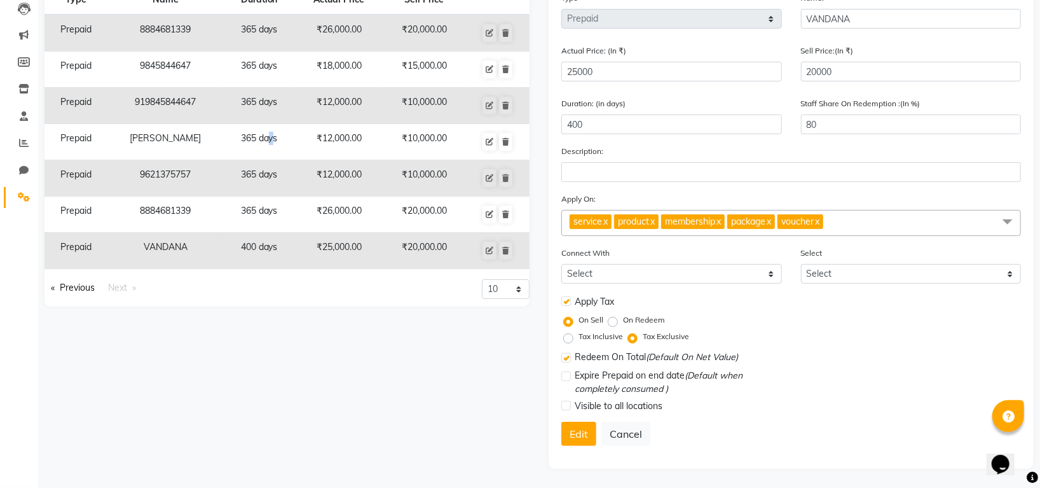
click at [266, 131] on td "365 days" at bounding box center [259, 142] width 71 height 36
click at [490, 138] on icon at bounding box center [490, 142] width 8 height 8
type input "Daksh Suri"
type input "12000"
type input "10000"
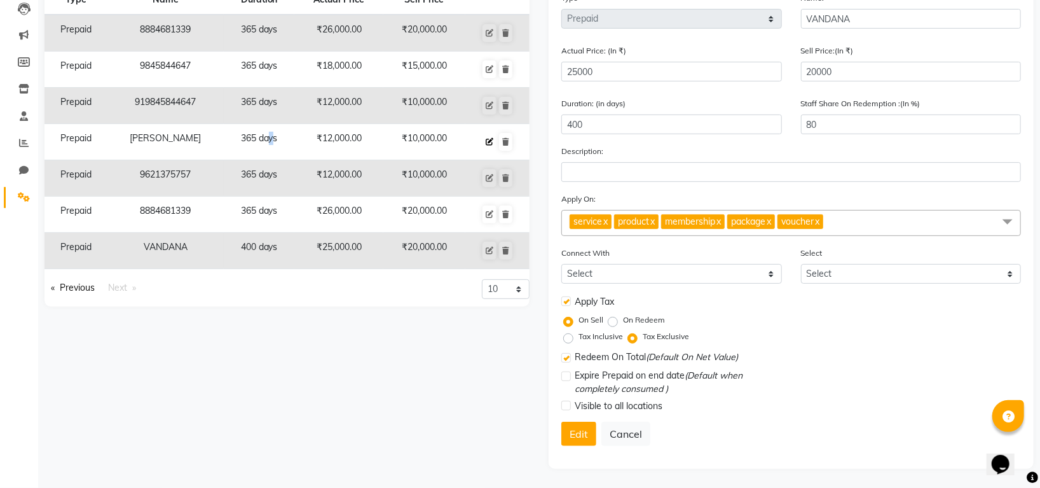
type input "365"
type input "83"
radio input "false"
radio input "true"
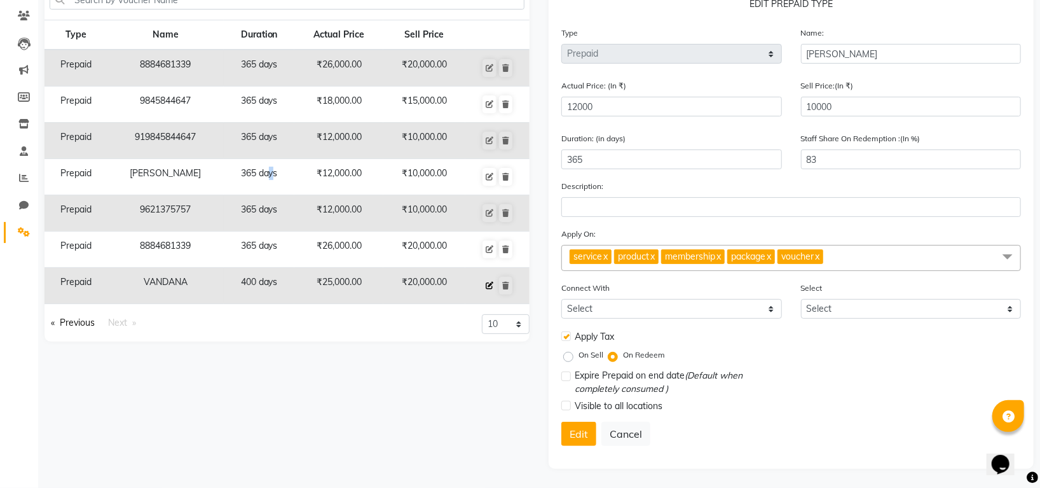
click at [488, 286] on icon at bounding box center [490, 286] width 8 height 8
type input "VANDANA"
type input "25000"
type input "20000"
type input "400"
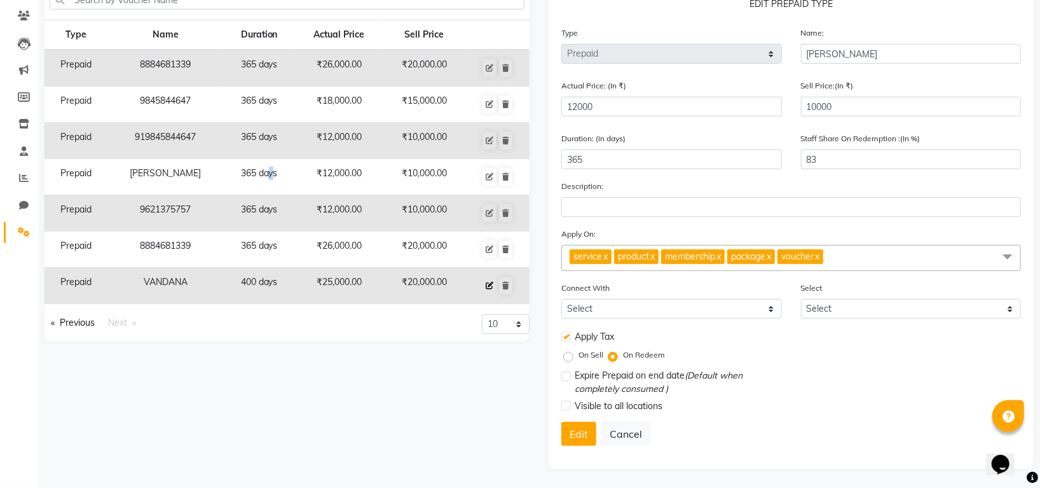
type input "80"
radio input "true"
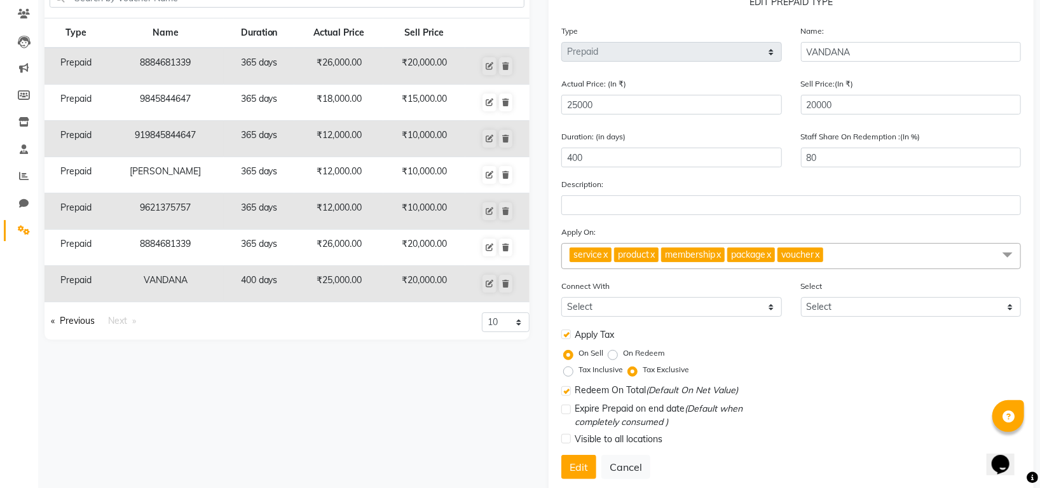
click at [623, 357] on label "On Redeem" at bounding box center [644, 352] width 42 height 11
click at [611, 357] on input "On Redeem" at bounding box center [615, 353] width 9 height 9
radio input "true"
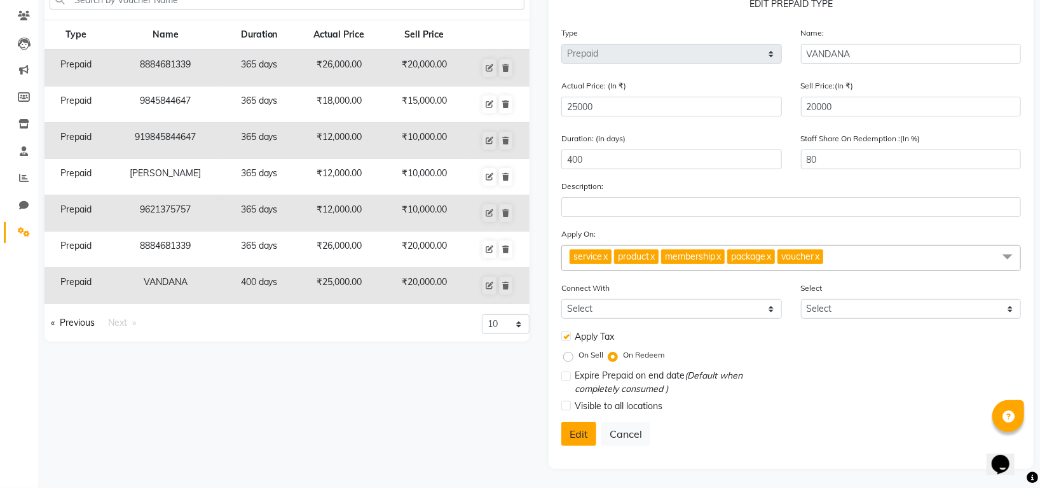
click at [570, 431] on button "Edit" at bounding box center [579, 434] width 35 height 24
select select
checkbox input "false"
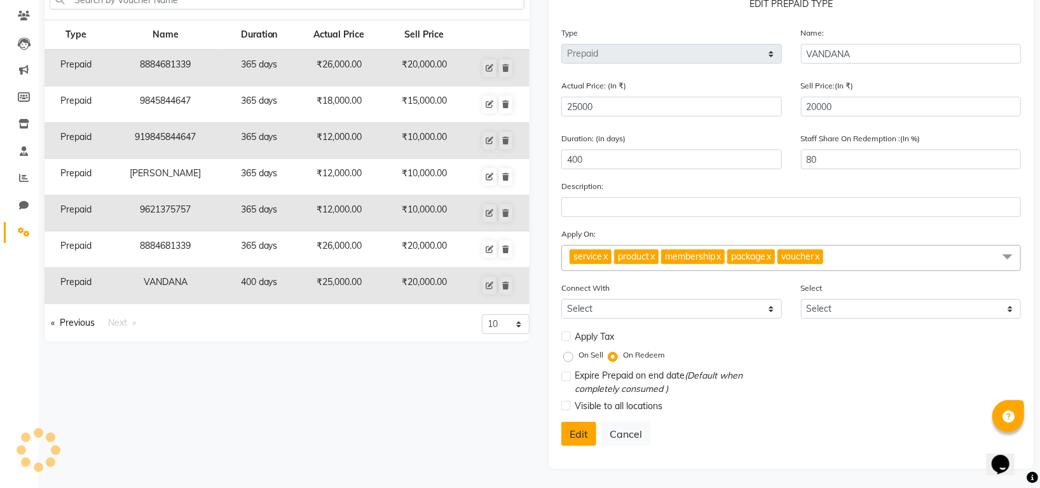
checkbox input "false"
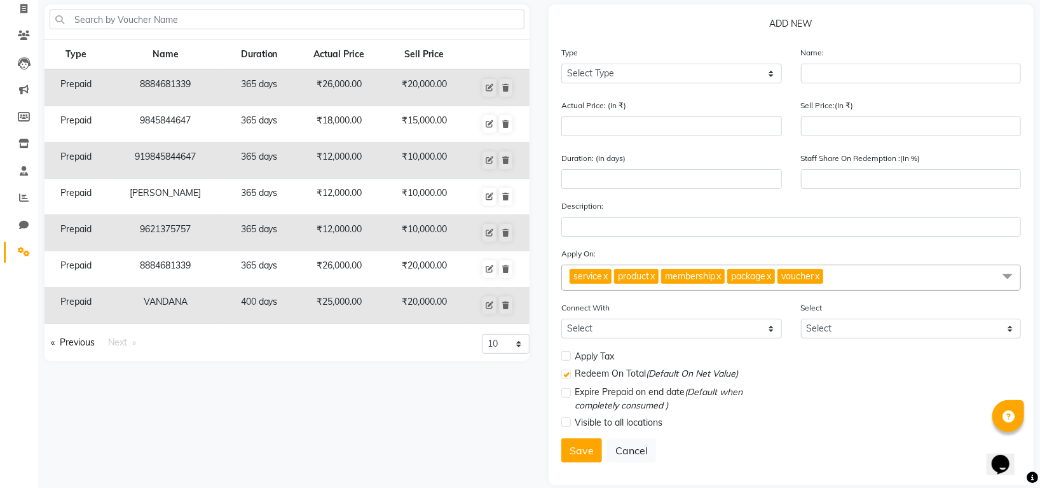
scroll to position [102, 0]
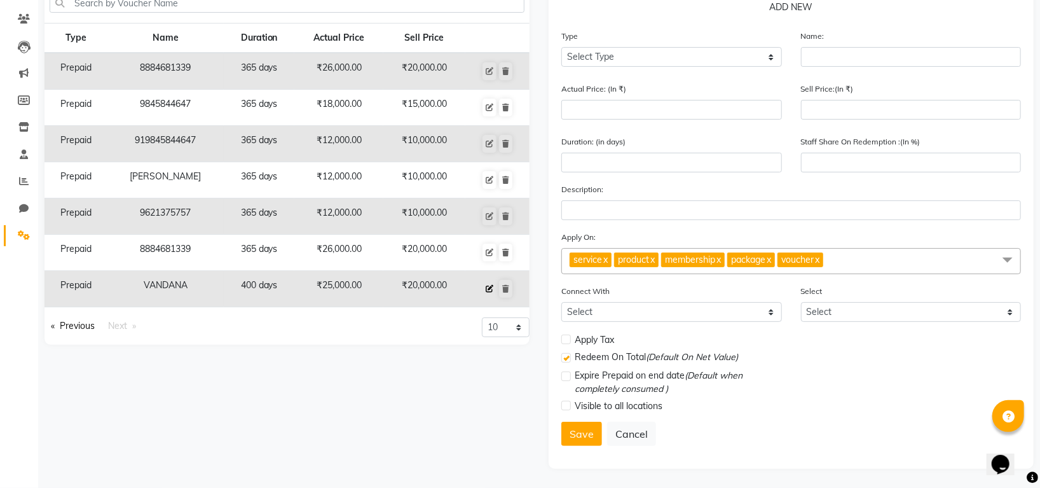
click at [488, 291] on icon at bounding box center [490, 289] width 8 height 8
select select "P"
type input "VANDANA"
type input "25000"
type input "20000"
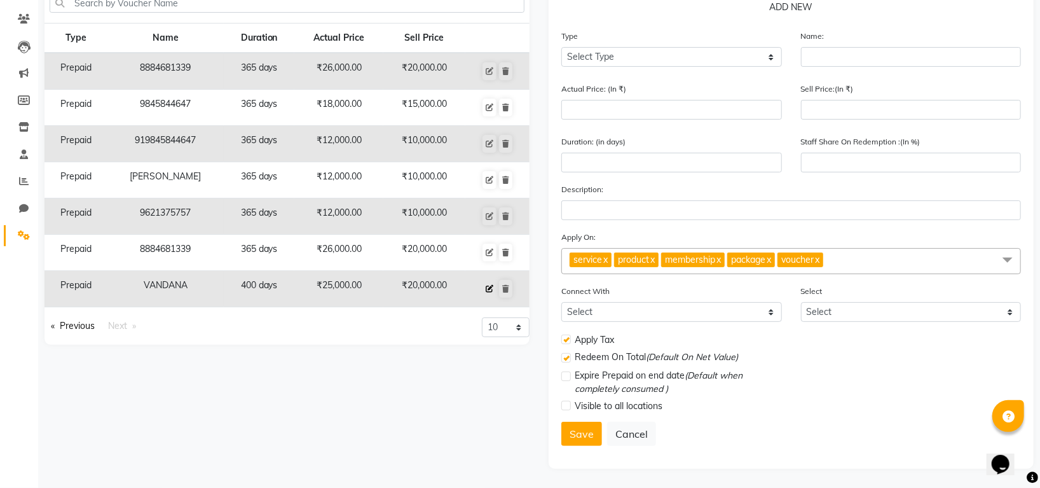
type input "400"
type input "80"
checkbox input "true"
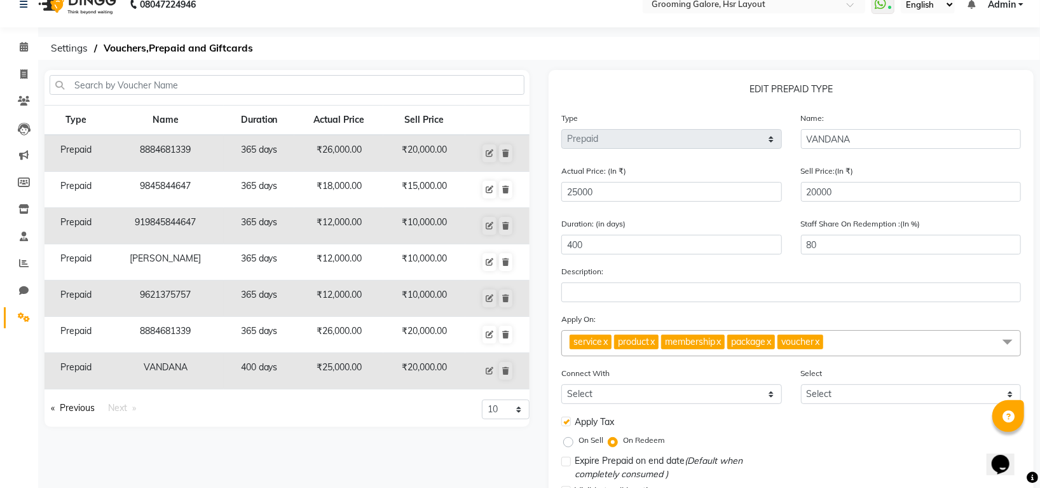
scroll to position [0, 0]
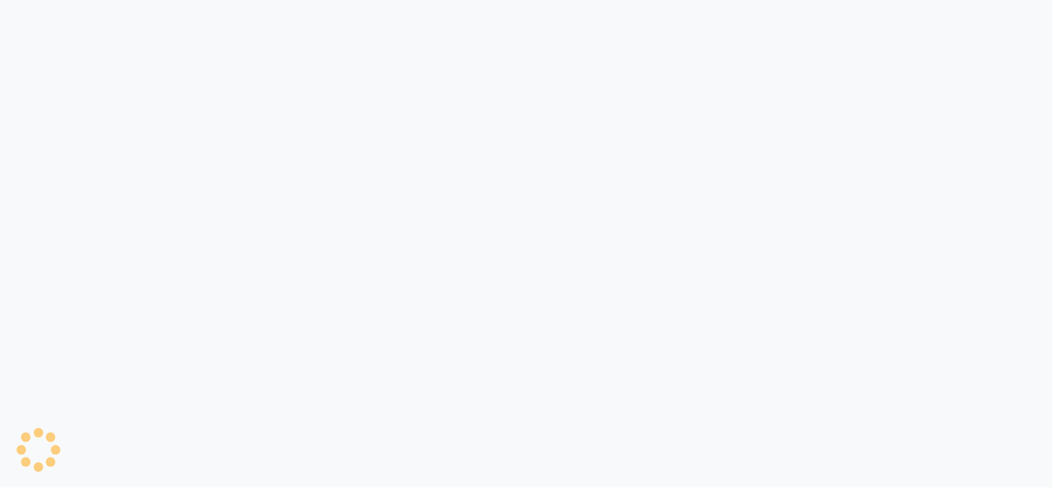
select select "service"
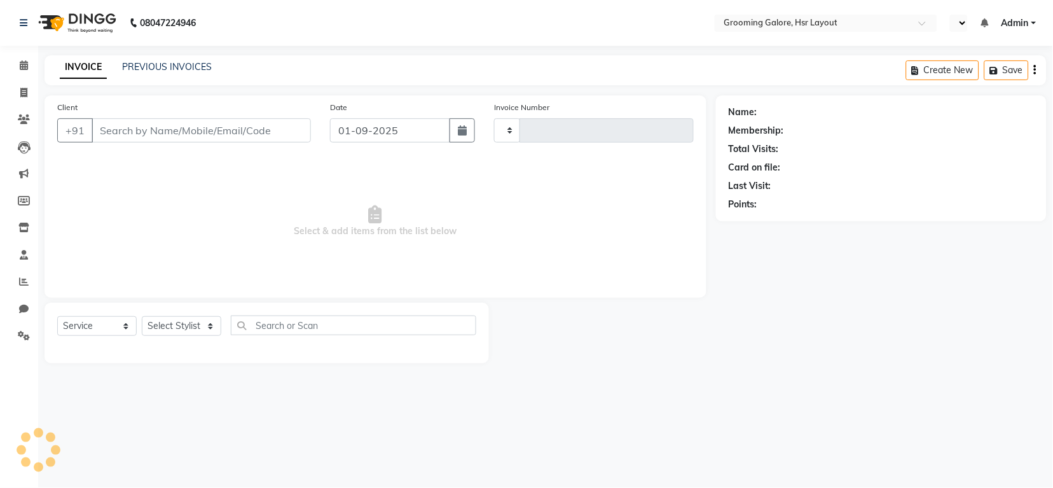
select select "en"
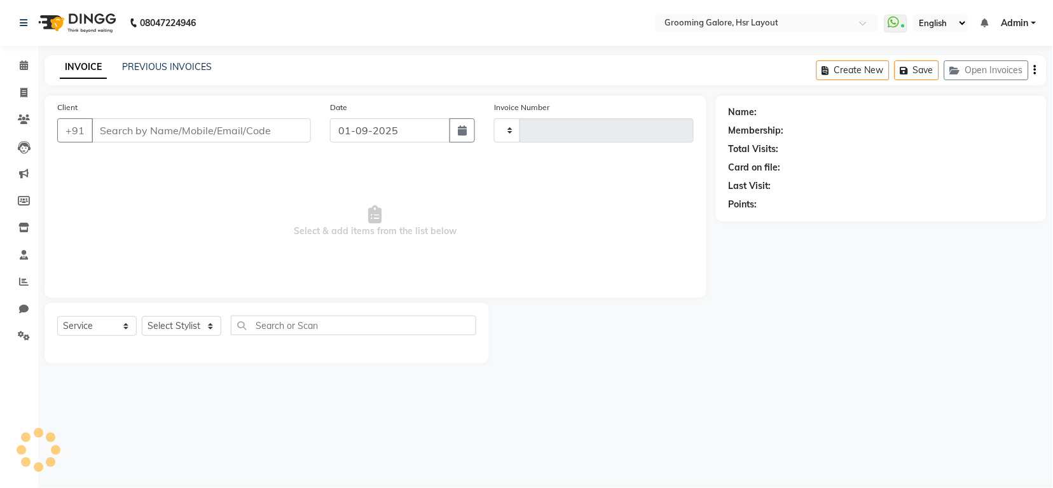
select select "P"
select select "45583"
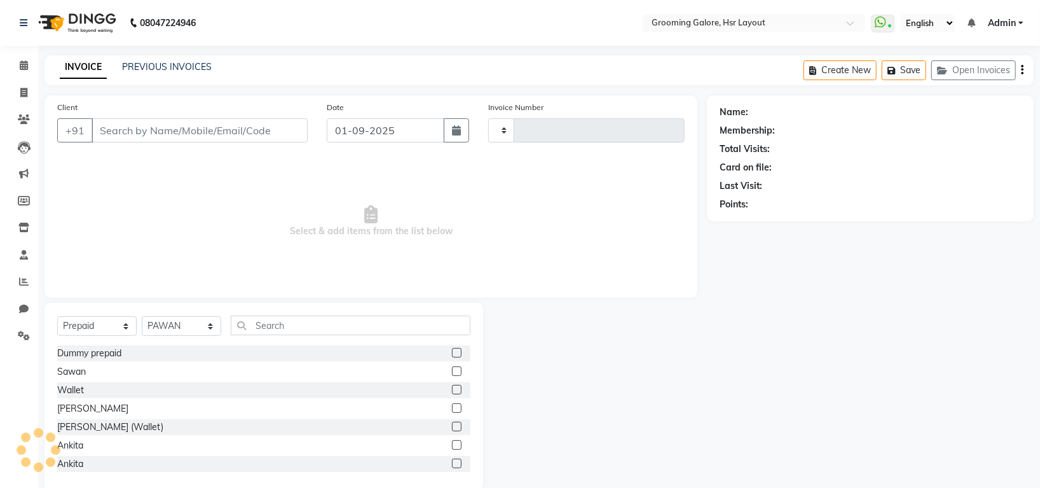
type input "8130846642"
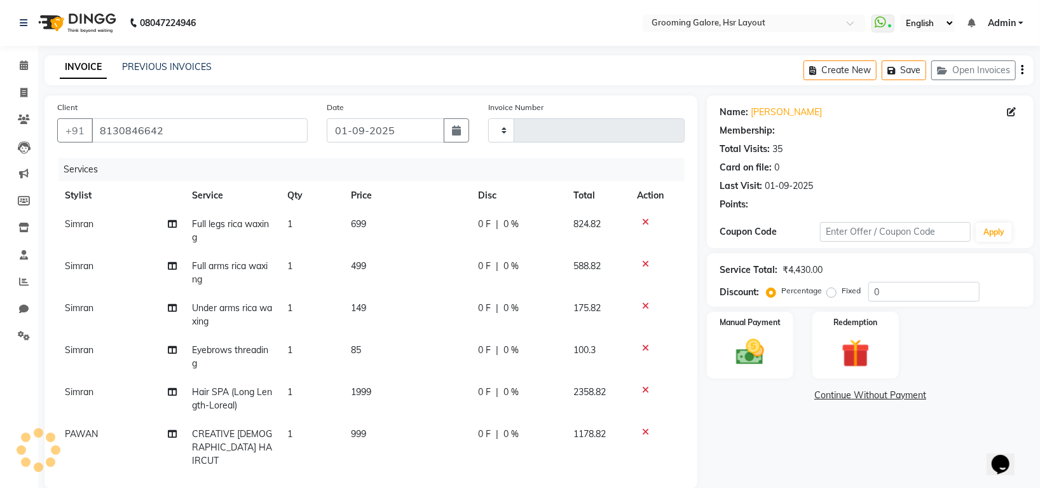
select select "1: Object"
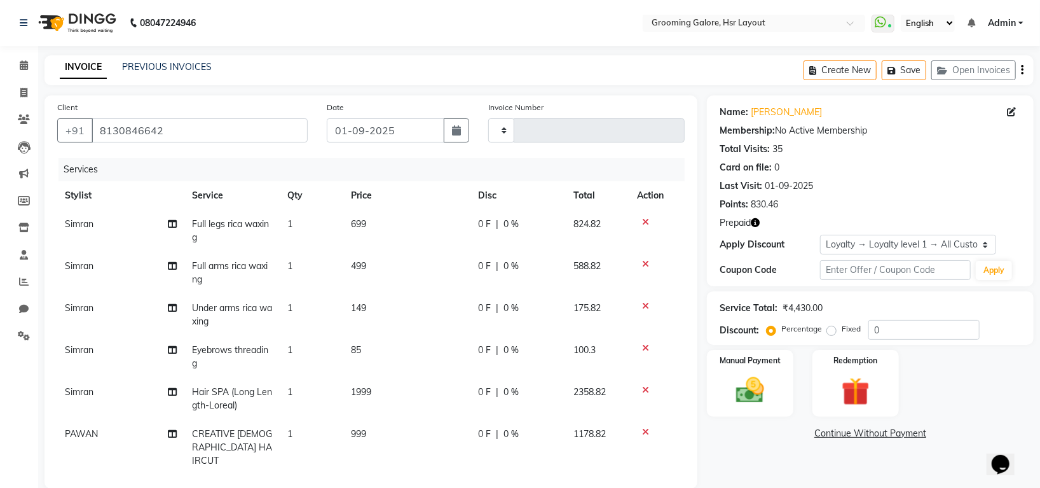
scroll to position [8, 0]
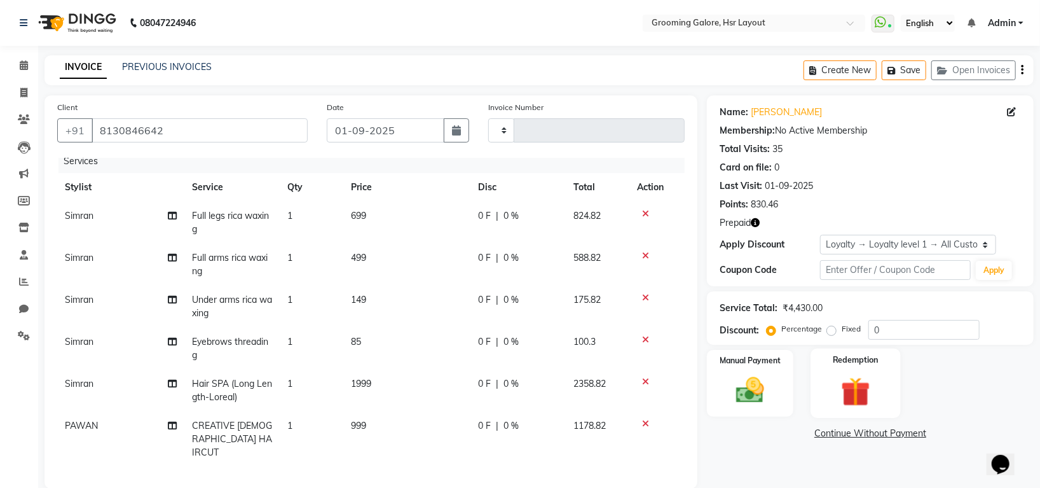
click at [873, 397] on img at bounding box center [857, 391] width 48 height 36
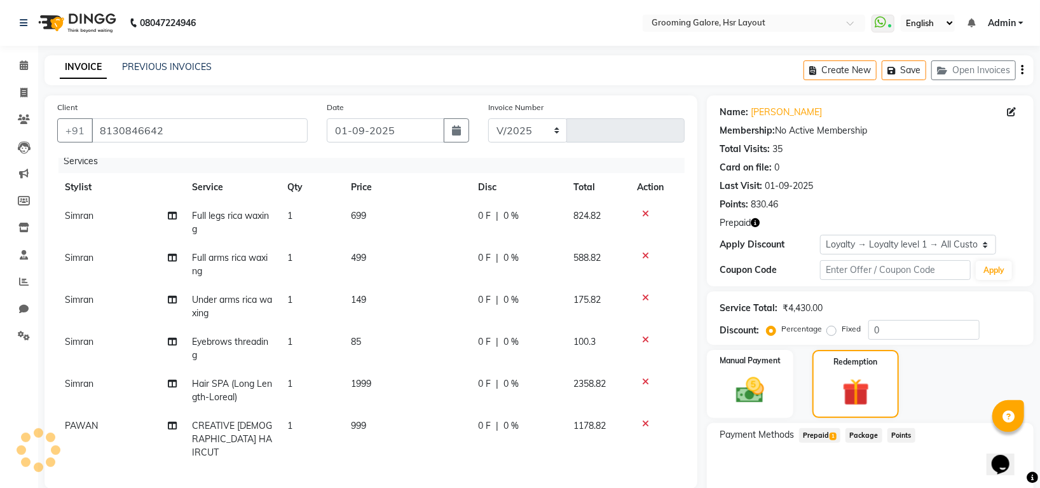
select select "6168"
type input "2173"
click at [830, 434] on span "1" at bounding box center [833, 436] width 7 height 8
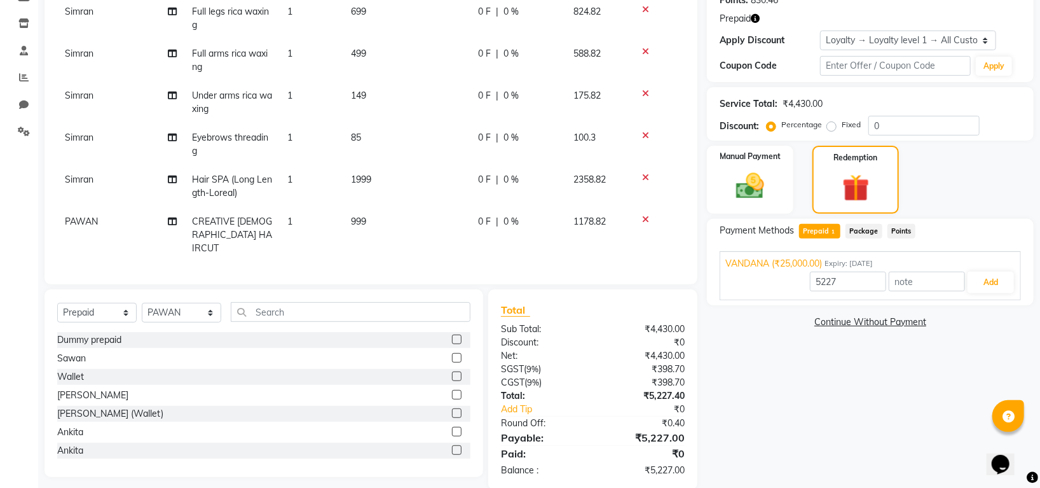
scroll to position [56, 0]
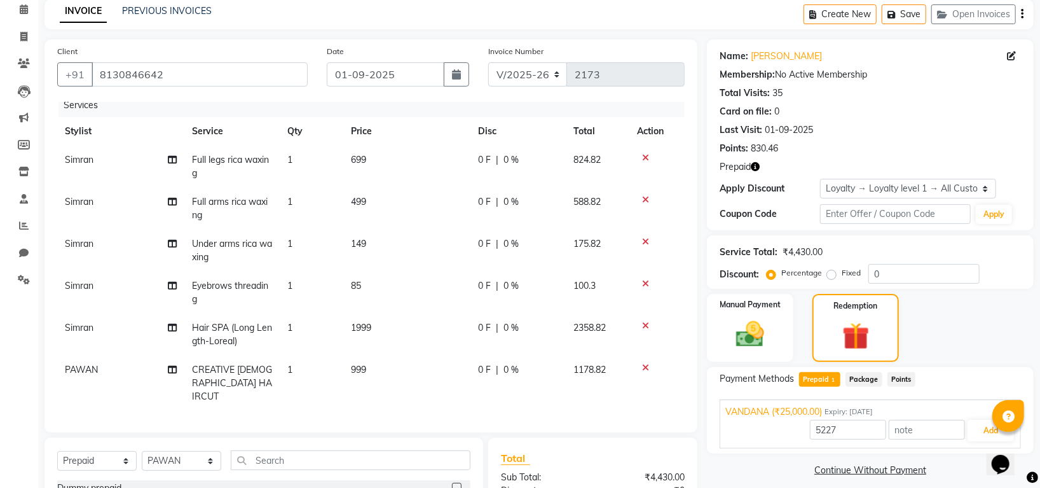
click at [237, 257] on td "Under arms rica waxing" at bounding box center [231, 251] width 95 height 42
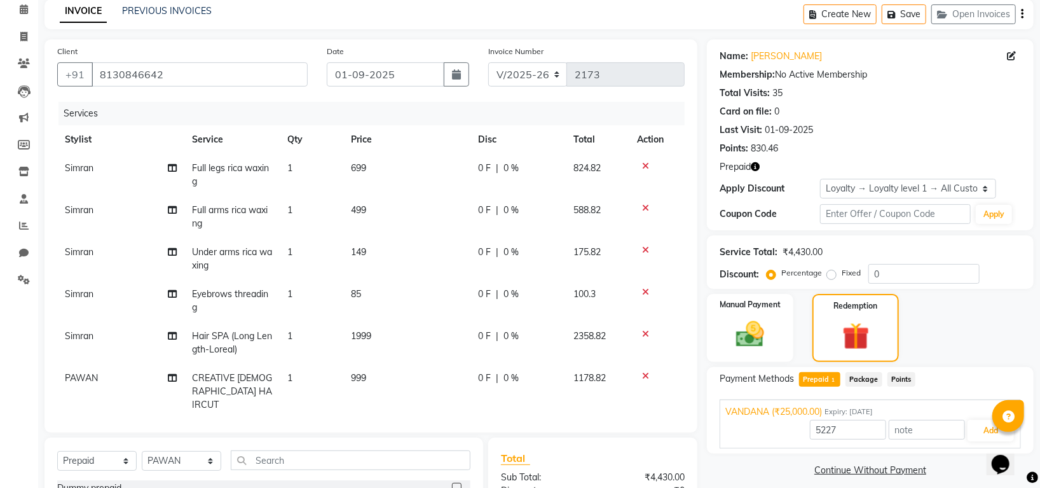
select select "84298"
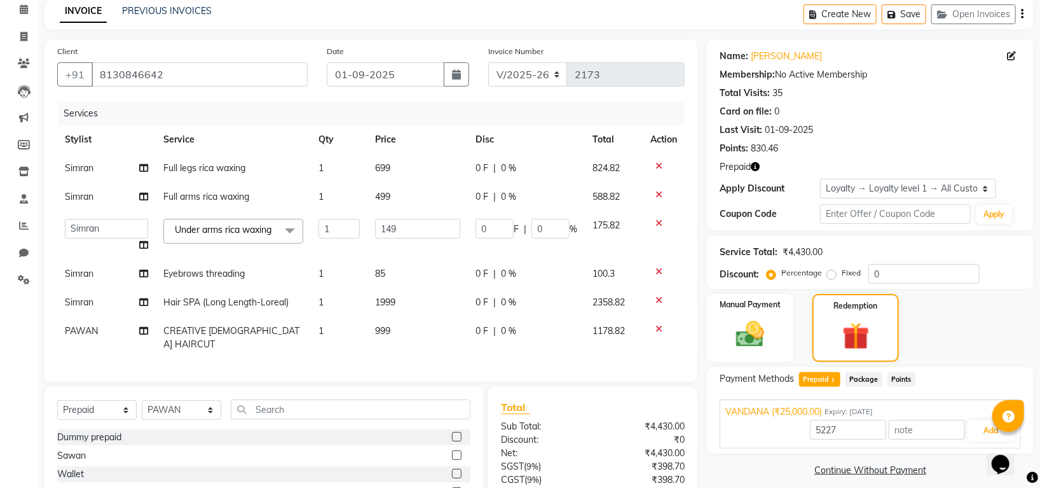
click at [280, 230] on span at bounding box center [289, 231] width 25 height 24
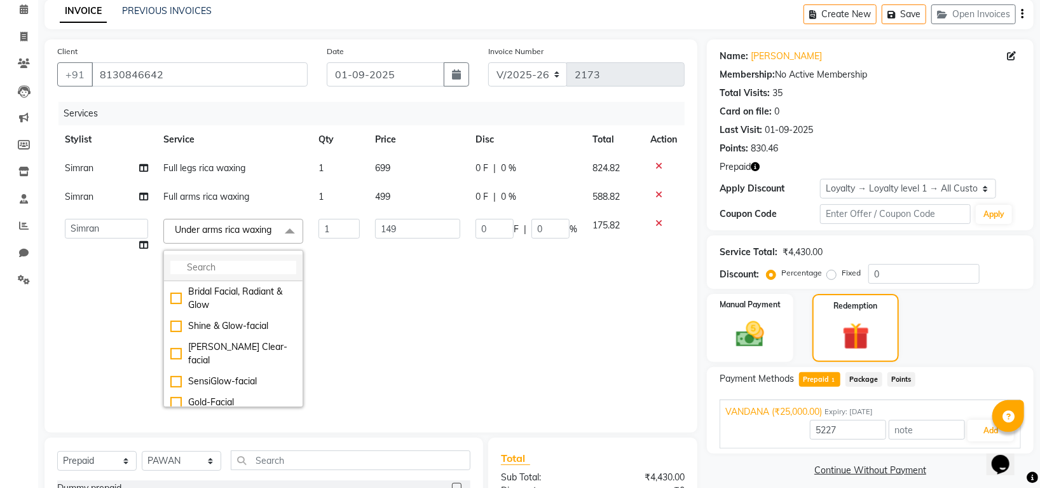
click at [230, 274] on input "multiselect-search" at bounding box center [233, 267] width 126 height 13
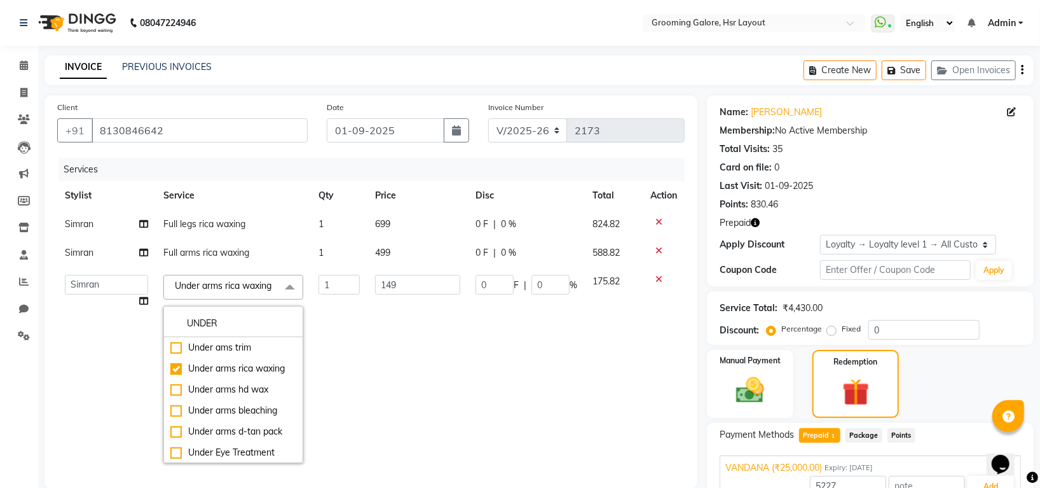
scroll to position [85, 0]
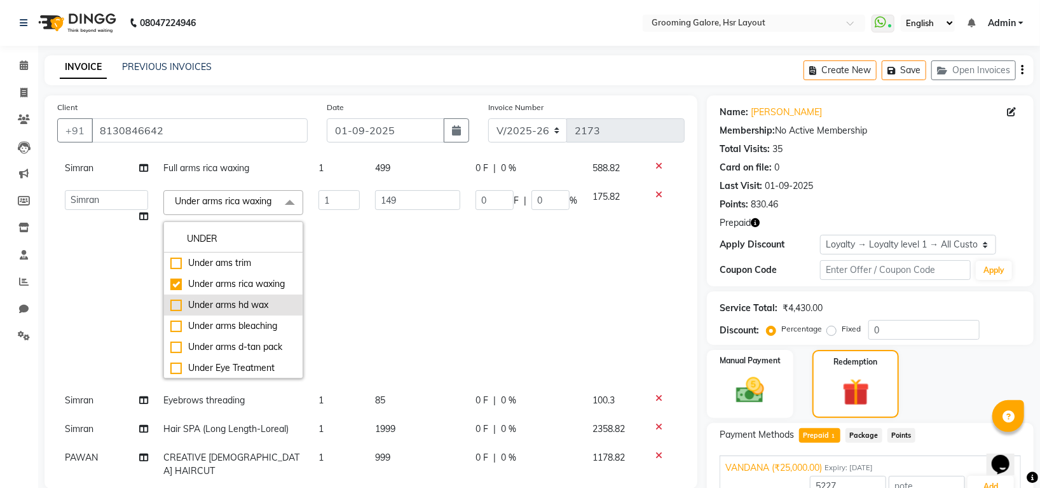
type input "UNDER"
click at [172, 312] on div "Under arms hd wax" at bounding box center [233, 304] width 126 height 13
type input "25000"
checkbox input "false"
checkbox input "true"
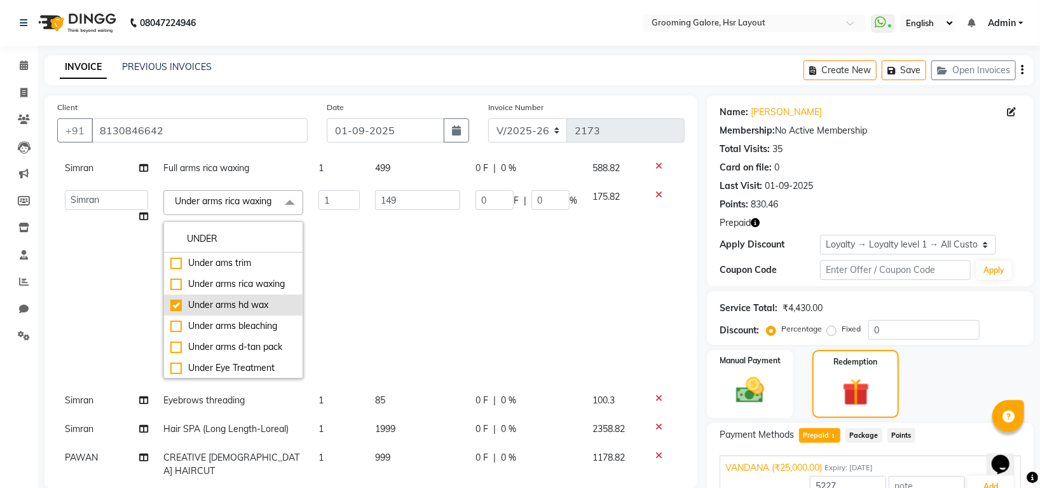
type input "199"
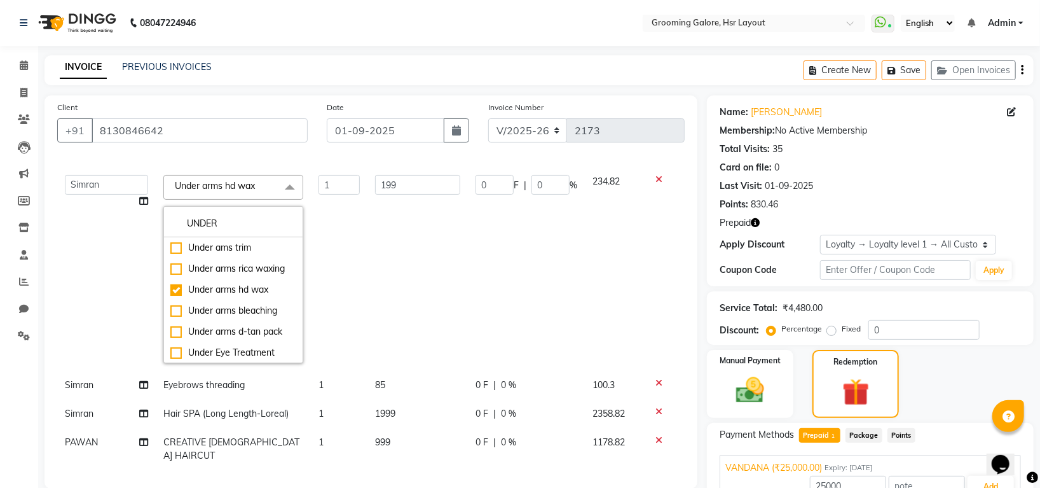
scroll to position [104, 0]
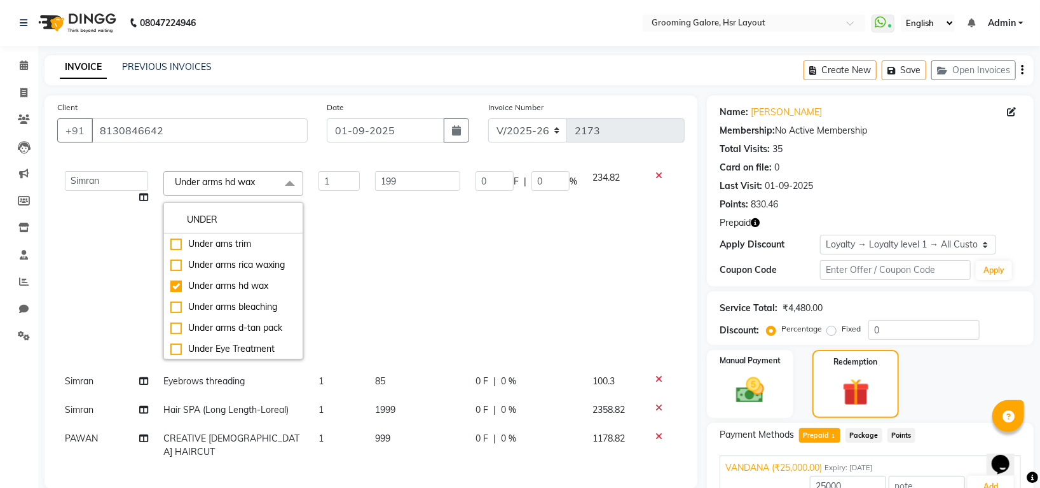
click at [541, 333] on td "0 F | 0 %" at bounding box center [526, 265] width 117 height 204
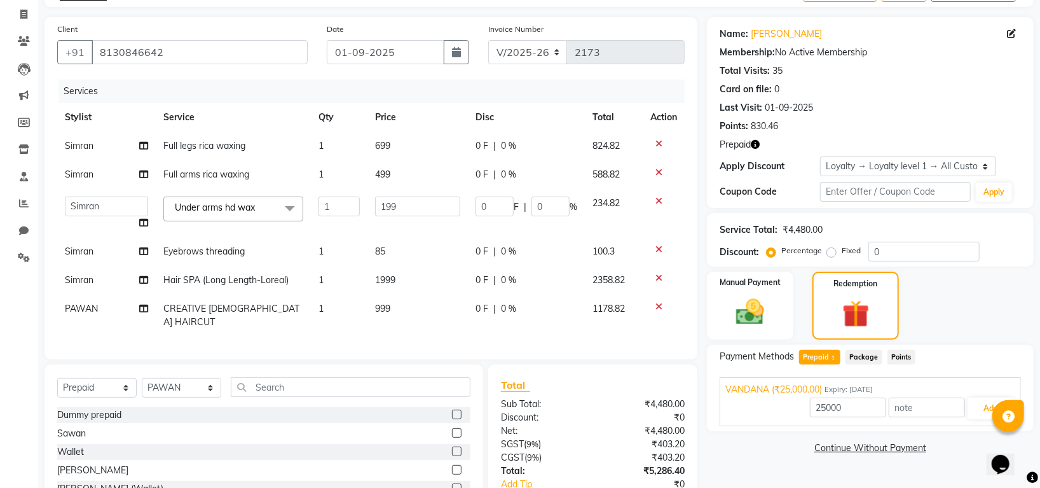
scroll to position [174, 0]
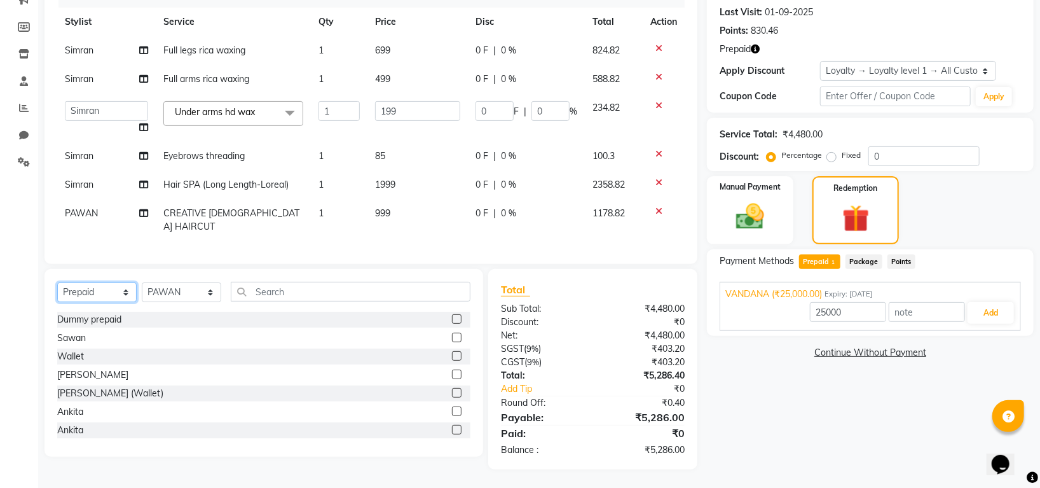
click at [115, 297] on select "Select Service Product Membership Package Voucher Prepaid Gift Card" at bounding box center [96, 292] width 79 height 20
select select "service"
click at [57, 282] on select "Select Service Product Membership Package Voucher Prepaid Gift Card" at bounding box center [96, 292] width 79 height 20
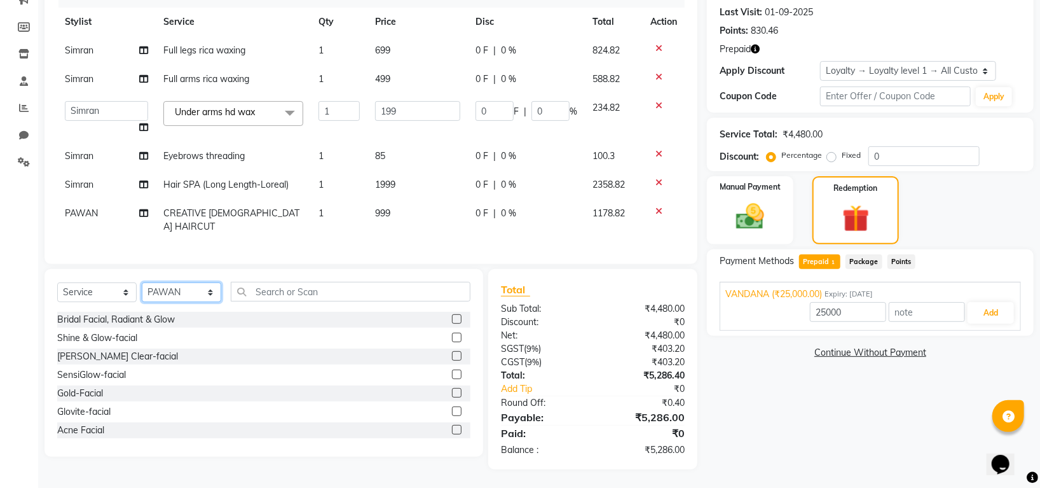
click at [195, 295] on select "Select Stylist Indira MEGH PAWAN RESHMI SABITRI SHANTI Simran SURAJ TILUCK P" at bounding box center [181, 292] width 79 height 20
select select "87770"
click at [142, 282] on select "Select Stylist Indira MEGH PAWAN RESHMI SABITRI SHANTI Simran SURAJ TILUCK P" at bounding box center [181, 292] width 79 height 20
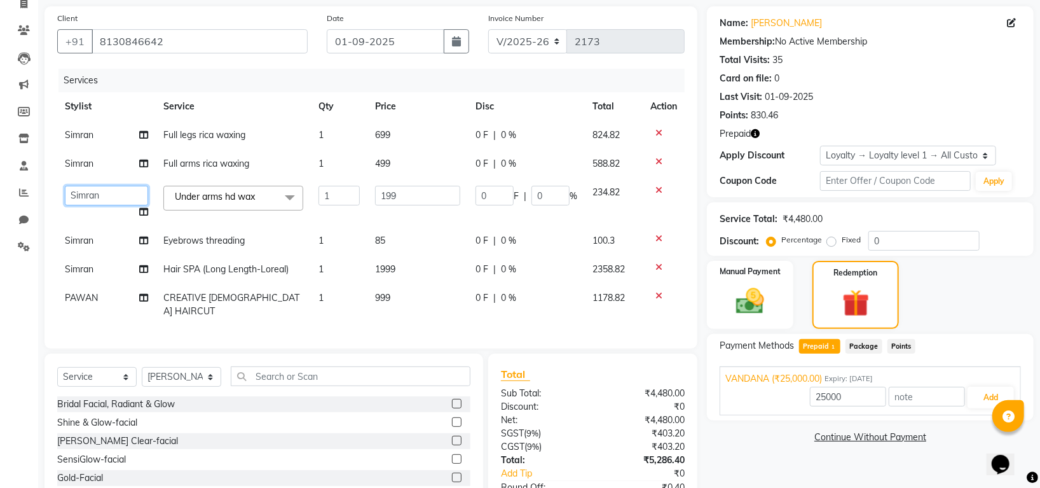
click at [122, 194] on select "[PERSON_NAME] [PERSON_NAME] PAWAN [PERSON_NAME] SHANTI [PERSON_NAME] SURAJ TILU…" at bounding box center [106, 196] width 83 height 20
select select "87770"
click at [90, 172] on td "Simran" at bounding box center [106, 163] width 99 height 29
select select "84298"
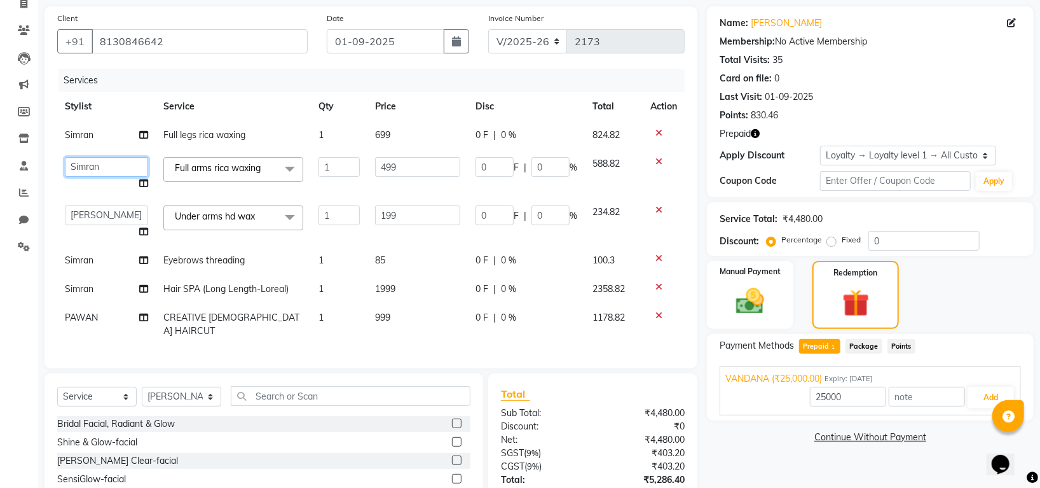
click at [93, 170] on select "[PERSON_NAME] [PERSON_NAME] PAWAN [PERSON_NAME] SHANTI [PERSON_NAME] SURAJ TILU…" at bounding box center [106, 167] width 83 height 20
select select "87770"
click at [96, 135] on td "Simran" at bounding box center [106, 135] width 99 height 29
select select "84298"
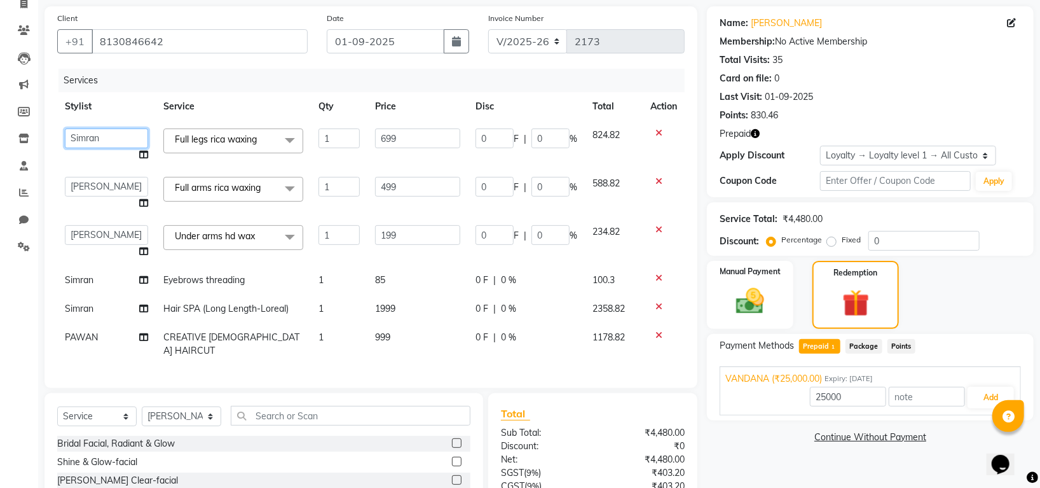
drag, startPoint x: 111, startPoint y: 138, endPoint x: 112, endPoint y: 145, distance: 7.1
click at [111, 138] on select "[PERSON_NAME] [PERSON_NAME] PAWAN [PERSON_NAME] SHANTI [PERSON_NAME] SURAJ TILU…" at bounding box center [106, 138] width 83 height 20
select select "87770"
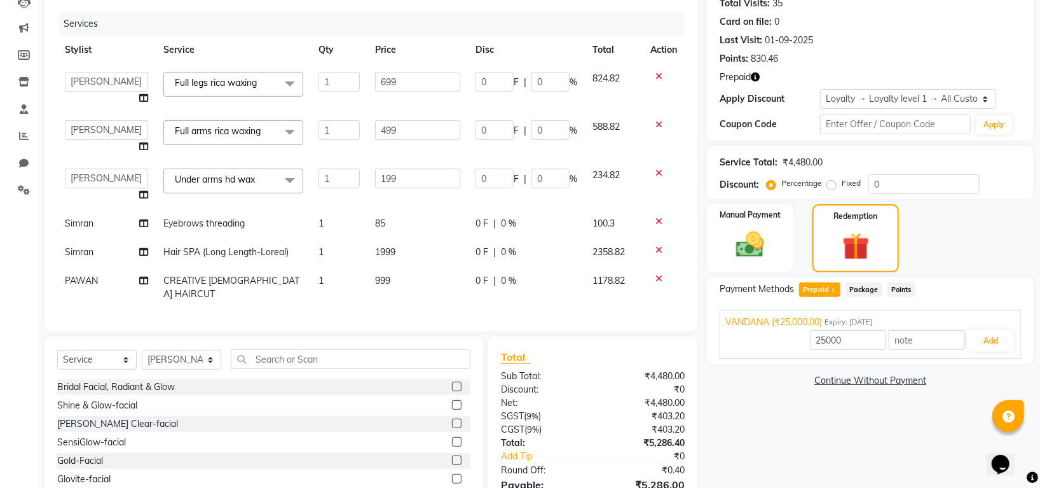
scroll to position [174, 0]
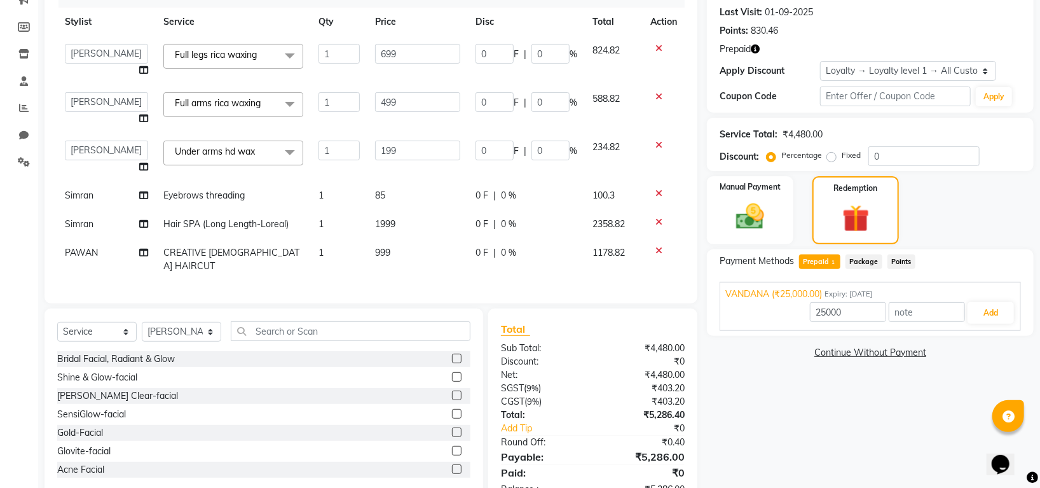
click at [82, 221] on span "Simran" at bounding box center [79, 223] width 29 height 11
select select "84298"
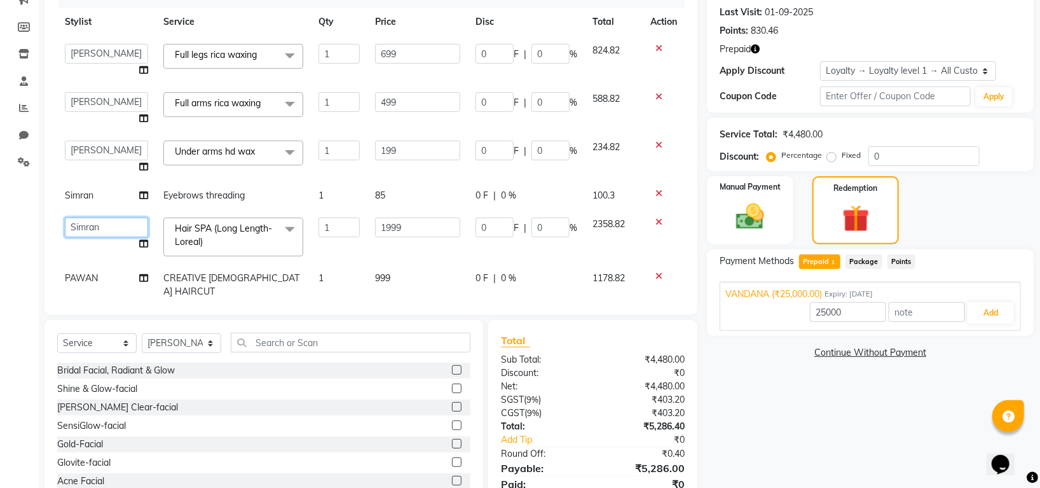
click at [82, 226] on select "[PERSON_NAME] [PERSON_NAME] PAWAN [PERSON_NAME] SHANTI [PERSON_NAME] SURAJ TILU…" at bounding box center [106, 228] width 83 height 20
select select "45583"
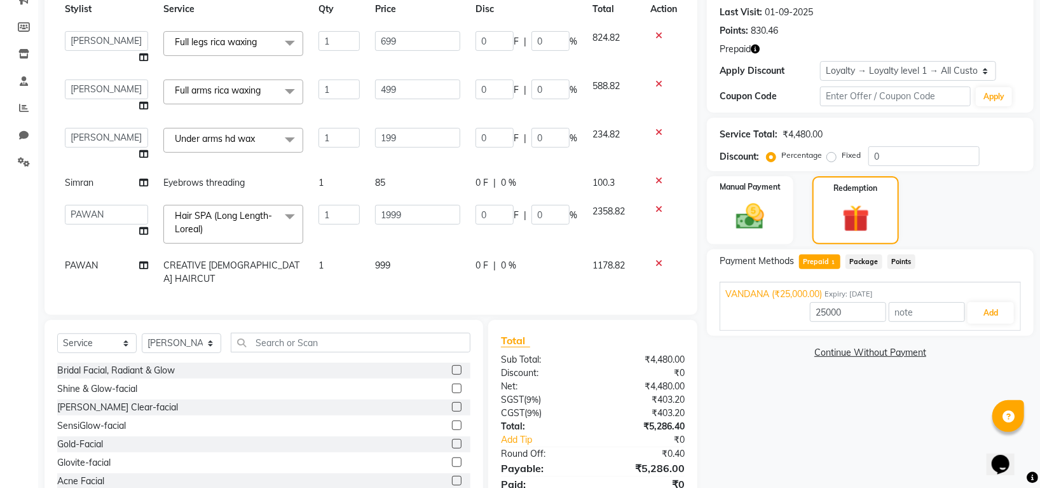
click at [86, 270] on td "PAWAN" at bounding box center [106, 272] width 99 height 42
select select "45583"
click at [88, 265] on select "[PERSON_NAME] [PERSON_NAME] PAWAN [PERSON_NAME] SHANTI [PERSON_NAME] SURAJ TILU…" at bounding box center [106, 269] width 83 height 20
click at [440, 310] on div "Client +91 8130846642 Date 01-09-2025 Invoice Number V/2025 V/2025-26 2173 Serv…" at bounding box center [371, 118] width 653 height 393
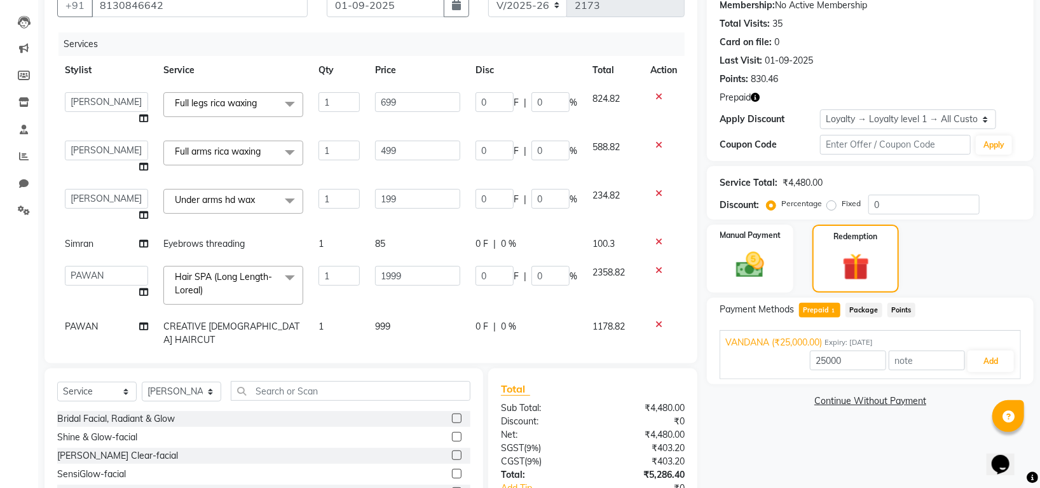
scroll to position [89, 0]
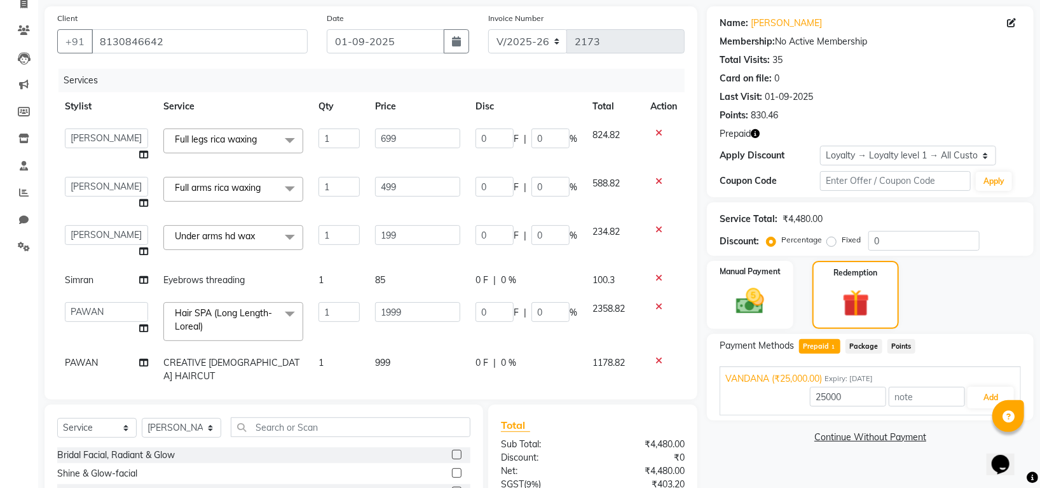
click at [86, 283] on span "Simran" at bounding box center [79, 279] width 29 height 11
select select "84298"
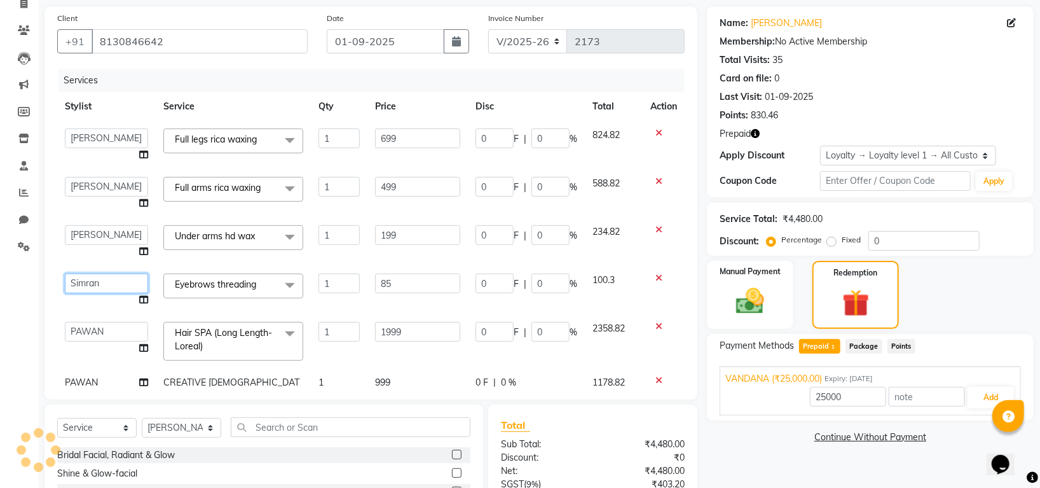
click at [86, 283] on select "[PERSON_NAME] [PERSON_NAME] PAWAN [PERSON_NAME] SHANTI [PERSON_NAME] SURAJ TILU…" at bounding box center [106, 283] width 83 height 20
select select "87770"
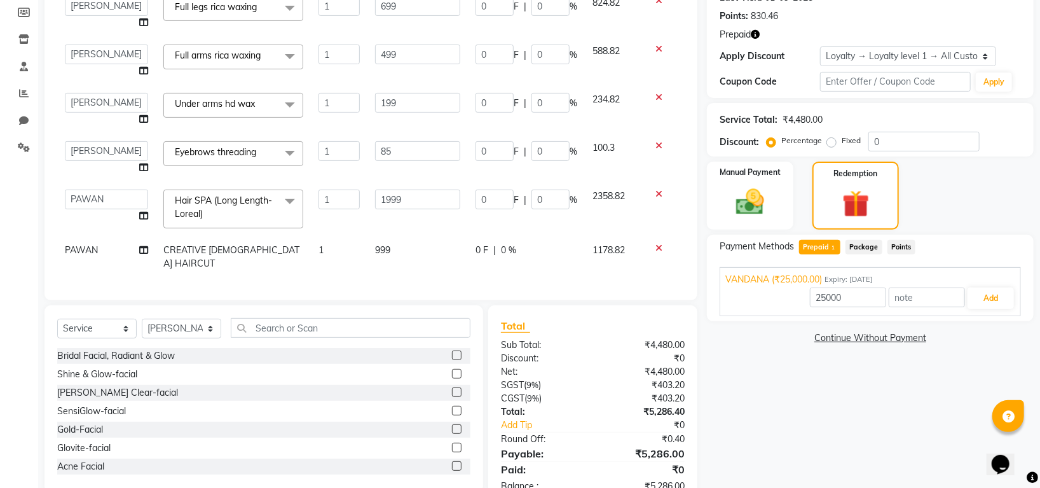
scroll to position [226, 0]
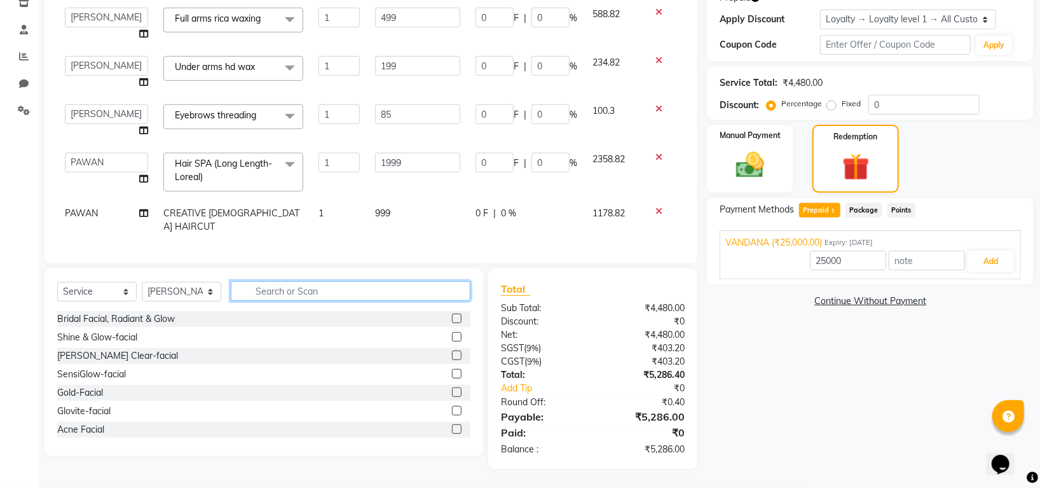
click at [285, 291] on input "text" at bounding box center [351, 291] width 240 height 20
type input "B"
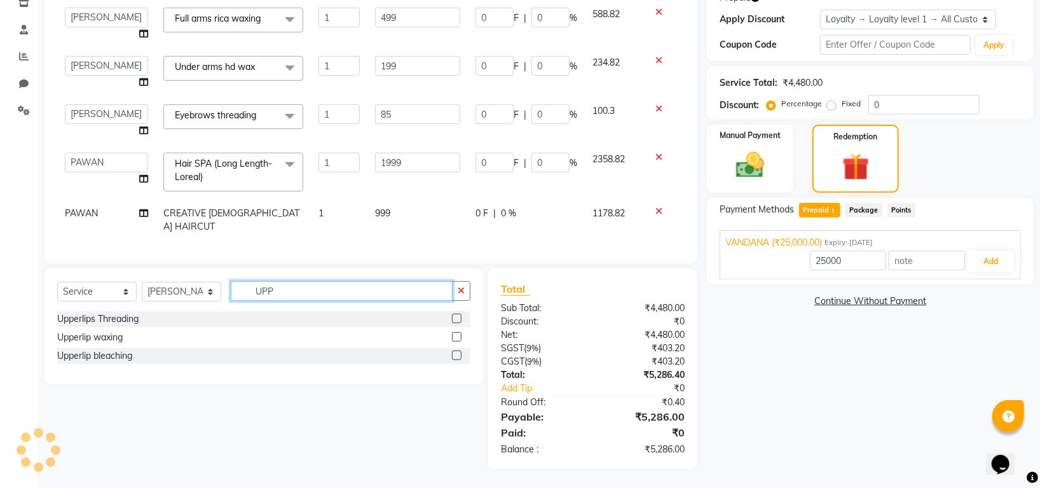
type input "UPP"
click at [457, 336] on label at bounding box center [457, 337] width 10 height 10
click at [457, 336] on input "checkbox" at bounding box center [456, 337] width 8 height 8
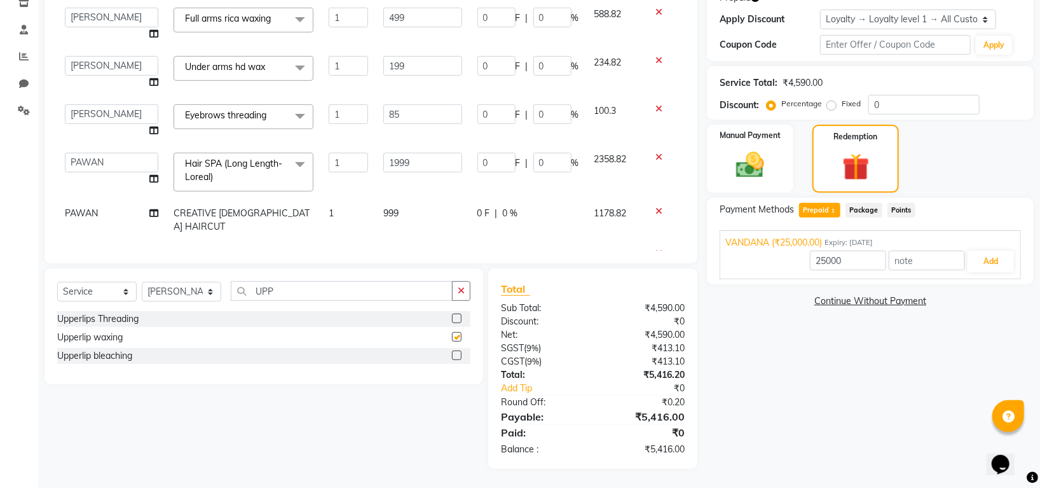
checkbox input "false"
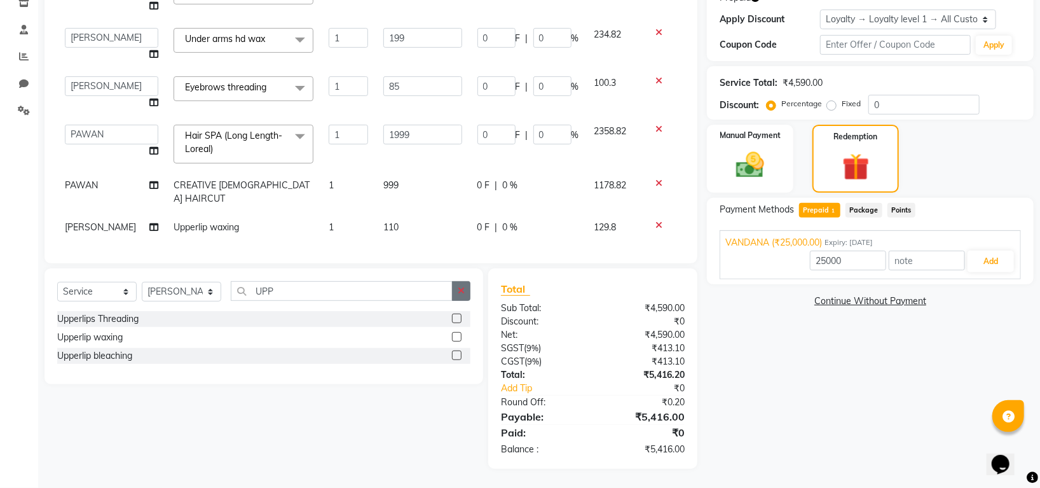
click at [463, 293] on icon "button" at bounding box center [461, 290] width 7 height 9
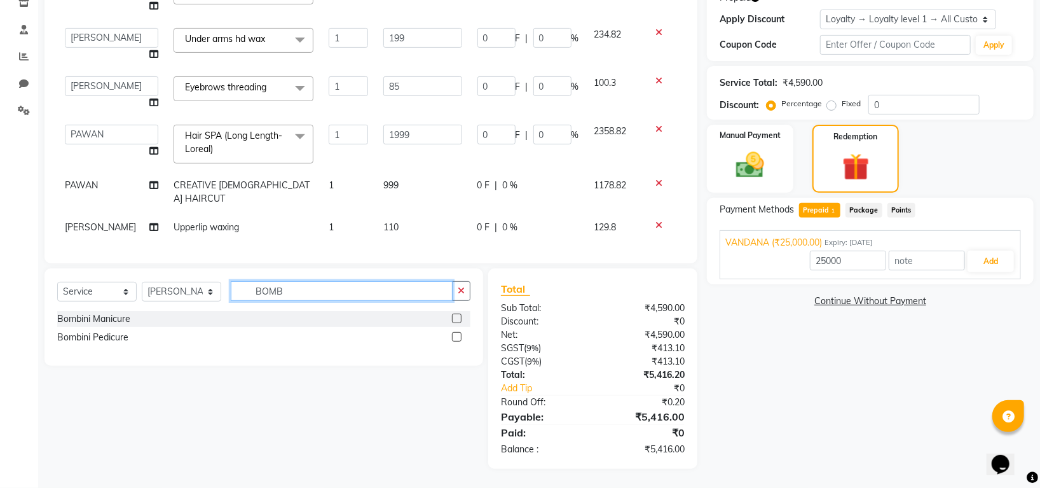
type input "BOMB"
click at [457, 340] on label at bounding box center [457, 337] width 10 height 10
click at [457, 340] on input "checkbox" at bounding box center [456, 337] width 8 height 8
checkbox input "false"
click at [456, 318] on label at bounding box center [457, 319] width 10 height 10
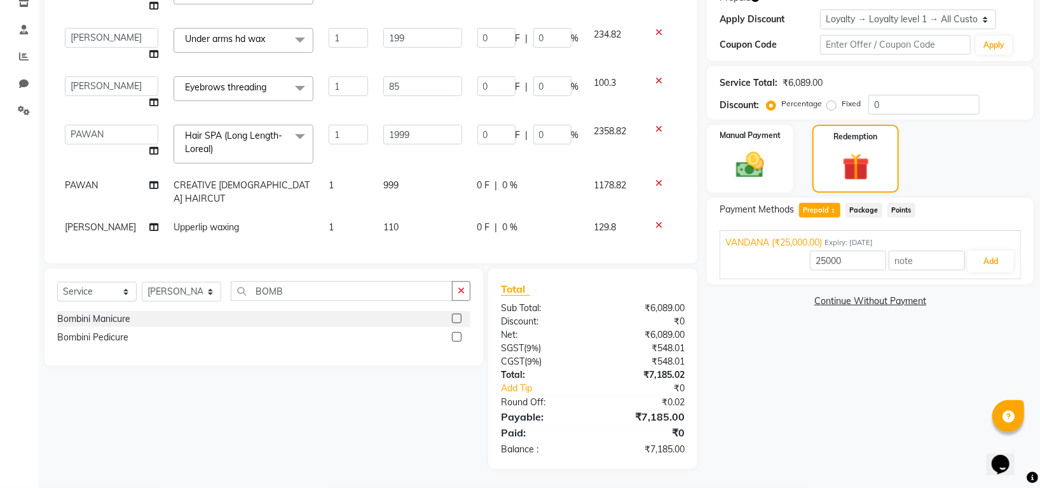
click at [456, 318] on input "checkbox" at bounding box center [456, 319] width 8 height 8
checkbox input "false"
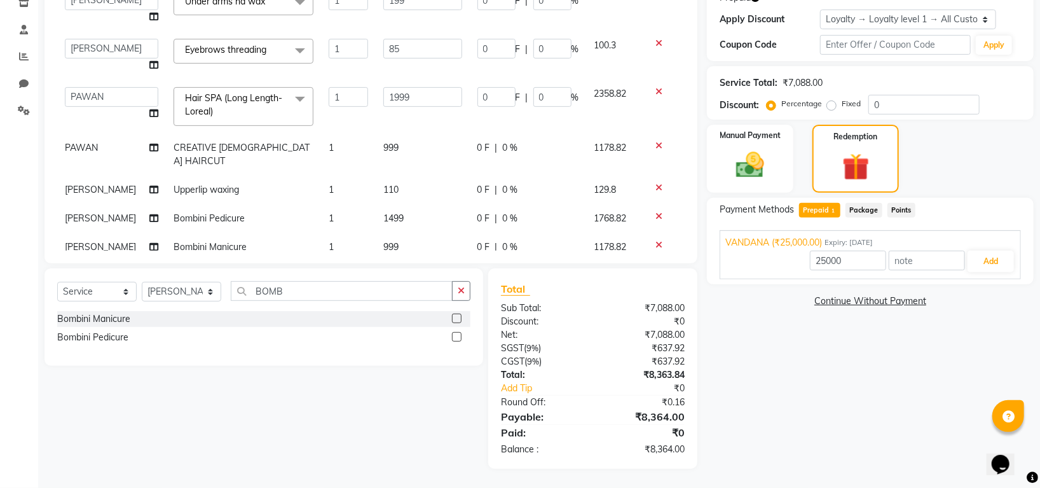
scroll to position [118, 0]
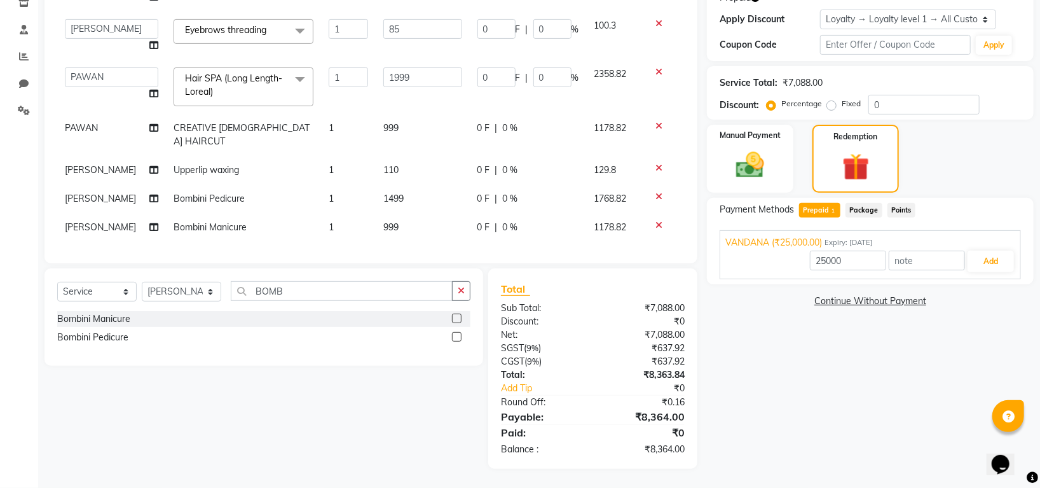
click at [86, 221] on span "[PERSON_NAME]" at bounding box center [100, 226] width 71 height 11
select select "87770"
click at [88, 221] on select "[PERSON_NAME] [PERSON_NAME] PAWAN [PERSON_NAME] SHANTI [PERSON_NAME] SURAJ TILU…" at bounding box center [111, 231] width 93 height 20
select select "84298"
click at [443, 221] on input "999" at bounding box center [423, 231] width 79 height 20
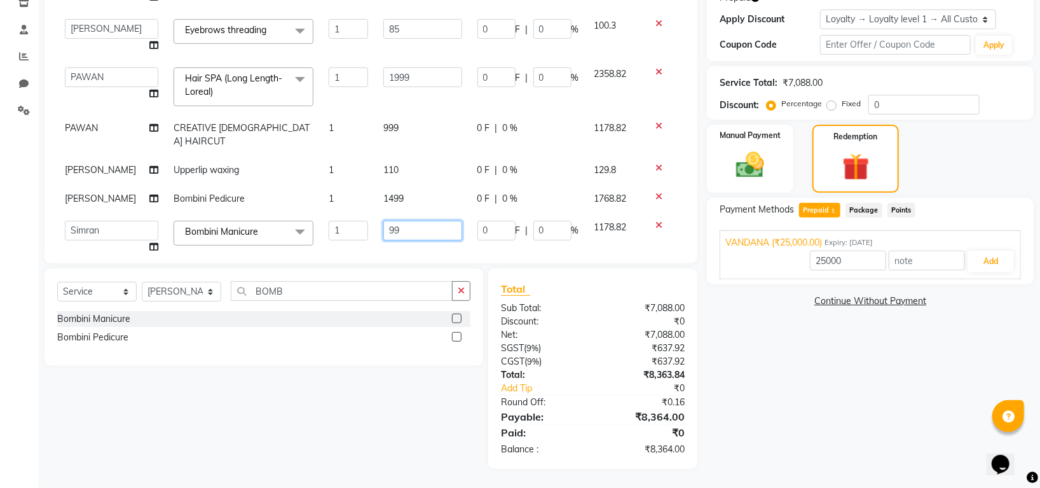
type input "9"
type input "0"
click at [430, 422] on div "Select Service Product Membership Package Voucher Prepaid Gift Card Select Styl…" at bounding box center [259, 368] width 448 height 200
click at [854, 208] on span "Package" at bounding box center [864, 210] width 37 height 15
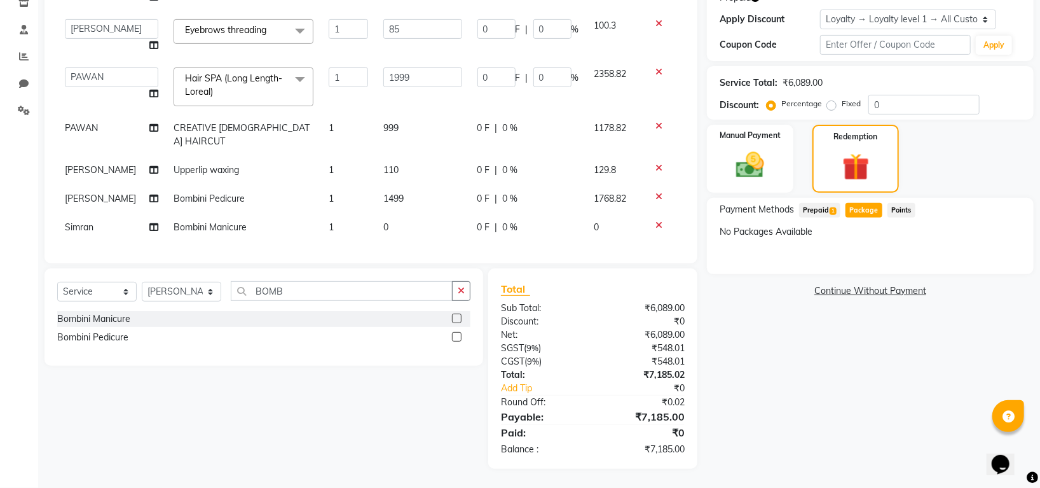
click at [822, 208] on span "Prepaid 1" at bounding box center [819, 210] width 41 height 15
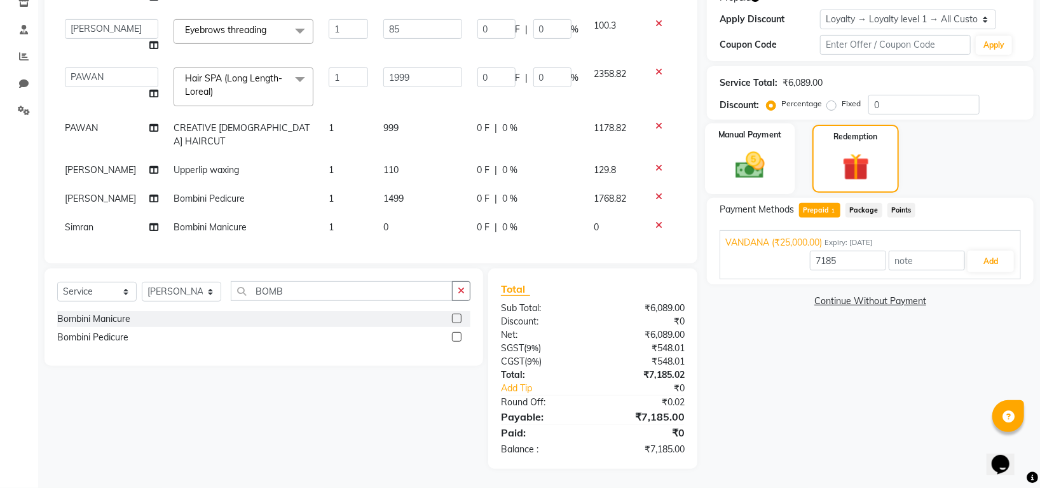
click at [753, 159] on img at bounding box center [751, 165] width 48 height 34
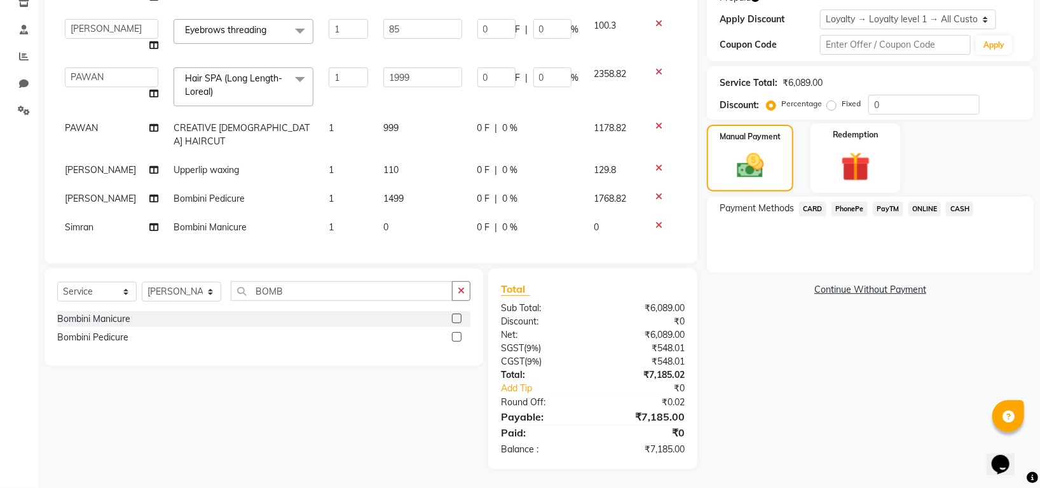
click at [895, 142] on div "Redemption" at bounding box center [857, 157] width 90 height 69
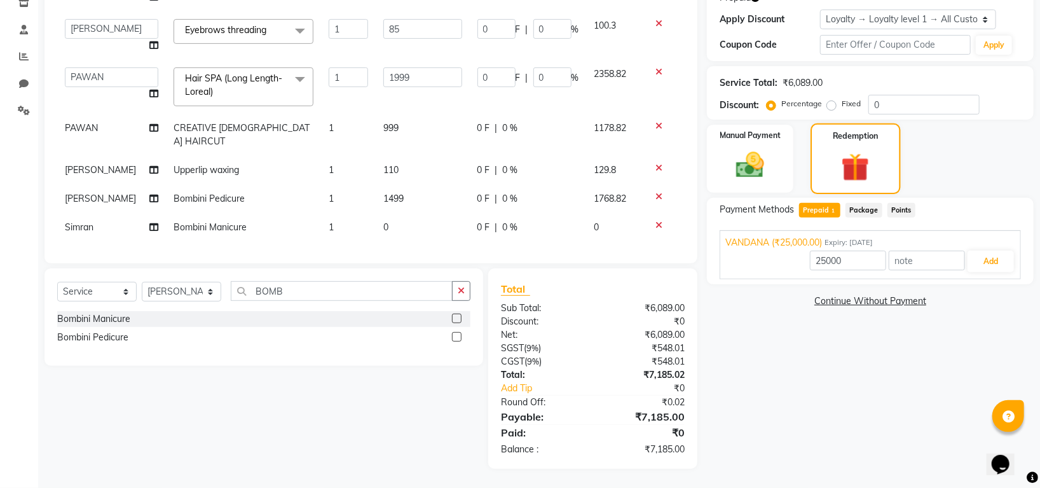
click at [859, 146] on div "Redemption" at bounding box center [857, 158] width 90 height 71
click at [861, 212] on span "Package" at bounding box center [864, 210] width 37 height 15
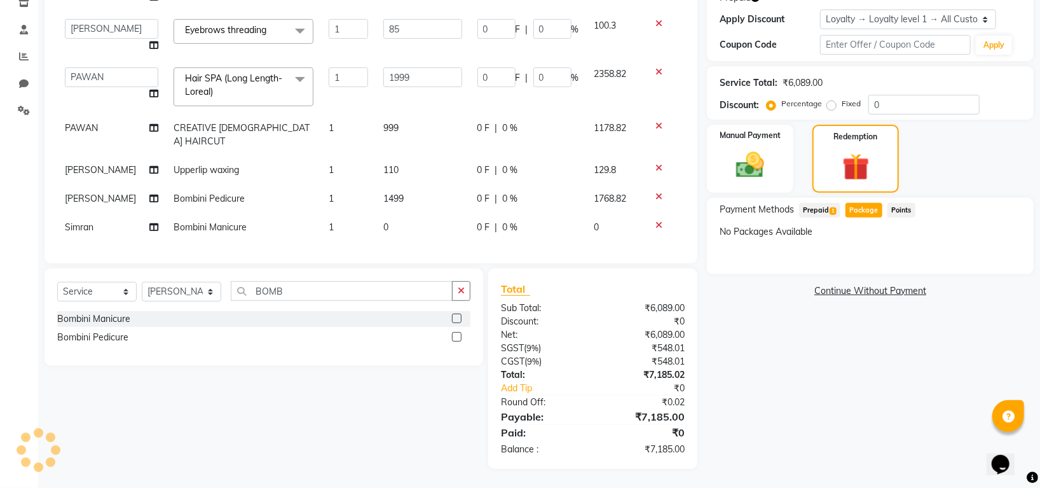
click at [822, 207] on span "Prepaid 1" at bounding box center [819, 210] width 41 height 15
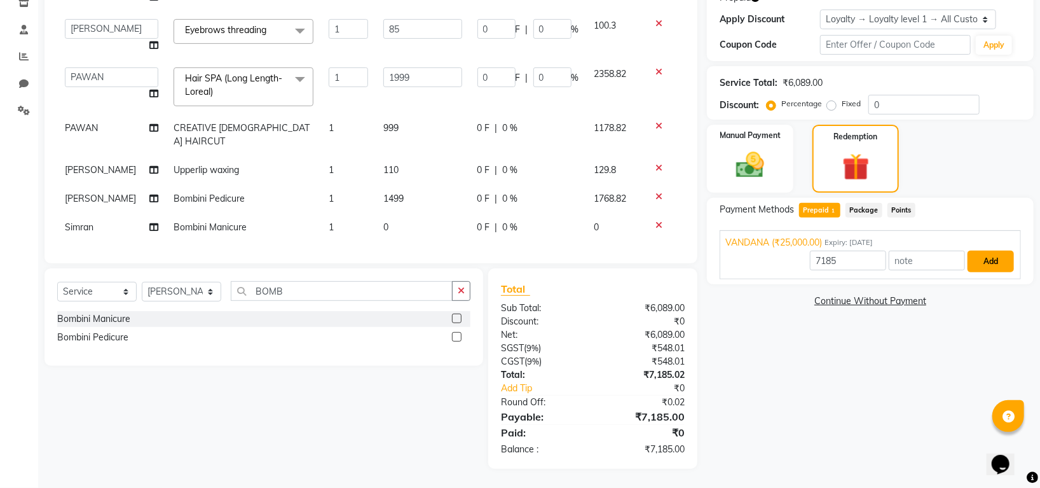
click at [990, 261] on button "Add" at bounding box center [991, 262] width 46 height 22
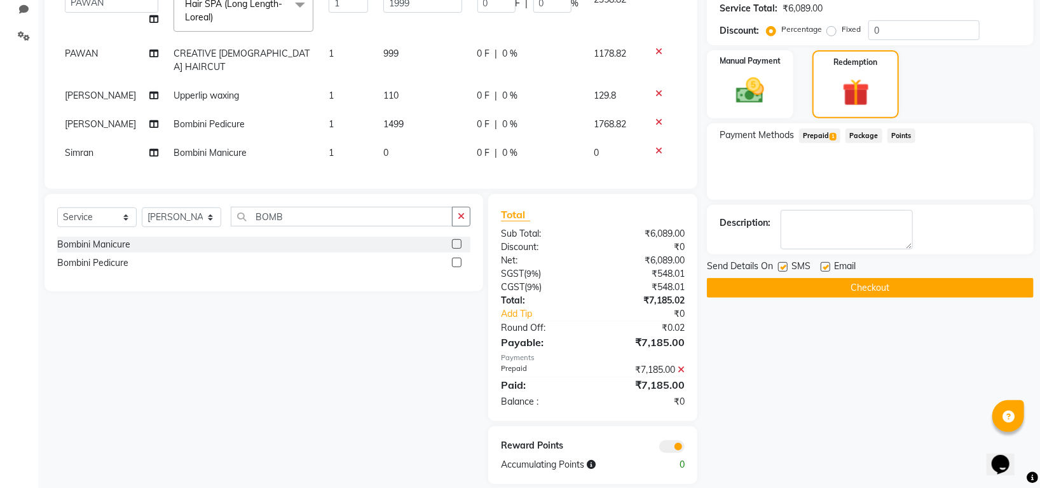
scroll to position [315, 0]
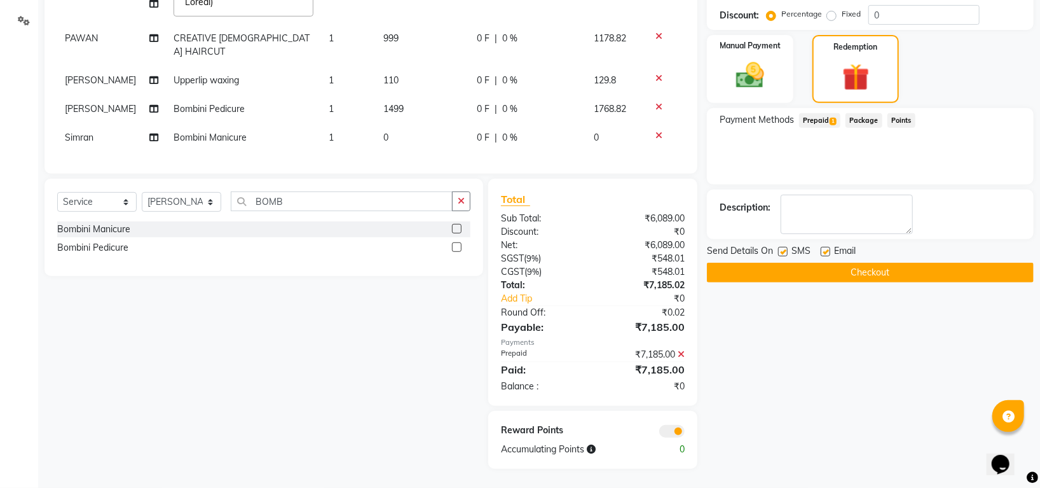
click at [855, 268] on button "Checkout" at bounding box center [870, 273] width 327 height 20
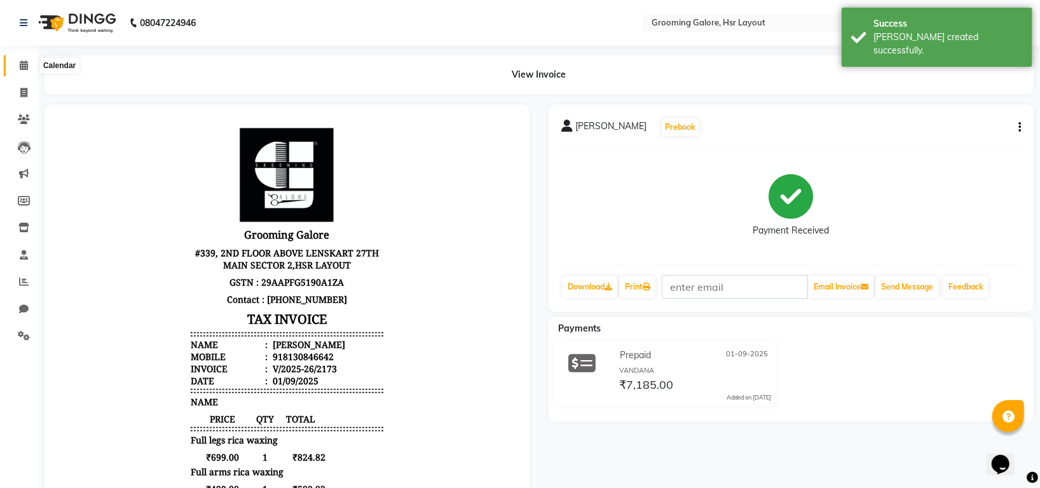
click at [16, 64] on span at bounding box center [24, 66] width 22 height 15
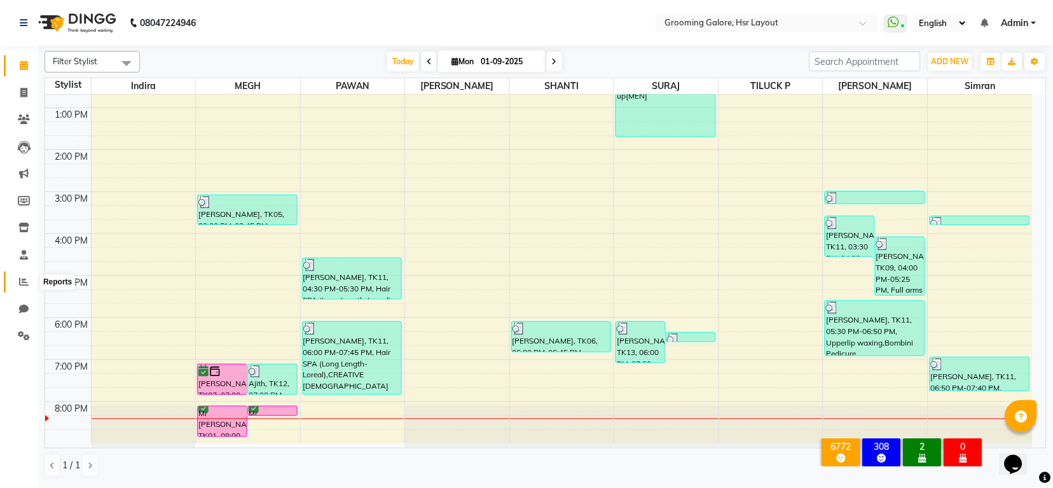
click at [22, 277] on icon at bounding box center [24, 282] width 10 height 10
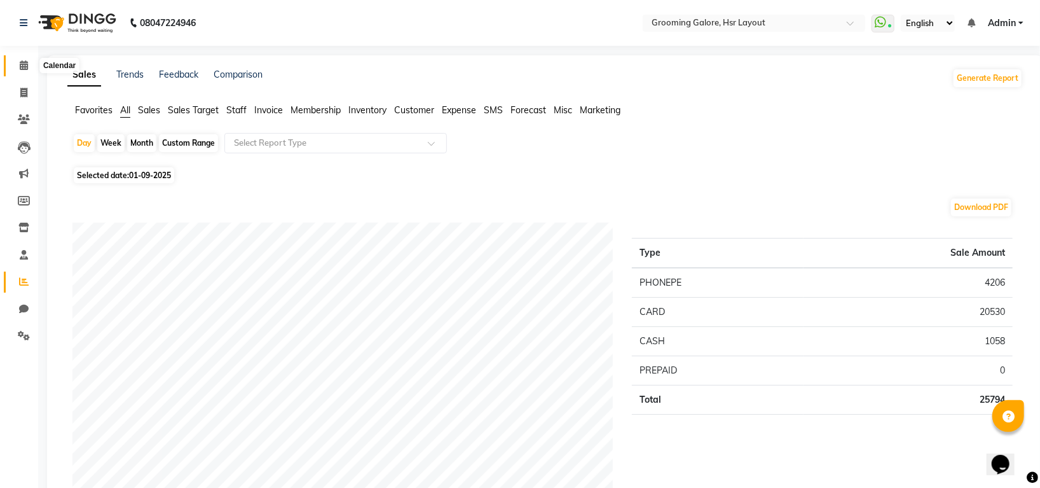
click at [20, 64] on icon at bounding box center [24, 65] width 8 height 10
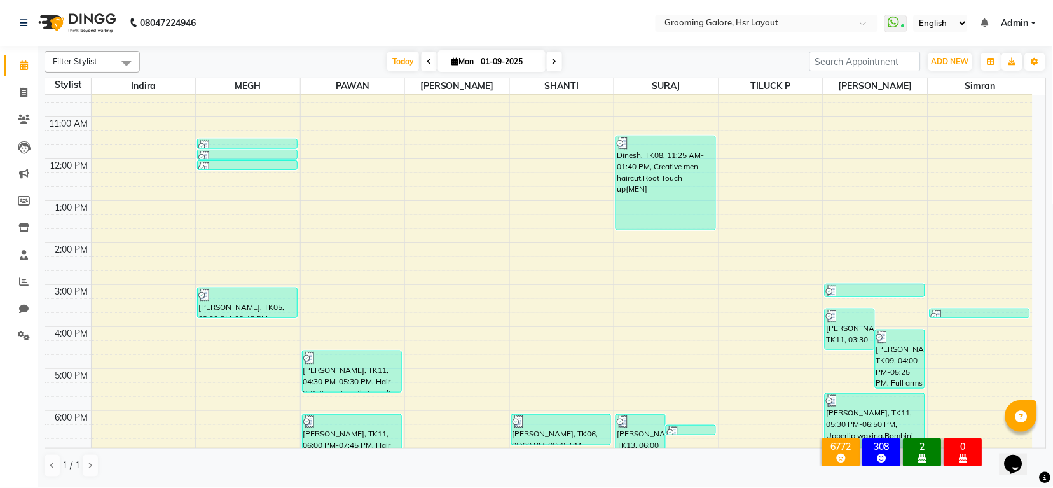
scroll to position [197, 0]
